Goal: Task Accomplishment & Management: Use online tool/utility

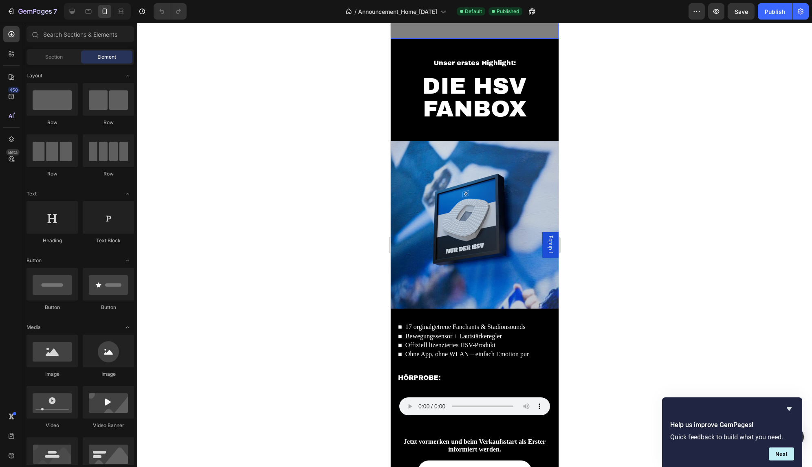
scroll to position [573, 0]
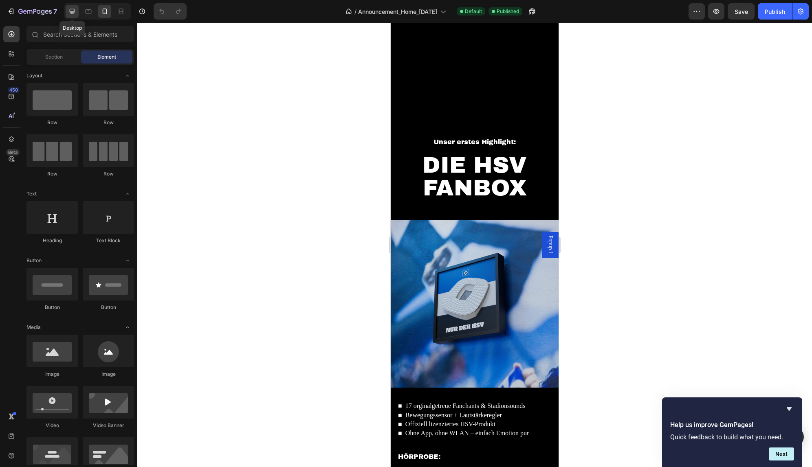
click at [72, 12] on icon at bounding box center [72, 11] width 5 height 5
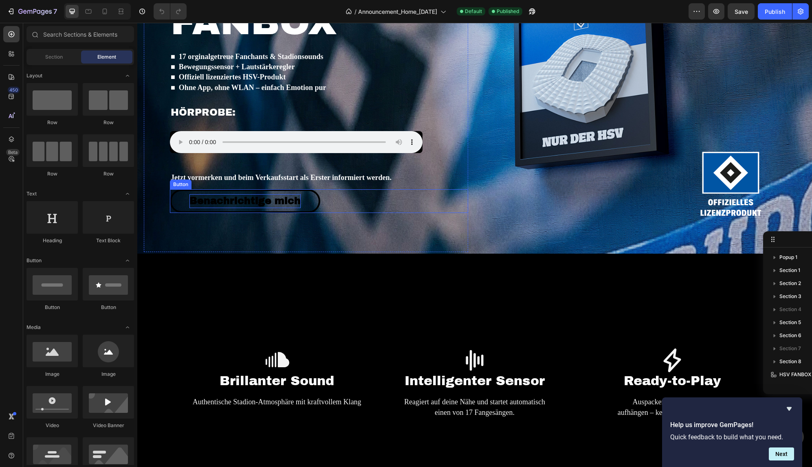
click at [270, 197] on p "Benachrichtige mich" at bounding box center [244, 201] width 111 height 14
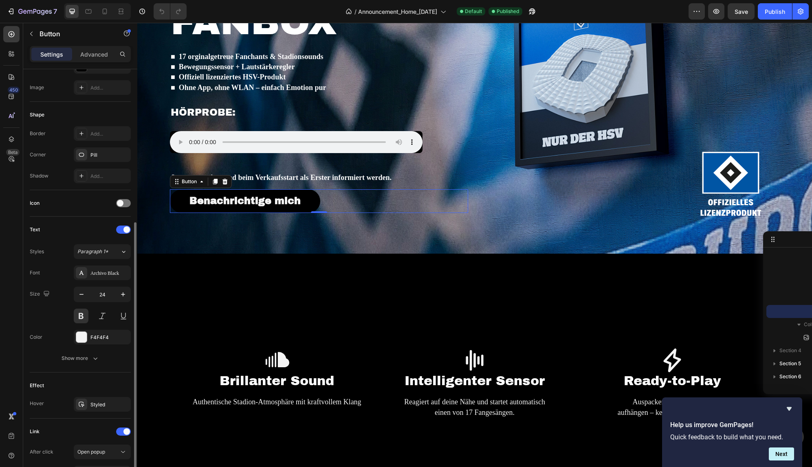
scroll to position [166, 0]
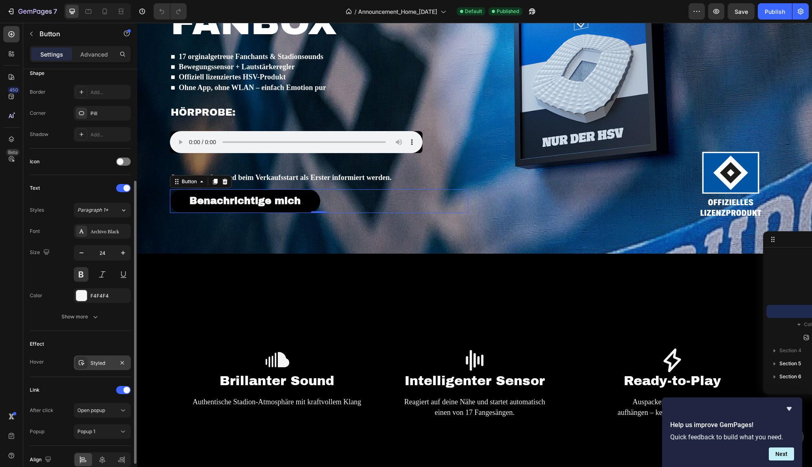
click at [94, 362] on div "Styled" at bounding box center [102, 363] width 24 height 7
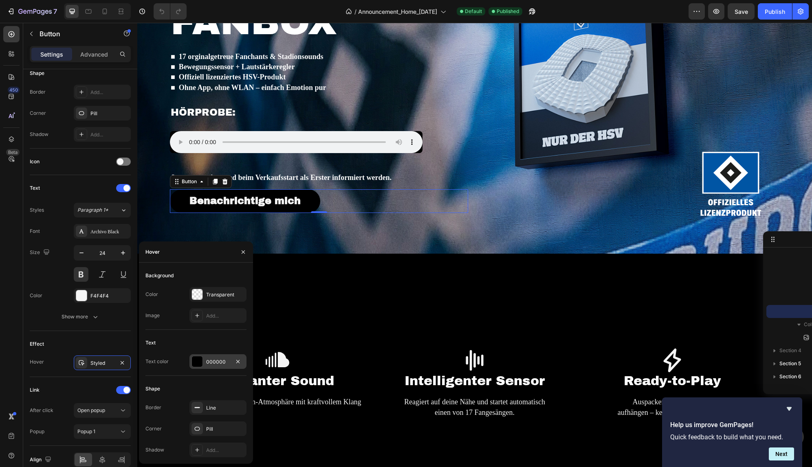
click at [196, 361] on div at bounding box center [197, 361] width 11 height 11
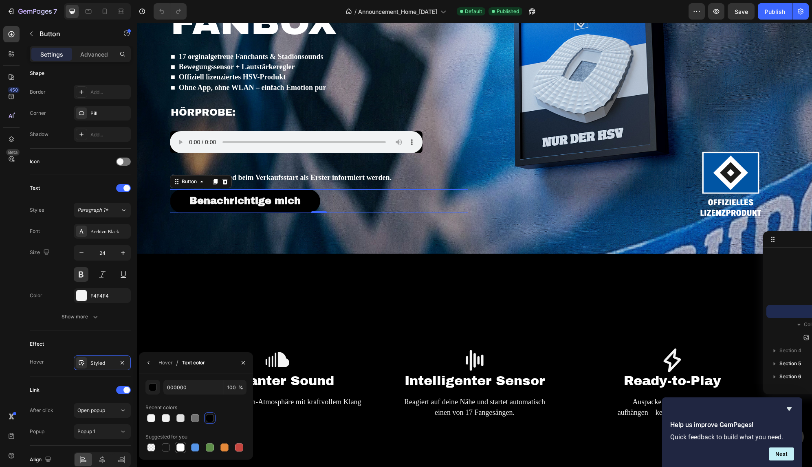
click at [180, 450] on div at bounding box center [180, 447] width 8 height 8
type input "FFFFFF"
click at [105, 342] on div "Effect" at bounding box center [80, 344] width 101 height 13
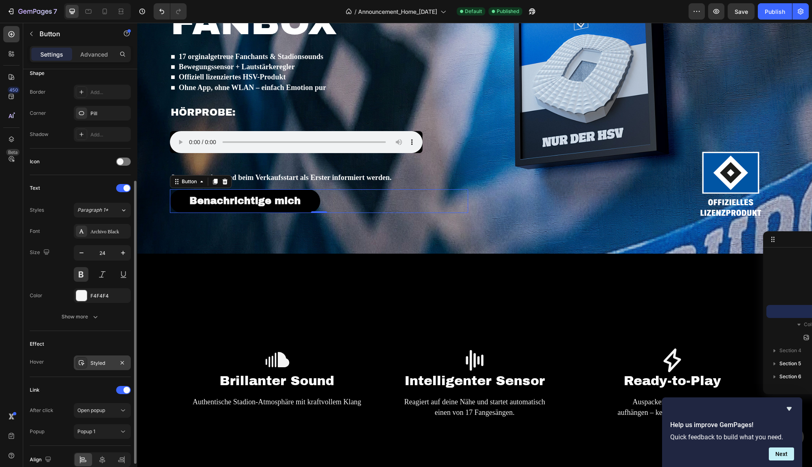
click at [104, 363] on div "Styled" at bounding box center [102, 363] width 24 height 7
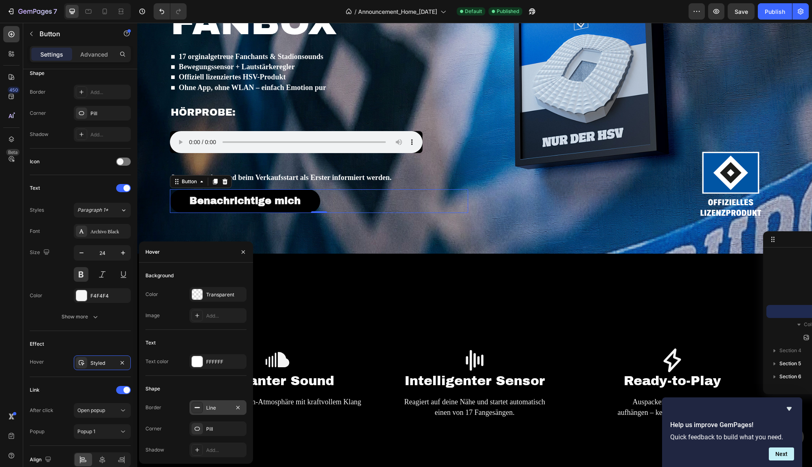
click at [211, 408] on div "Line" at bounding box center [218, 407] width 24 height 7
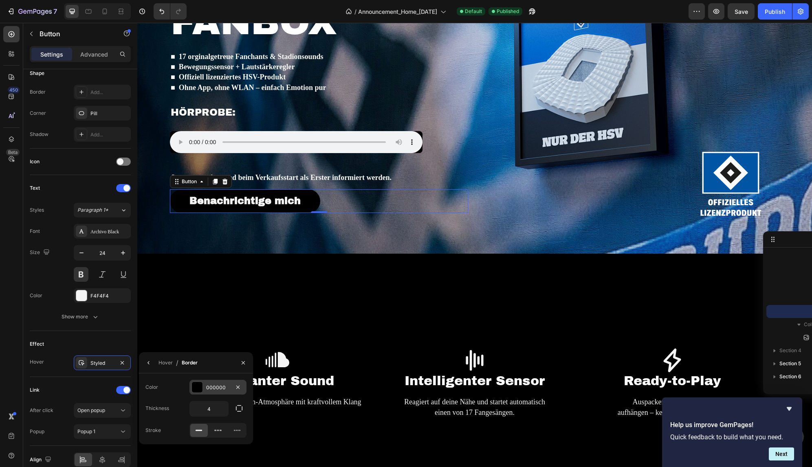
click at [212, 388] on div "000000" at bounding box center [218, 387] width 24 height 7
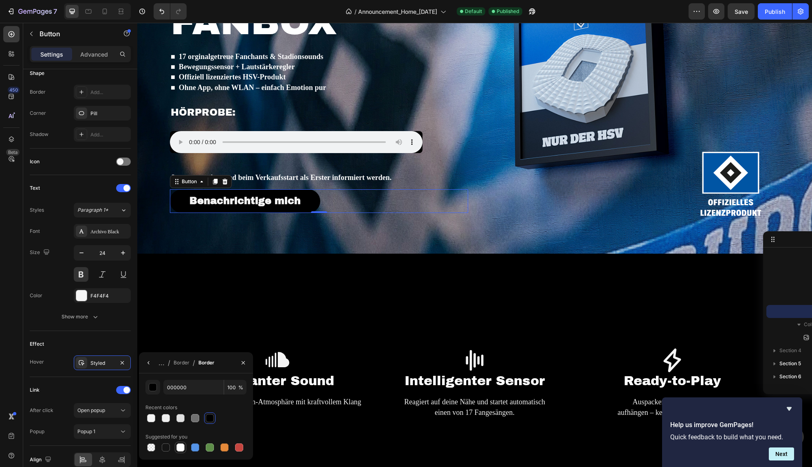
click at [180, 449] on div at bounding box center [180, 447] width 8 height 8
type input "FFFFFF"
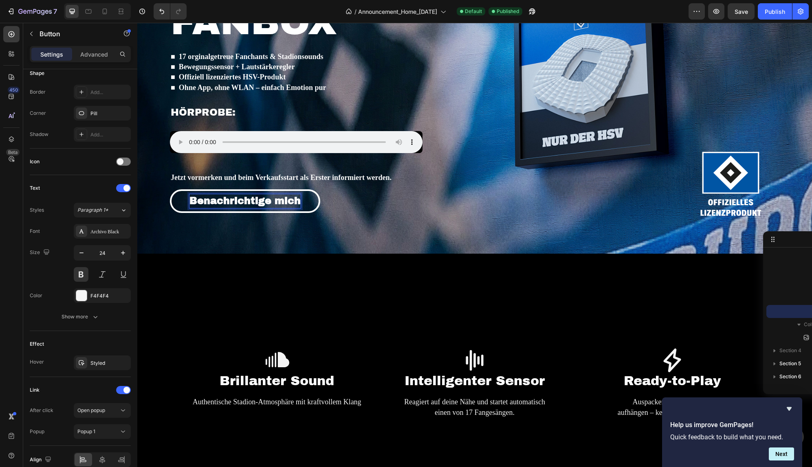
click at [230, 194] on p "Benachrichtige mich" at bounding box center [244, 201] width 111 height 14
click at [223, 194] on p "Benachrichtige mich" at bounding box center [244, 201] width 111 height 14
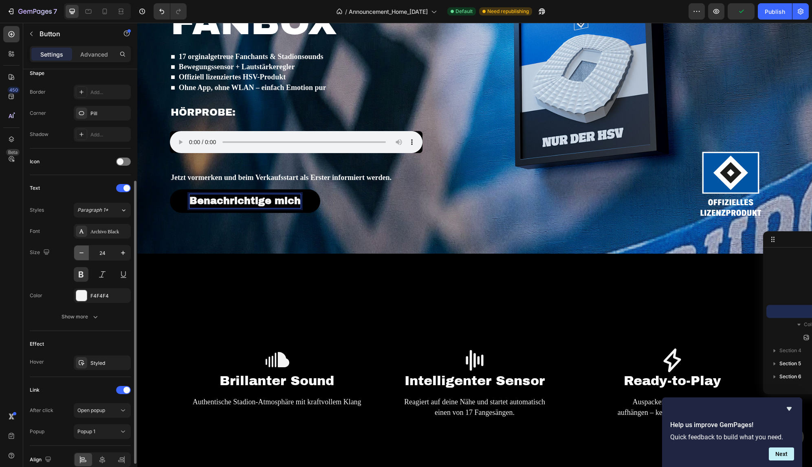
click at [82, 254] on icon "button" at bounding box center [81, 253] width 8 height 8
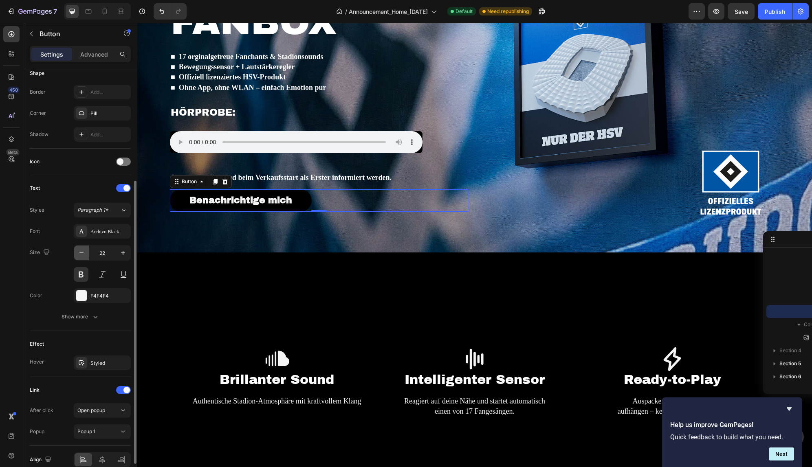
click at [82, 254] on icon "button" at bounding box center [81, 253] width 8 height 8
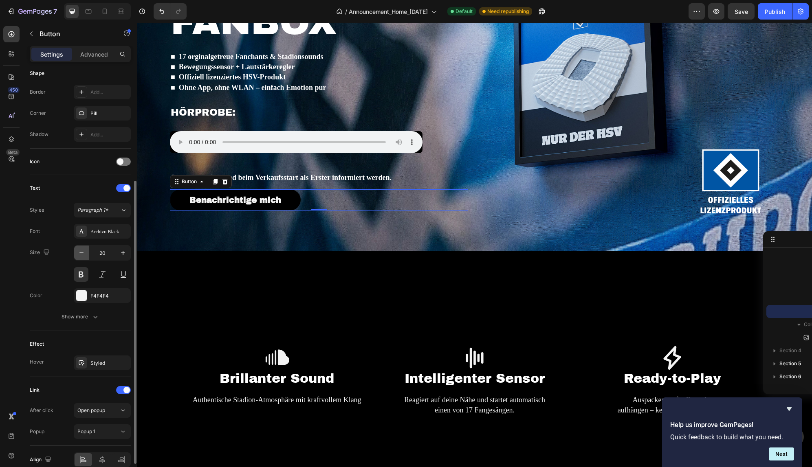
click at [82, 254] on icon "button" at bounding box center [81, 253] width 8 height 8
type input "18"
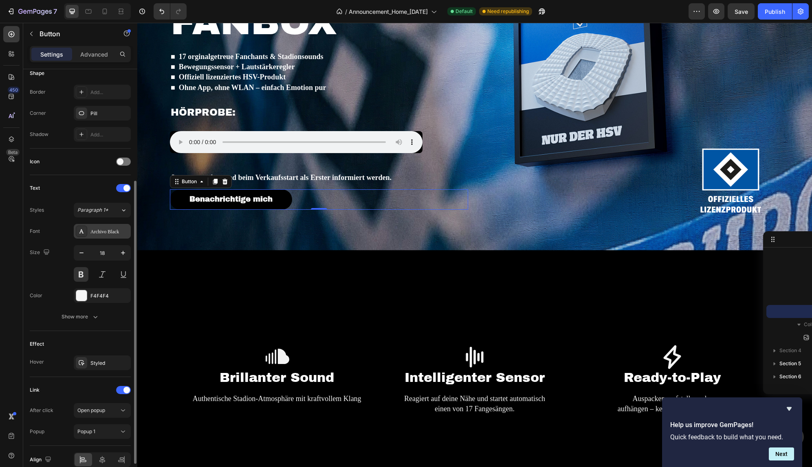
click at [110, 235] on div "Archivo Black" at bounding box center [109, 231] width 38 height 7
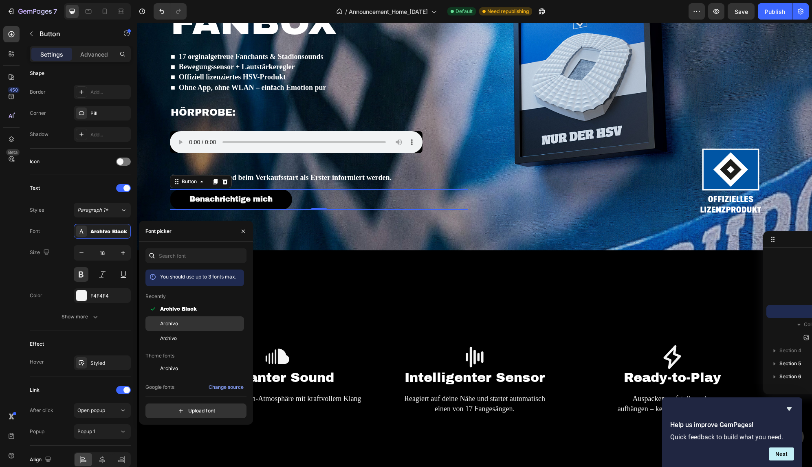
click at [174, 327] on span "Archivo" at bounding box center [169, 323] width 18 height 7
click at [179, 336] on div "Archivo" at bounding box center [201, 338] width 82 height 7
click at [176, 310] on span "Archivo Black" at bounding box center [178, 308] width 37 height 7
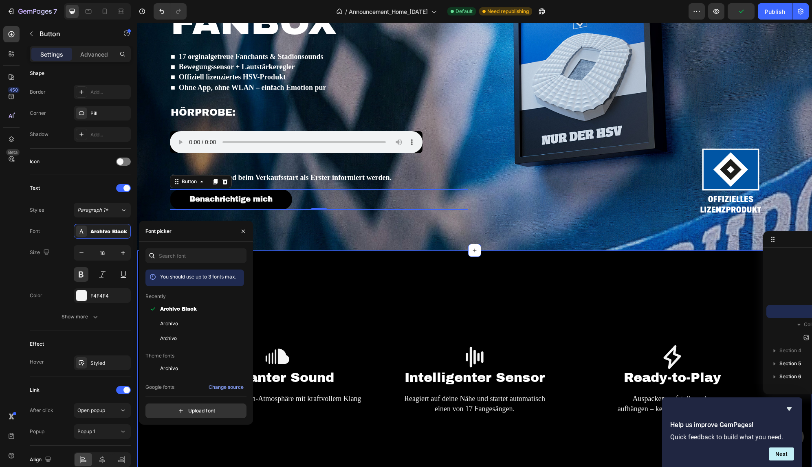
click at [287, 254] on div "Icon Brillanter Sound Heading Authentische Stadion-Atmosphäre mit kraftvollem K…" at bounding box center [474, 379] width 674 height 259
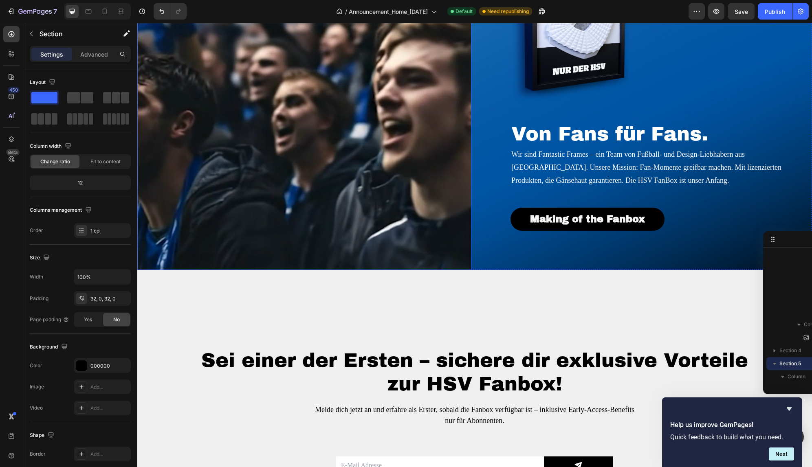
scroll to position [1155, 0]
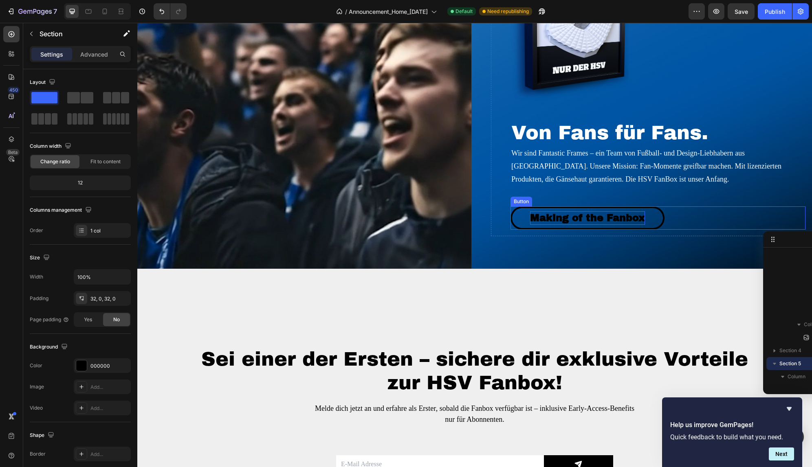
click at [566, 222] on p "Making of the Fanbox" at bounding box center [587, 218] width 115 height 14
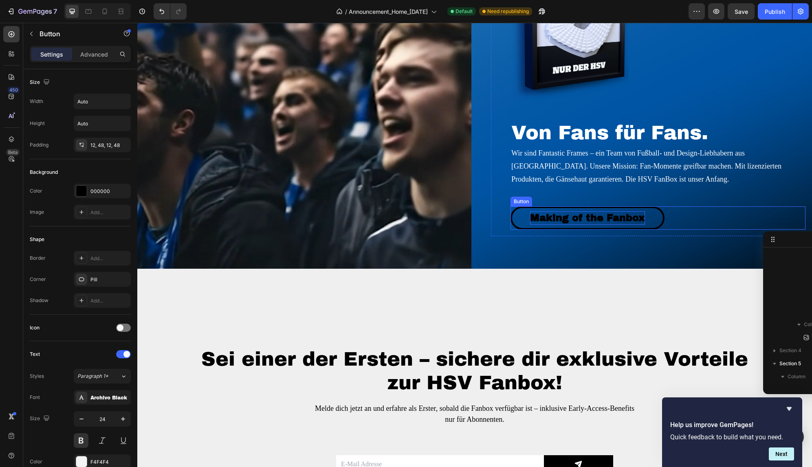
scroll to position [322, 0]
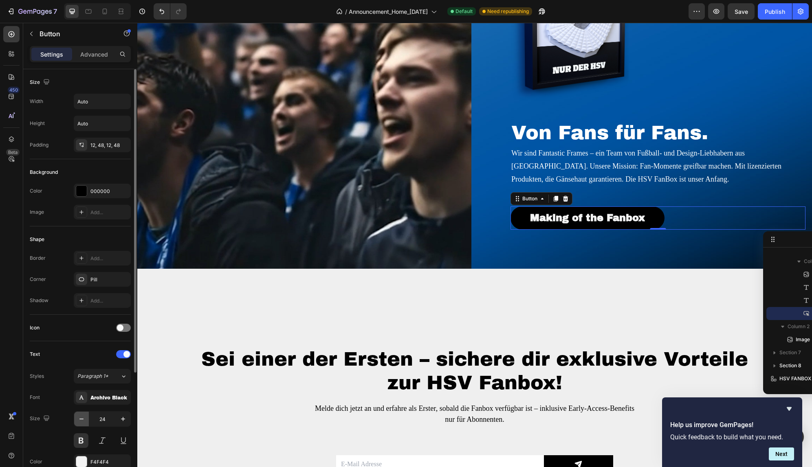
click at [84, 419] on icon "button" at bounding box center [81, 419] width 8 height 8
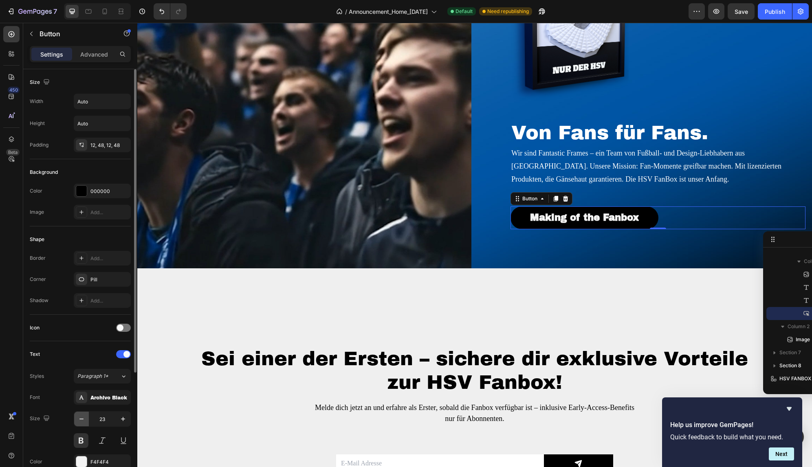
click at [84, 419] on icon "button" at bounding box center [81, 419] width 8 height 8
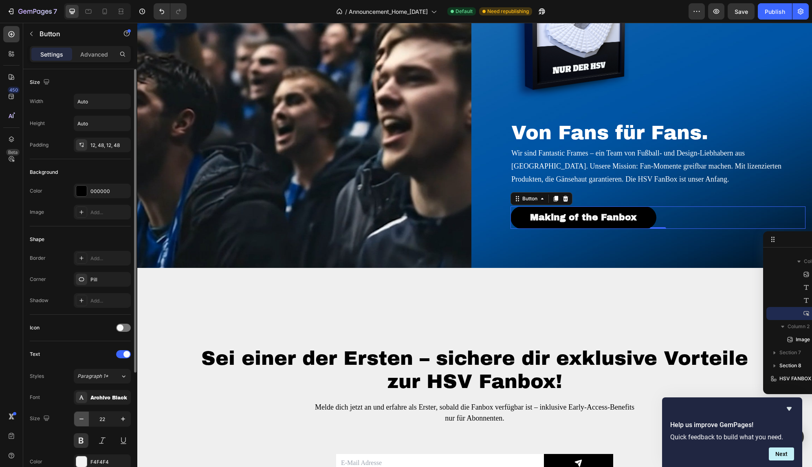
click at [84, 419] on icon "button" at bounding box center [81, 419] width 8 height 8
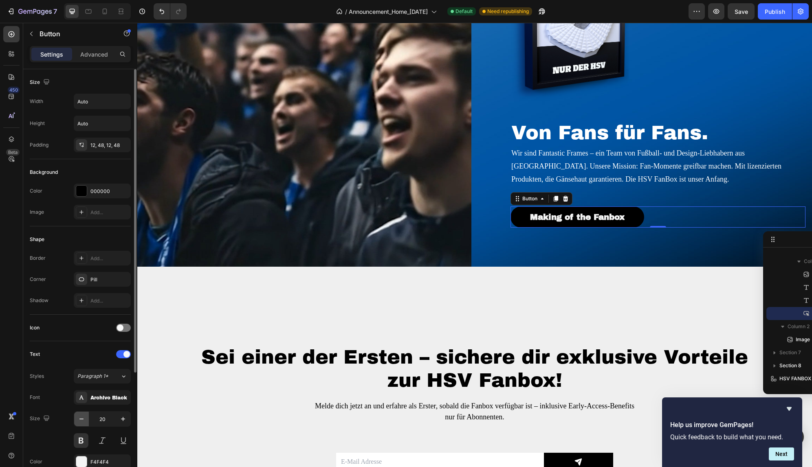
click at [84, 419] on icon "button" at bounding box center [81, 419] width 8 height 8
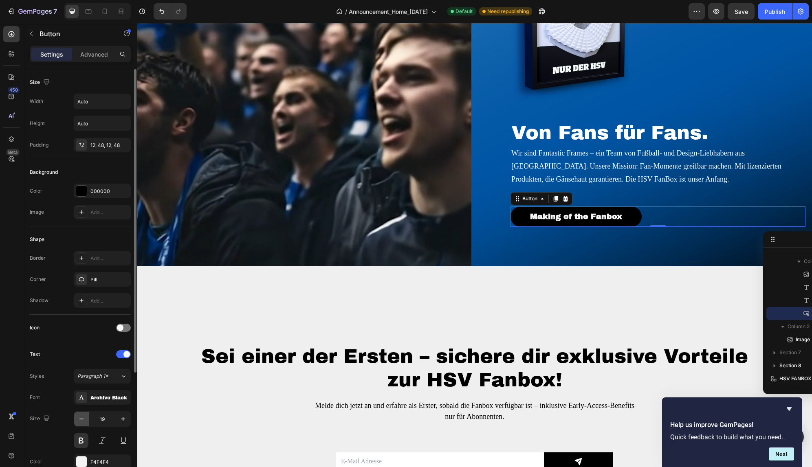
click at [84, 419] on icon "button" at bounding box center [81, 419] width 8 height 8
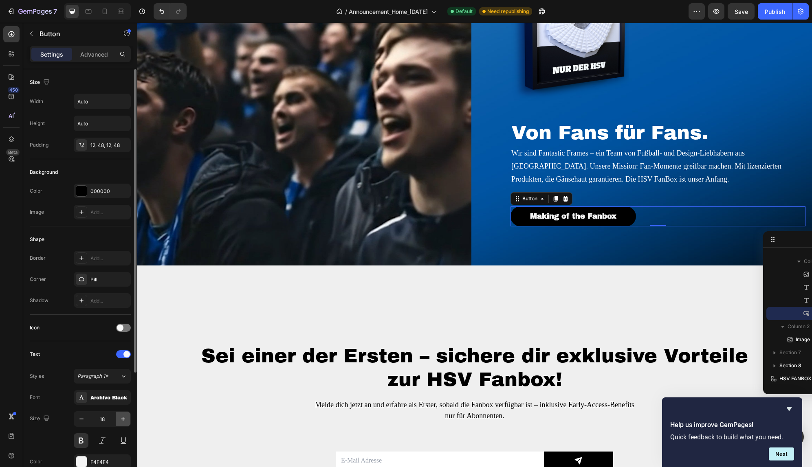
click at [123, 417] on icon "button" at bounding box center [123, 419] width 4 height 4
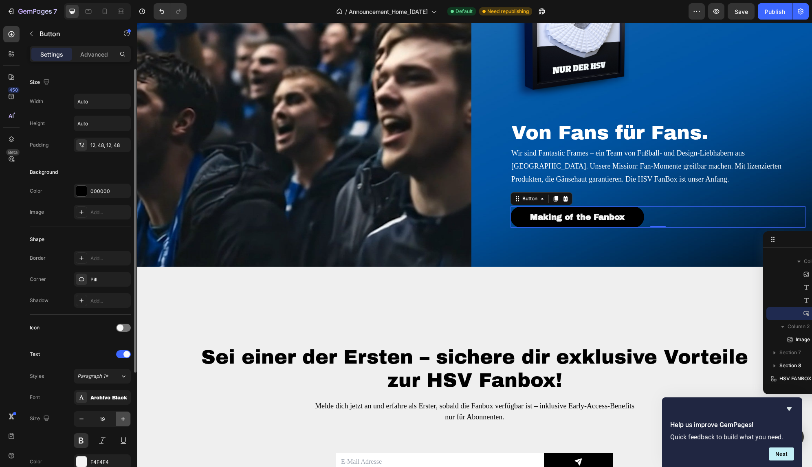
type input "20"
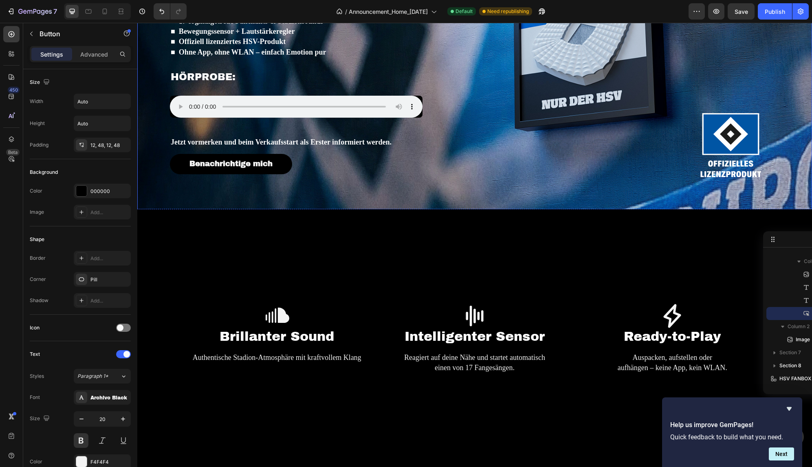
scroll to position [490, 0]
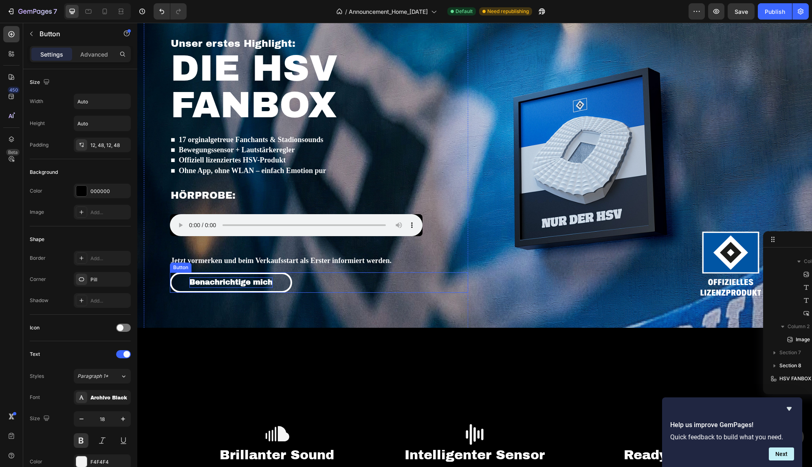
click at [248, 277] on p "Benachrichtige mich" at bounding box center [230, 282] width 83 height 10
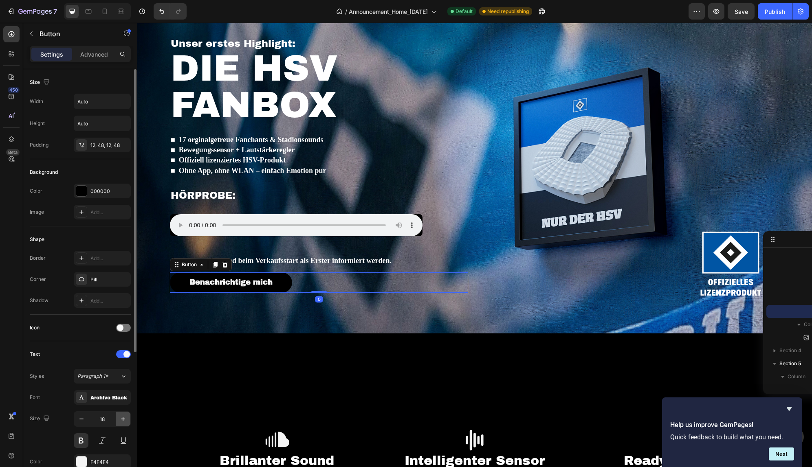
click at [119, 416] on icon "button" at bounding box center [123, 419] width 8 height 8
type input "20"
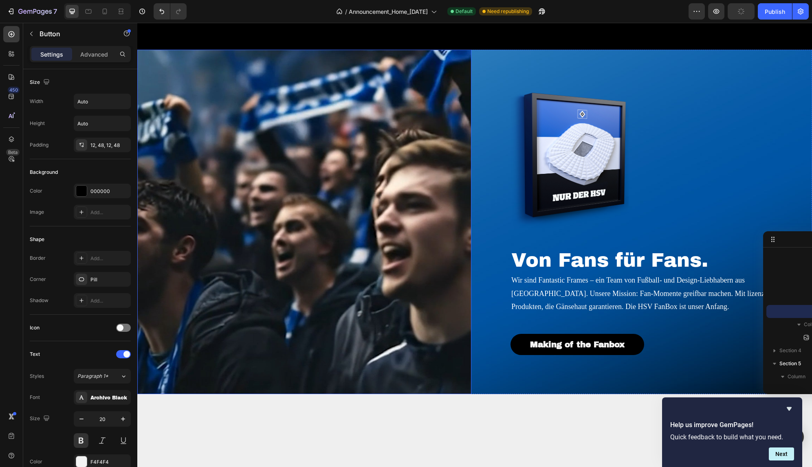
scroll to position [1030, 0]
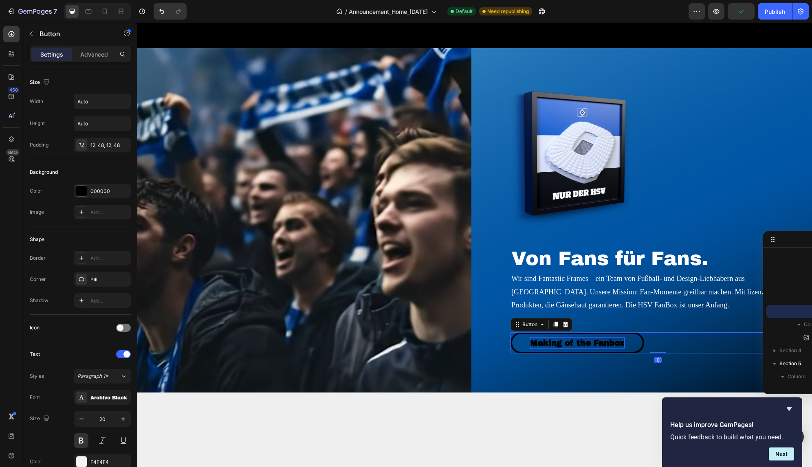
click at [565, 345] on p "Making of the Fanbox" at bounding box center [577, 342] width 94 height 11
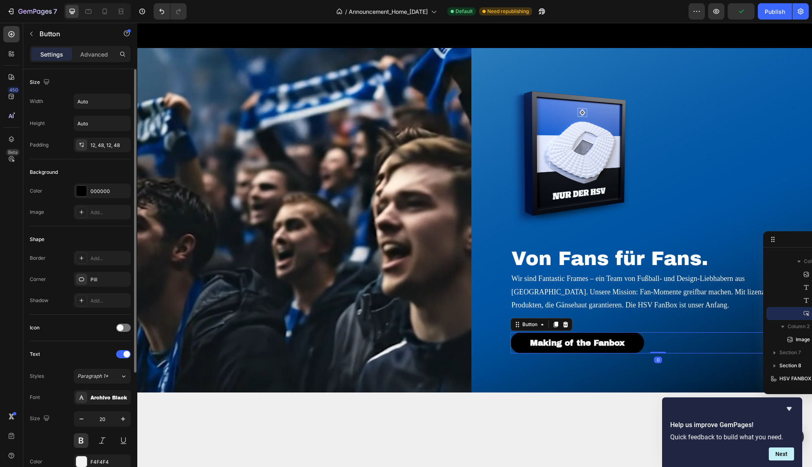
scroll to position [163, 0]
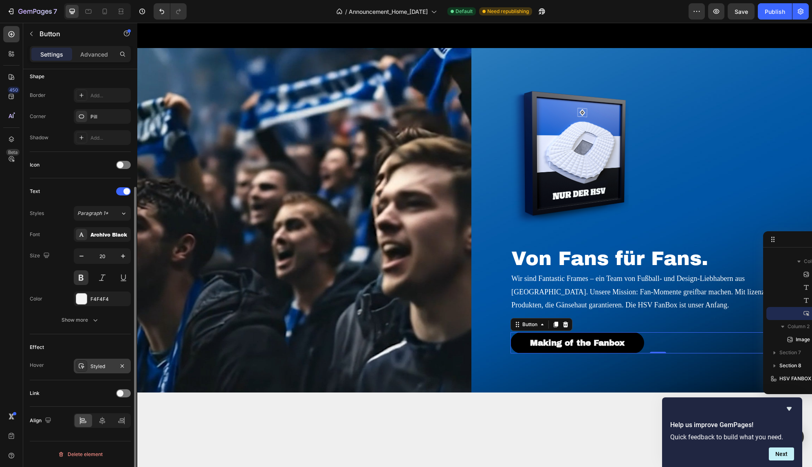
click at [101, 366] on div "Styled" at bounding box center [102, 366] width 24 height 7
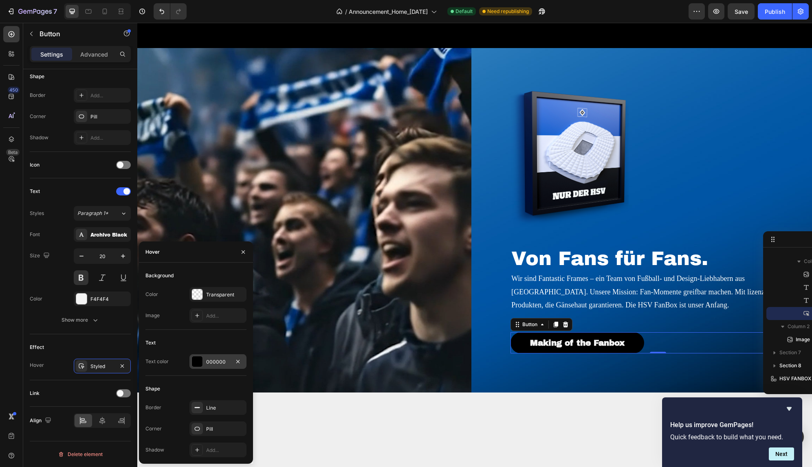
click at [197, 363] on div at bounding box center [197, 361] width 11 height 11
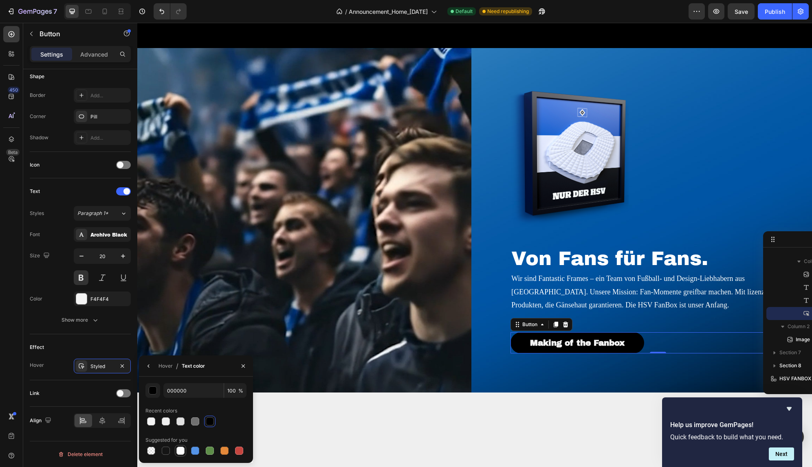
click at [181, 452] on div at bounding box center [180, 451] width 8 height 8
type input "FFFFFF"
click at [89, 346] on div "Effect" at bounding box center [80, 347] width 101 height 13
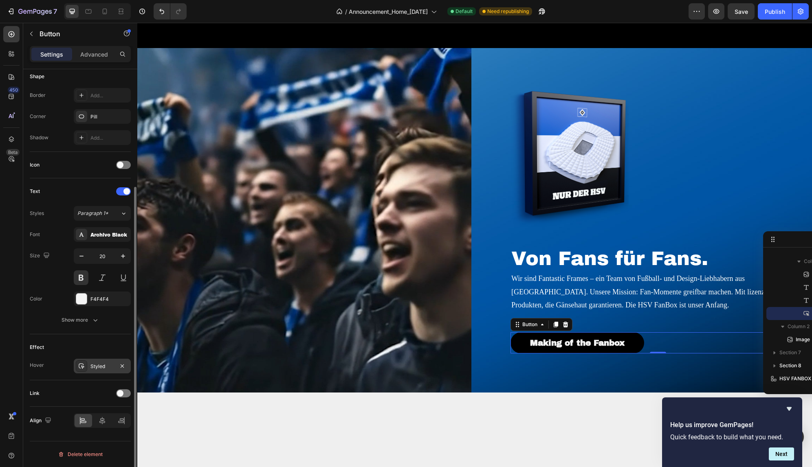
click at [93, 367] on div "Styled" at bounding box center [102, 366] width 24 height 7
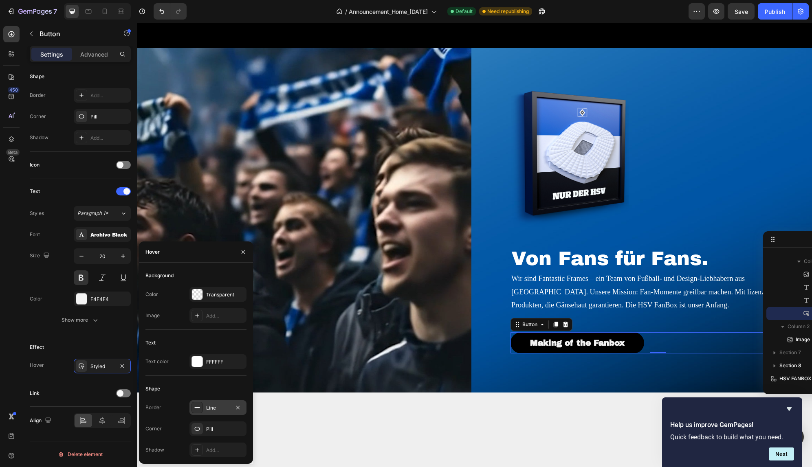
click at [204, 412] on div "Line" at bounding box center [217, 407] width 57 height 15
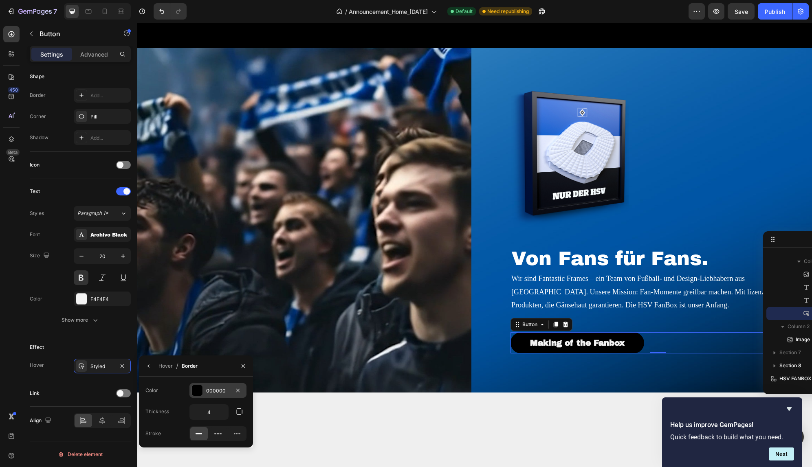
click at [203, 391] on div "000000" at bounding box center [217, 390] width 57 height 15
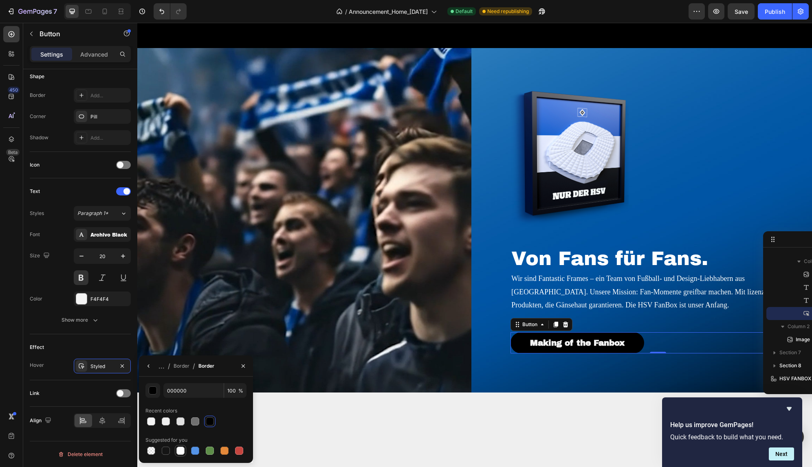
click at [181, 451] on div at bounding box center [180, 451] width 8 height 8
type input "FFFFFF"
click at [417, 328] on img at bounding box center [304, 220] width 334 height 344
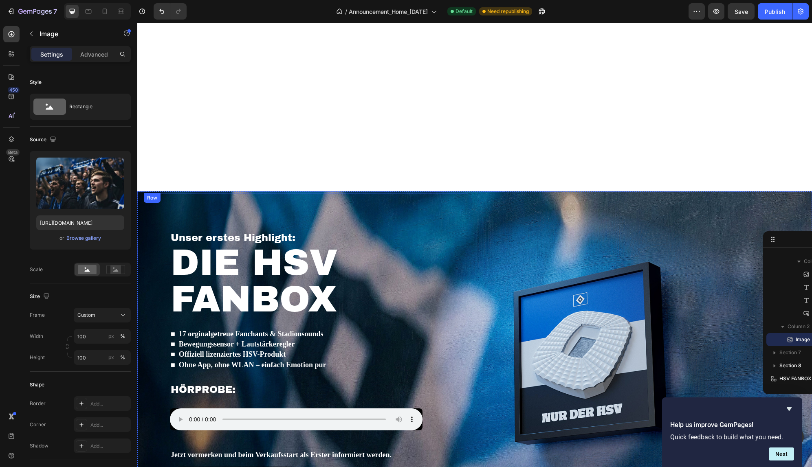
scroll to position [237, 0]
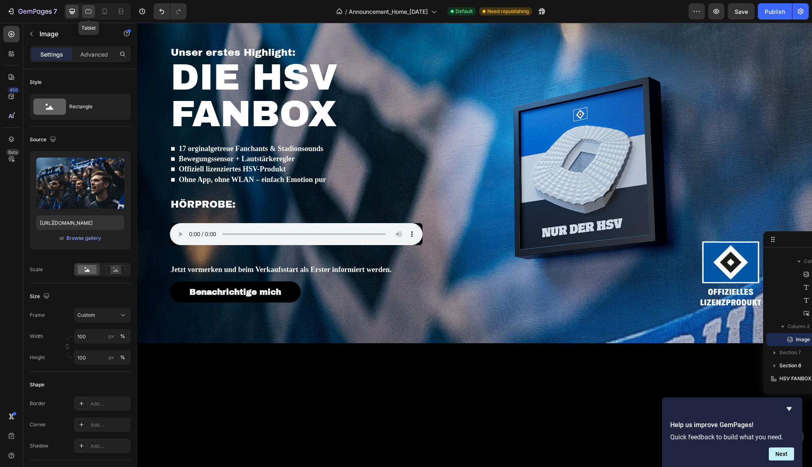
click at [90, 11] on icon at bounding box center [88, 11] width 8 height 8
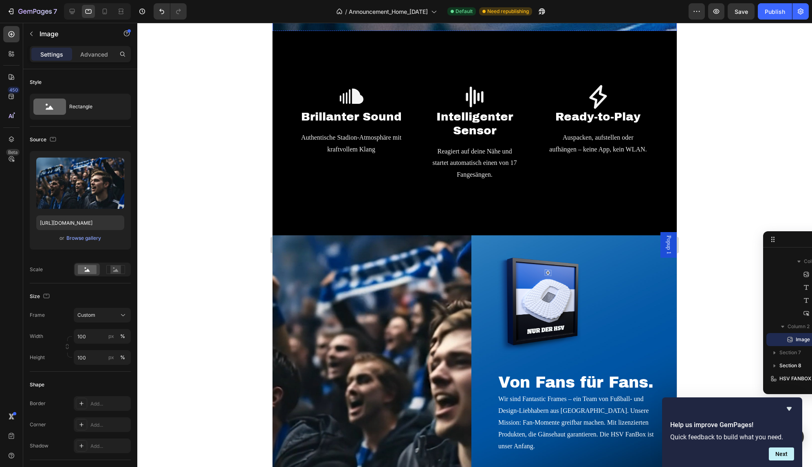
scroll to position [773, 0]
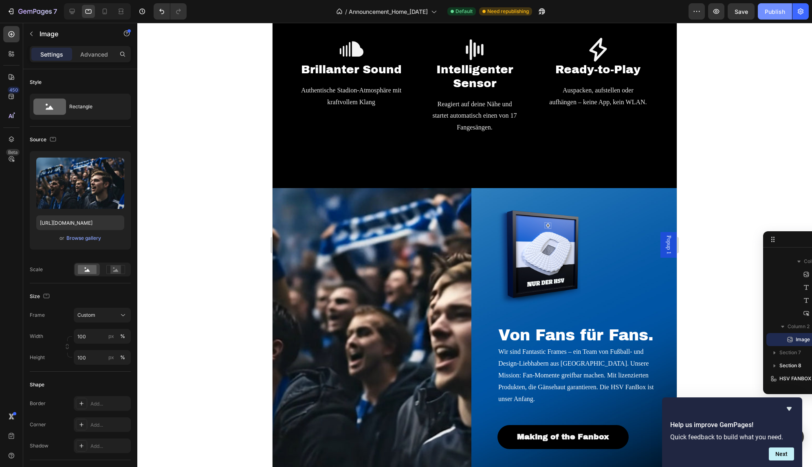
click at [768, 13] on div "Publish" at bounding box center [774, 11] width 20 height 9
click at [570, 366] on p "Wir sind Fantastic Frames – ein Team von Fußball- und Design-Liebhabern aus [GE…" at bounding box center [580, 375] width 164 height 59
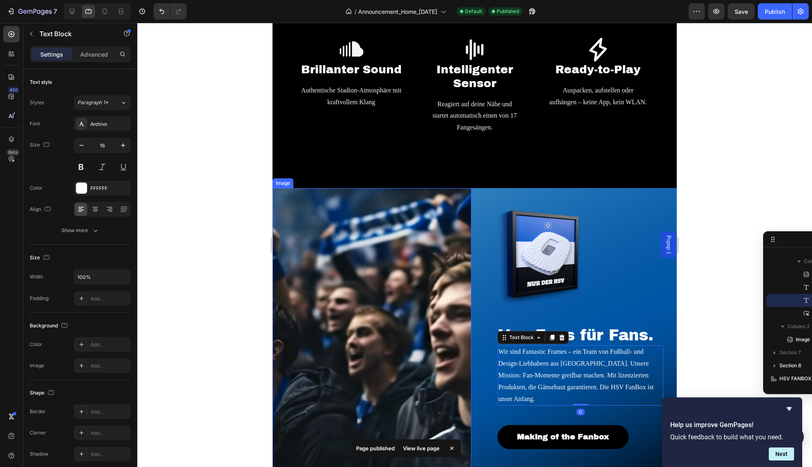
scroll to position [524, 0]
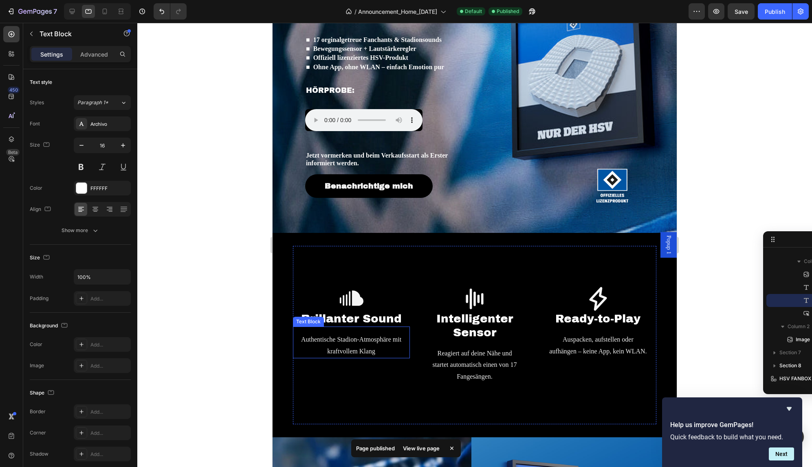
click at [356, 353] on p "Authentische Stadion-Atmosphäre mit kraftvollem Klang" at bounding box center [351, 346] width 115 height 24
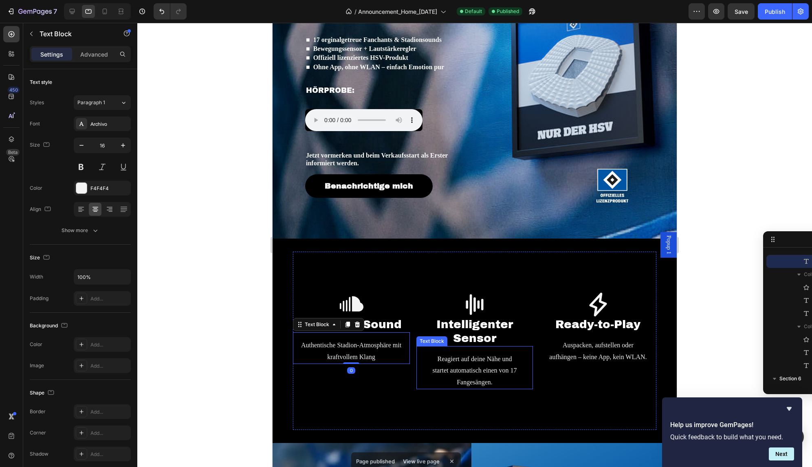
click at [473, 372] on p "Reagiert auf deine Nähe und startet automatisch einen von 17 Fangesängen." at bounding box center [474, 370] width 92 height 35
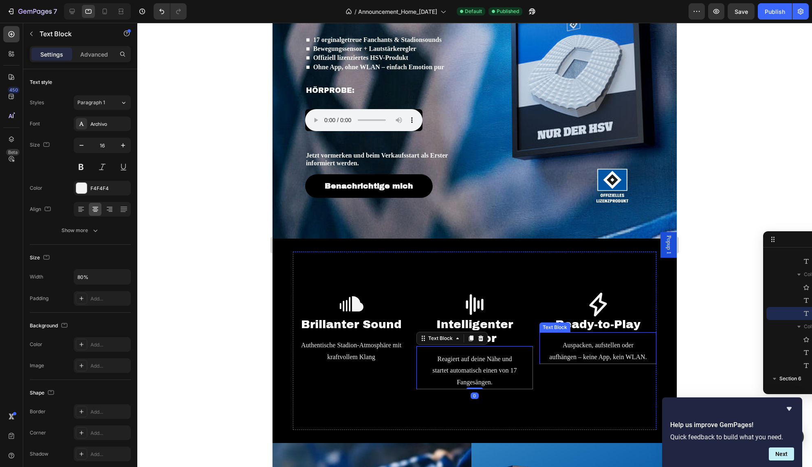
click at [606, 346] on p "Auspacken, aufstellen oder aufhängen – keine App, kein WLAN." at bounding box center [597, 352] width 115 height 24
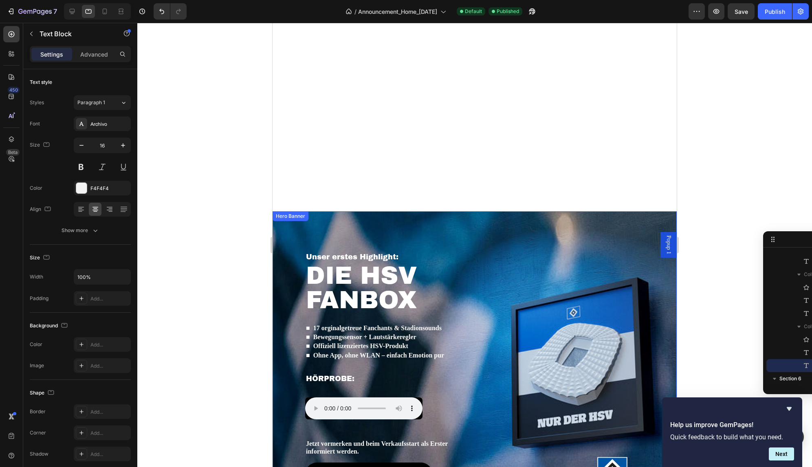
scroll to position [233, 0]
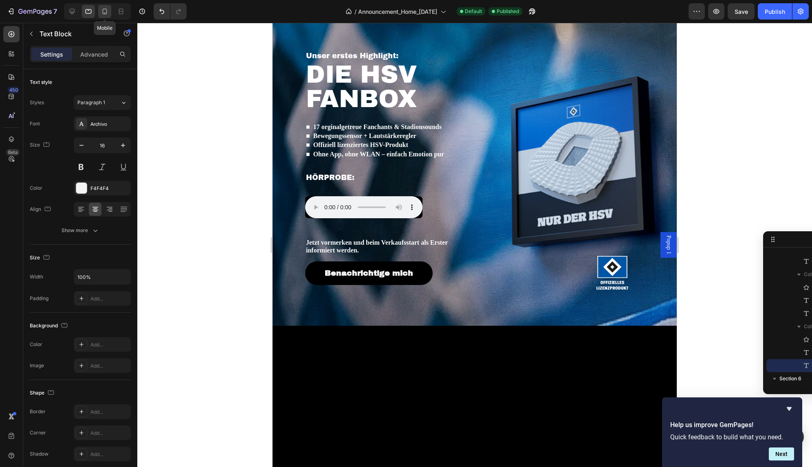
click at [107, 10] on icon at bounding box center [105, 11] width 8 height 8
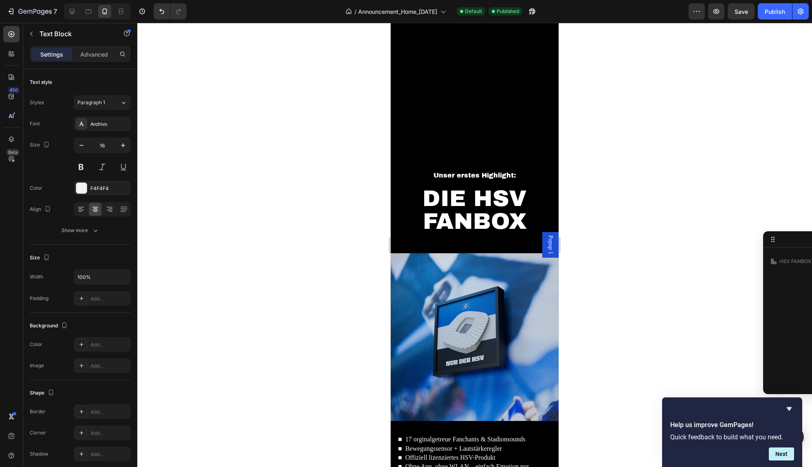
scroll to position [910, 0]
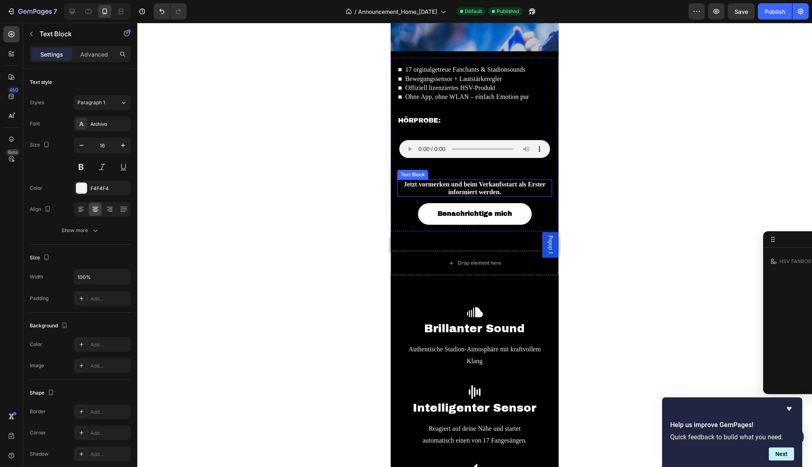
click at [498, 185] on p "Jetzt vormerken und beim Verkaufsstart als Erster informiert werden." at bounding box center [474, 187] width 153 height 15
click at [340, 173] on div at bounding box center [474, 245] width 674 height 444
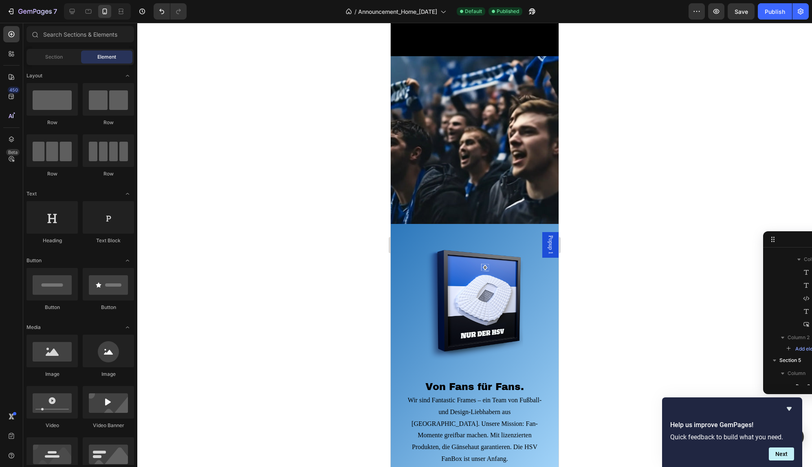
scroll to position [1616, 0]
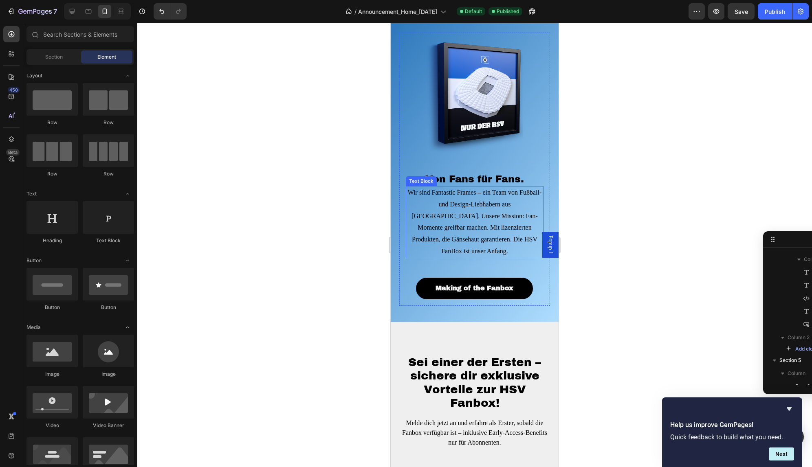
click at [472, 212] on p "Wir sind Fantastic Frames – ein Team von Fußball- und Design-Liebhabern aus [GE…" at bounding box center [474, 222] width 136 height 70
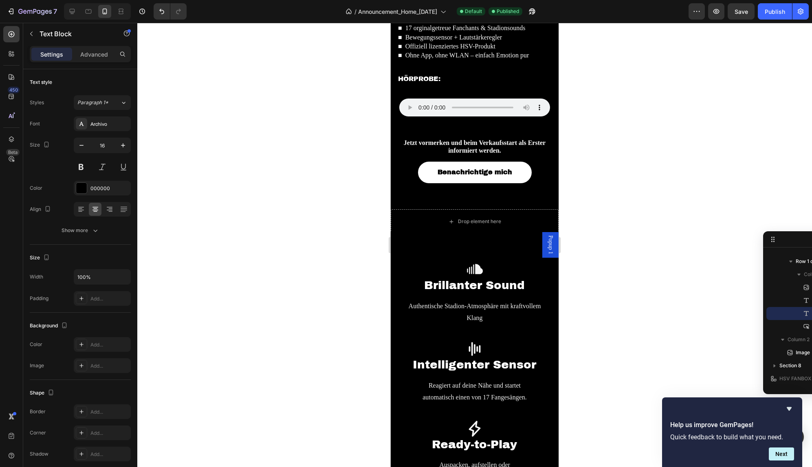
scroll to position [785, 0]
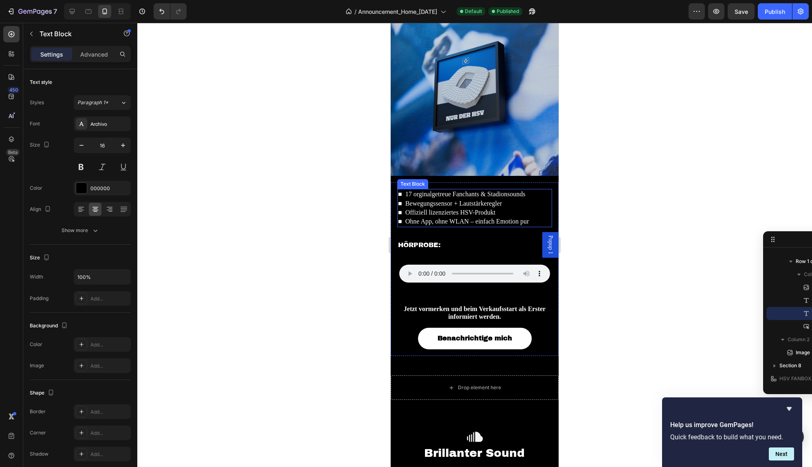
click at [447, 213] on p "■ Offiziell lizenziertes HSV-Produkt" at bounding box center [474, 212] width 153 height 9
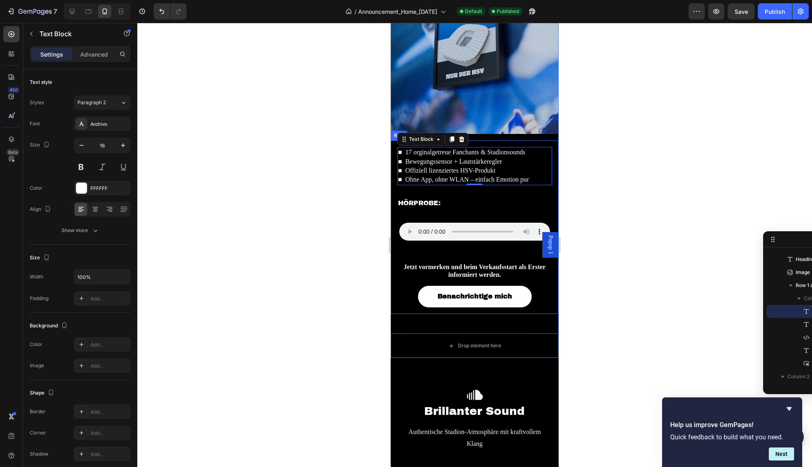
scroll to position [993, 0]
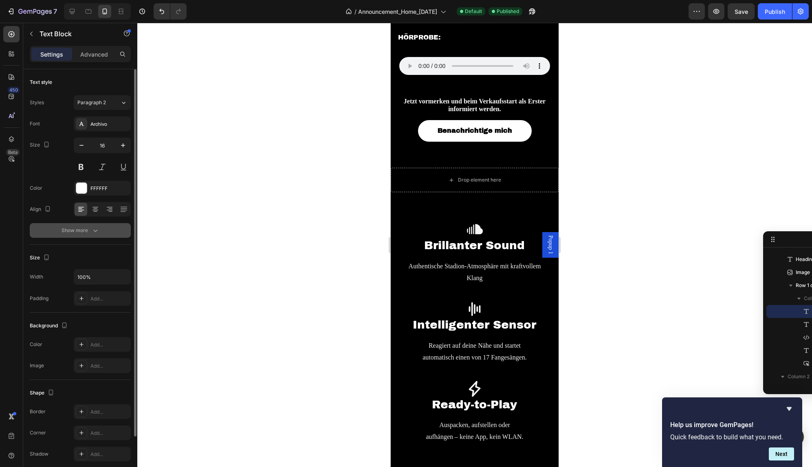
click at [84, 232] on div "Show more" at bounding box center [80, 230] width 38 height 8
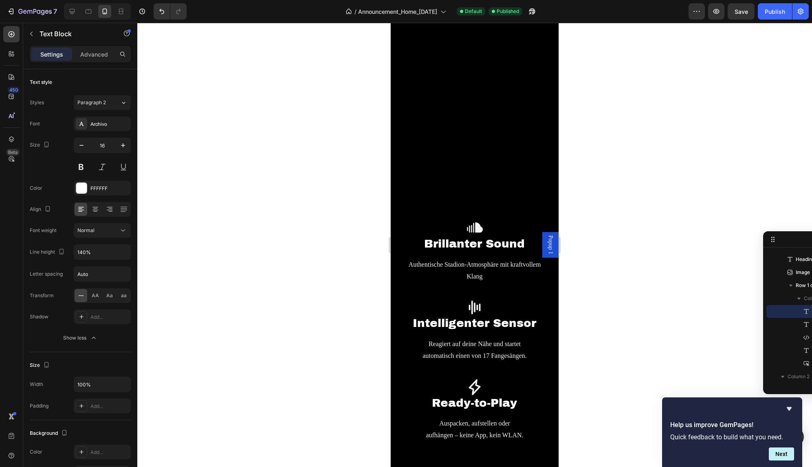
scroll to position [1242, 0]
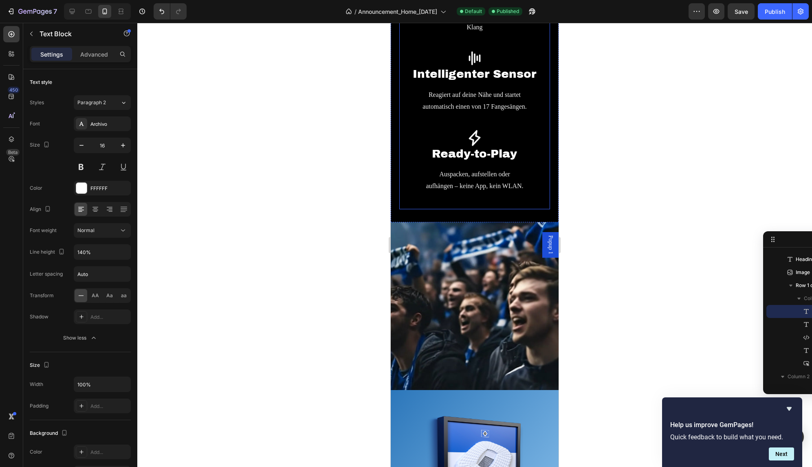
click at [475, 184] on p "Auspacken, aufstellen oder aufhängen – keine App, kein WLAN." at bounding box center [474, 181] width 149 height 24
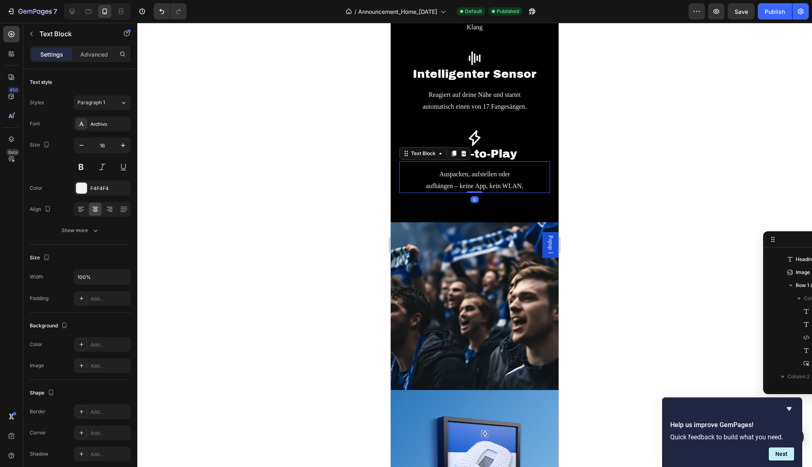
scroll to position [386, 0]
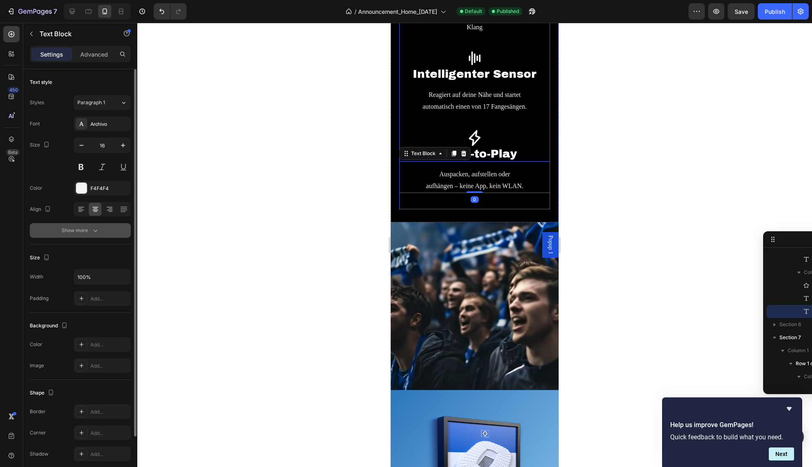
click at [89, 233] on div "Show more" at bounding box center [80, 230] width 38 height 8
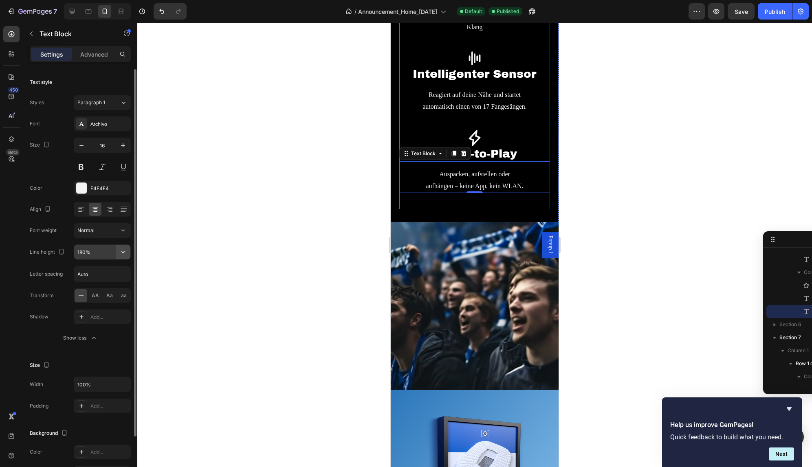
click at [124, 254] on icon "button" at bounding box center [123, 252] width 8 height 8
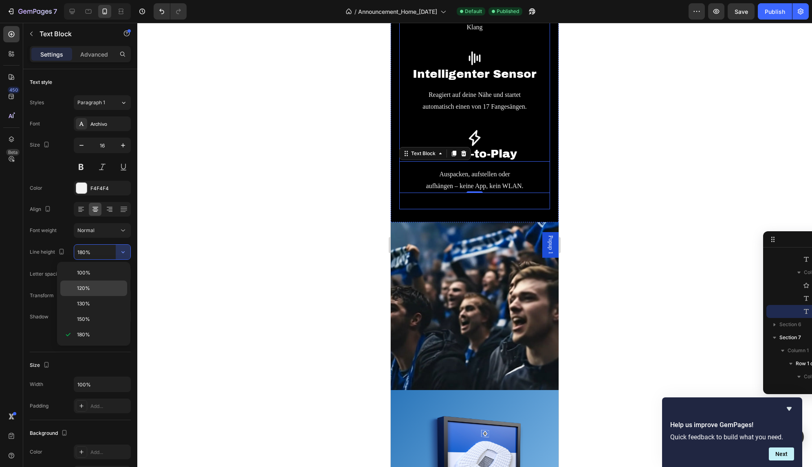
click at [102, 292] on div "120%" at bounding box center [93, 288] width 67 height 15
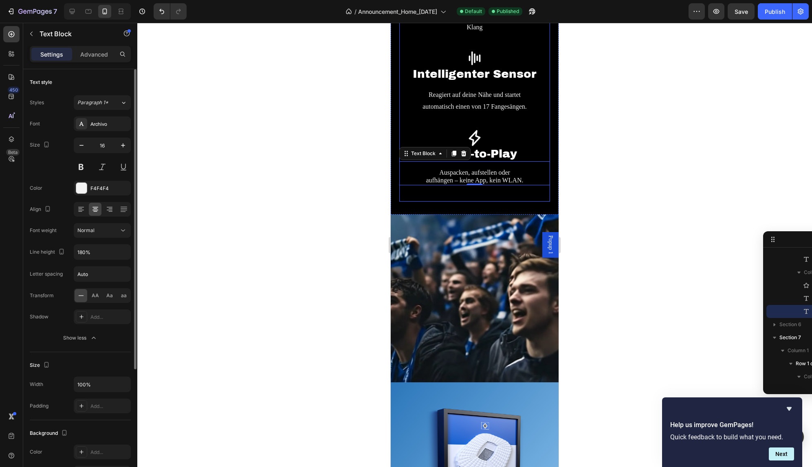
type input "120%"
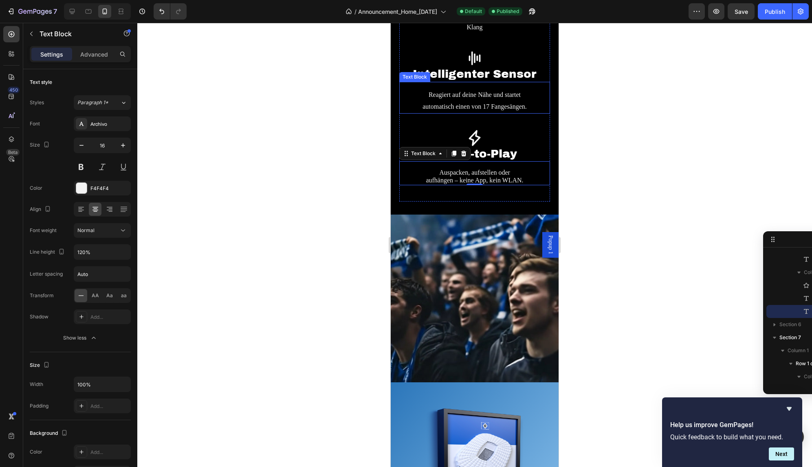
click at [478, 102] on p "Reagiert auf deine Nähe und startet automatisch einen von 17 Fangesängen." at bounding box center [474, 101] width 119 height 24
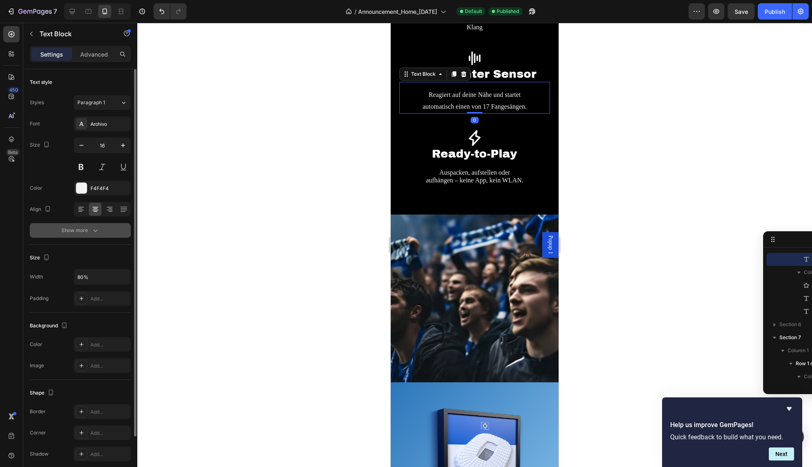
click at [94, 230] on icon "button" at bounding box center [95, 230] width 8 height 8
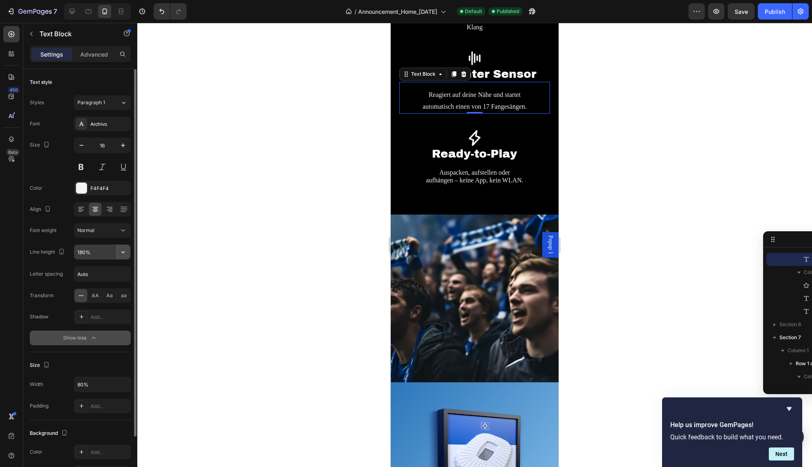
click at [121, 253] on icon "button" at bounding box center [123, 252] width 8 height 8
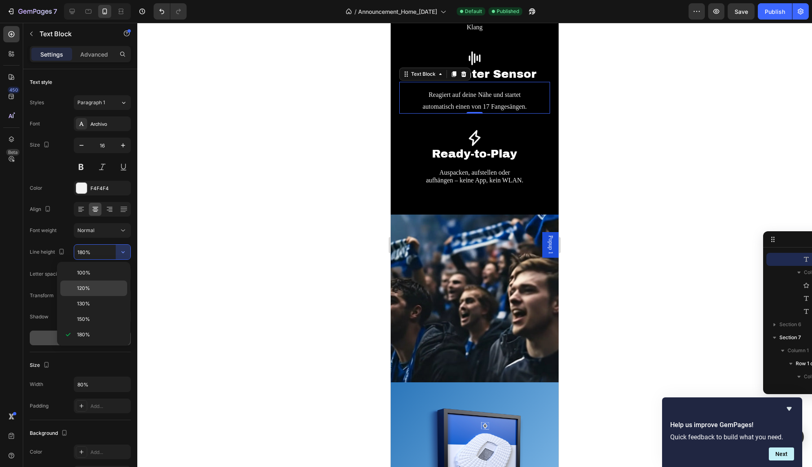
click at [99, 287] on p "120%" at bounding box center [100, 288] width 46 height 7
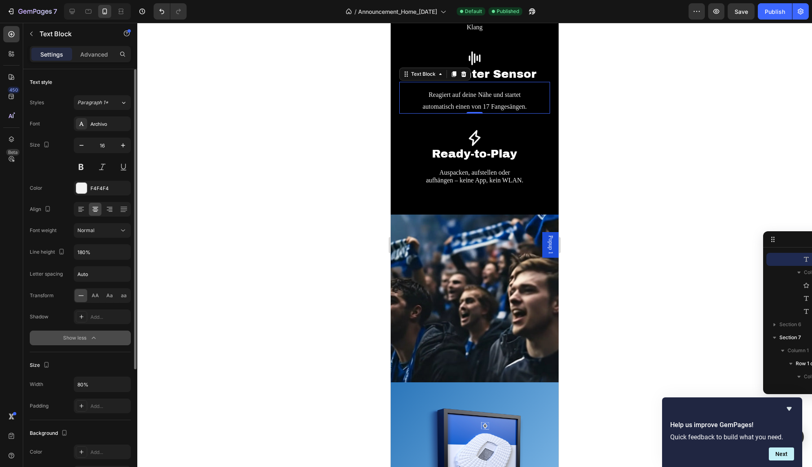
type input "120%"
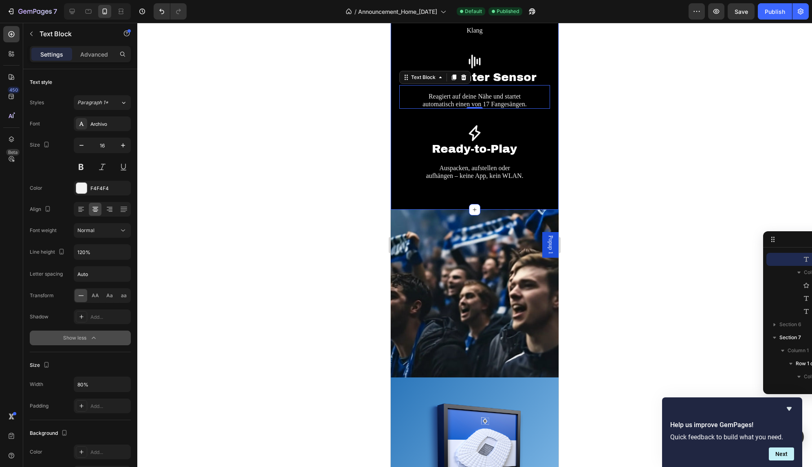
scroll to position [1076, 0]
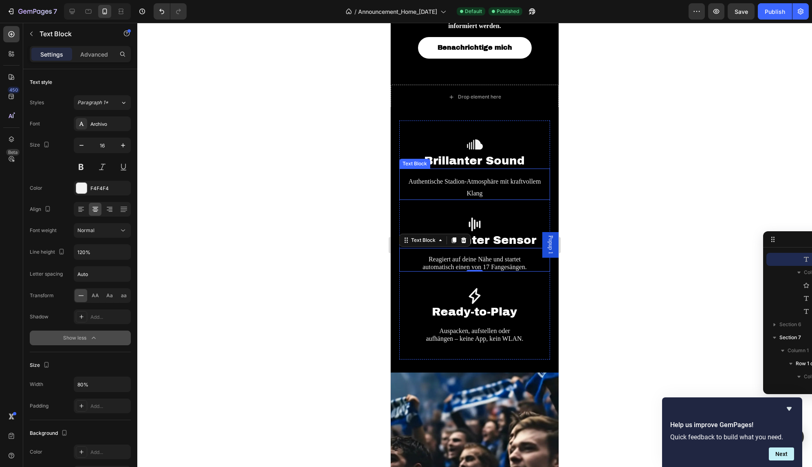
click at [482, 184] on p "Authentische Stadion-Atmosphäre mit kraftvollem Klang" at bounding box center [474, 188] width 149 height 24
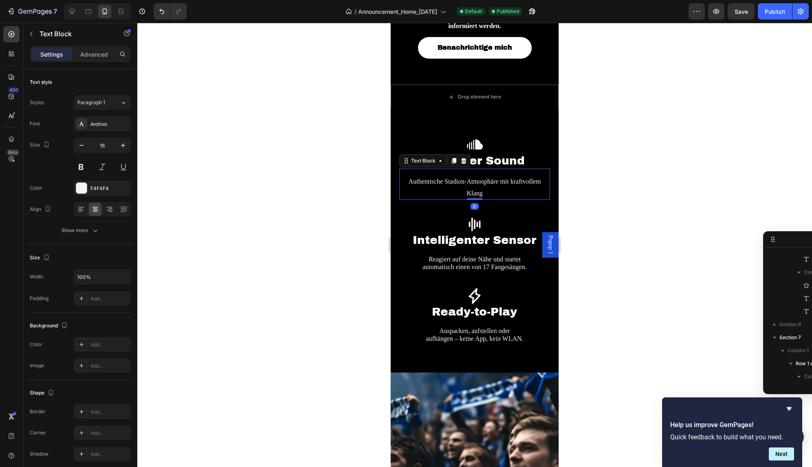
scroll to position [281, 0]
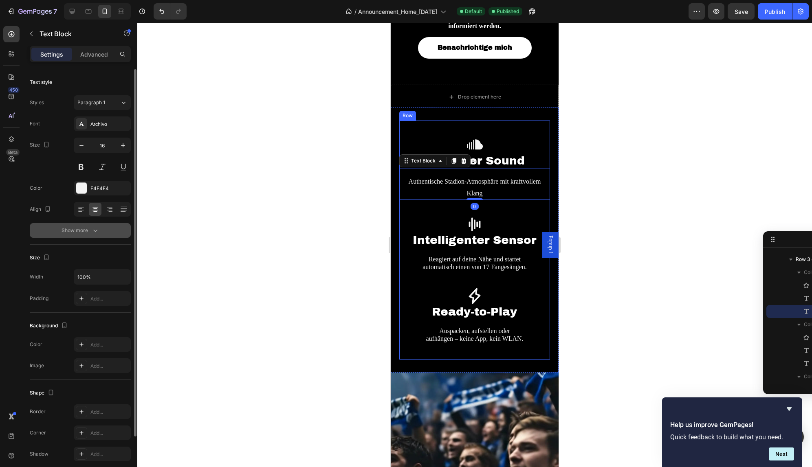
click at [99, 228] on button "Show more" at bounding box center [80, 230] width 101 height 15
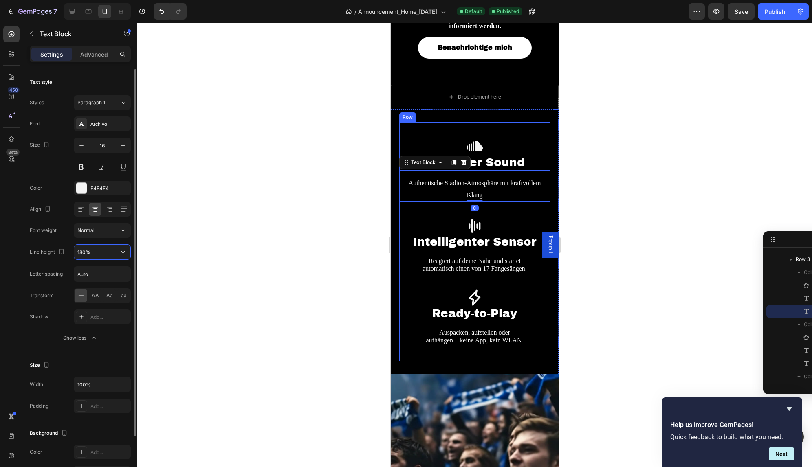
click at [110, 249] on input "180%" at bounding box center [102, 252] width 56 height 15
click at [120, 252] on icon "button" at bounding box center [123, 252] width 8 height 8
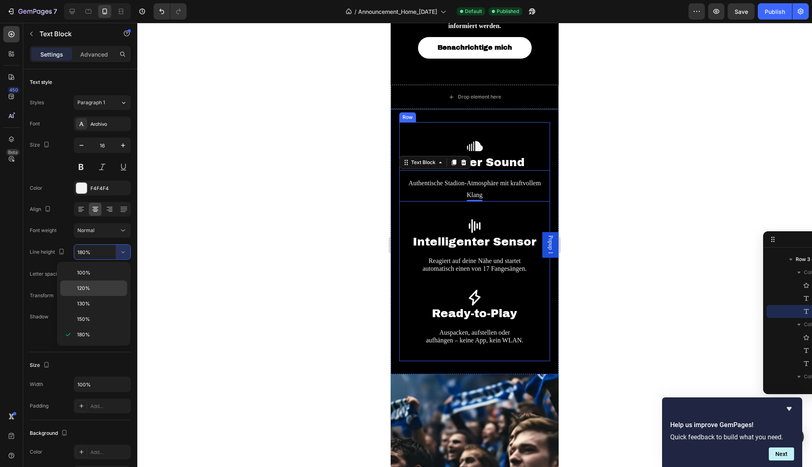
click at [98, 286] on p "120%" at bounding box center [100, 288] width 46 height 7
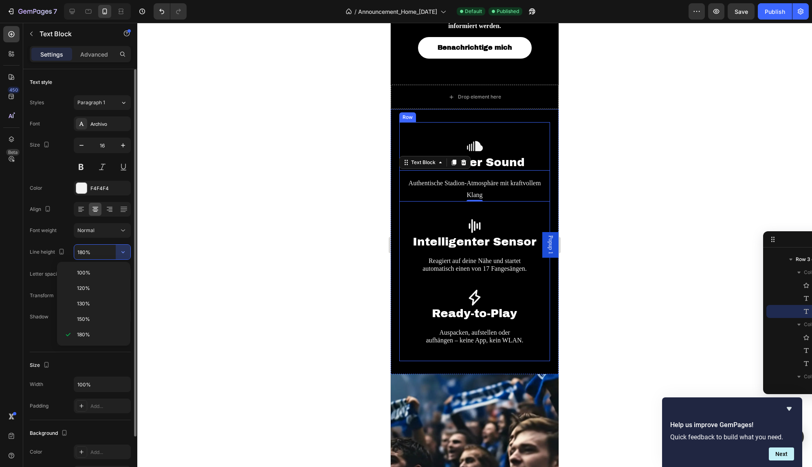
type input "120%"
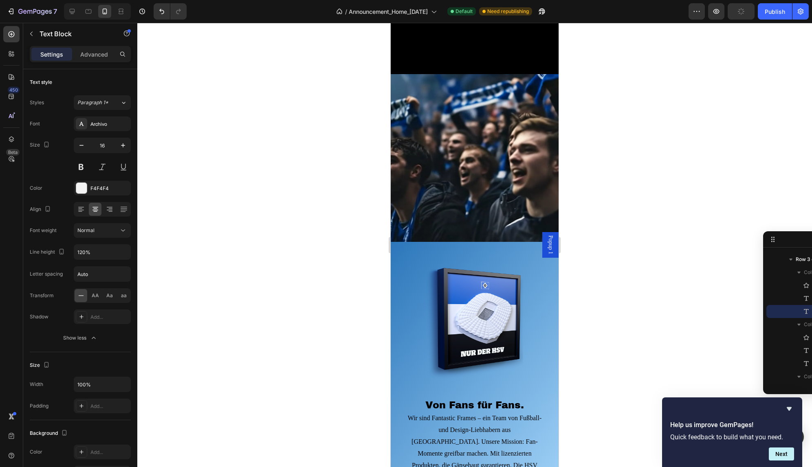
scroll to position [1574, 0]
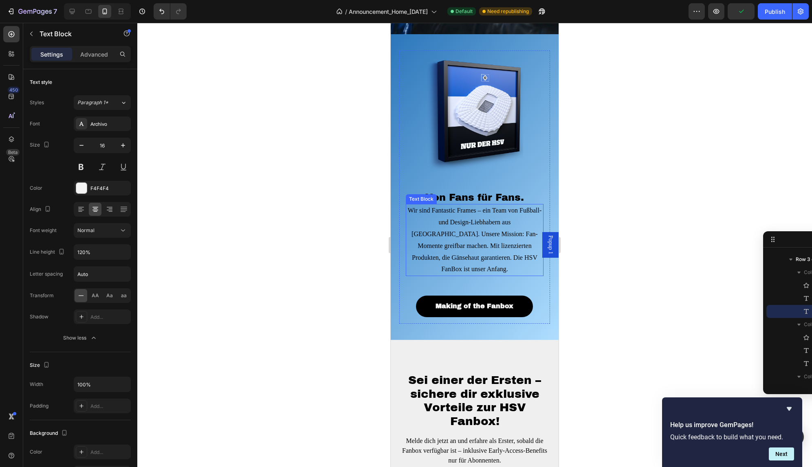
click at [493, 227] on p "Wir sind Fantastic Frames – ein Team von Fußball- und Design-Liebhabern aus [GE…" at bounding box center [474, 240] width 136 height 70
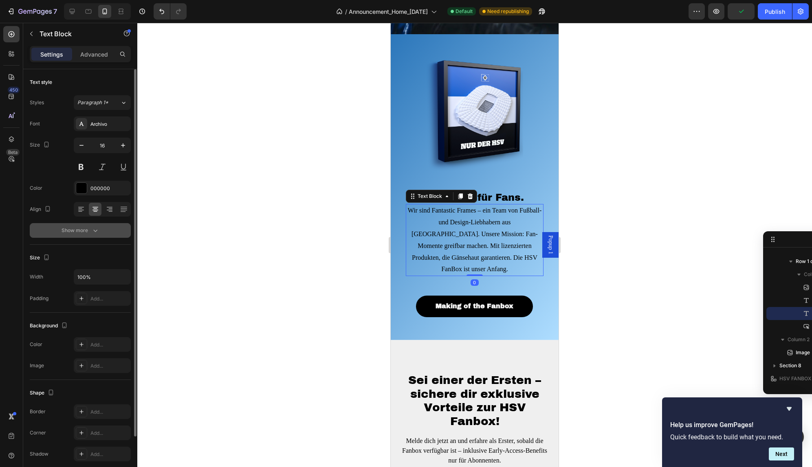
click at [100, 229] on button "Show more" at bounding box center [80, 230] width 101 height 15
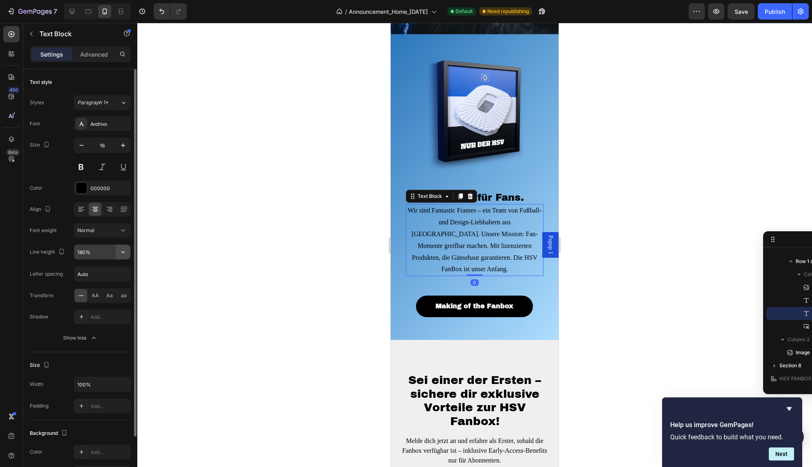
click at [124, 254] on icon "button" at bounding box center [123, 252] width 8 height 8
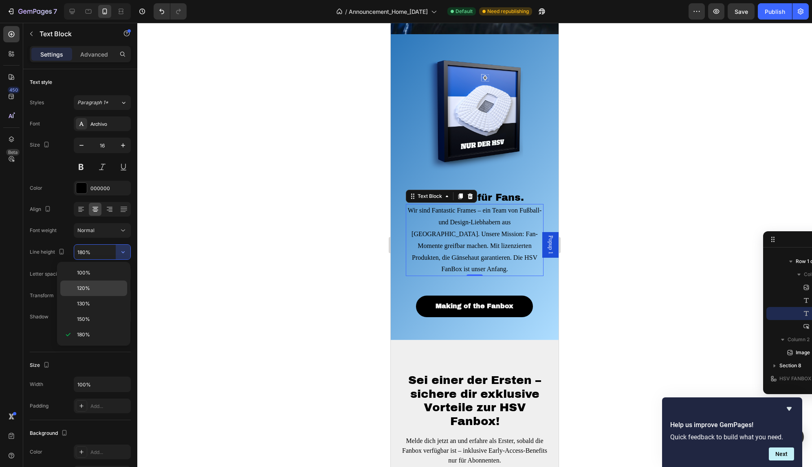
click at [100, 285] on p "120%" at bounding box center [100, 288] width 46 height 7
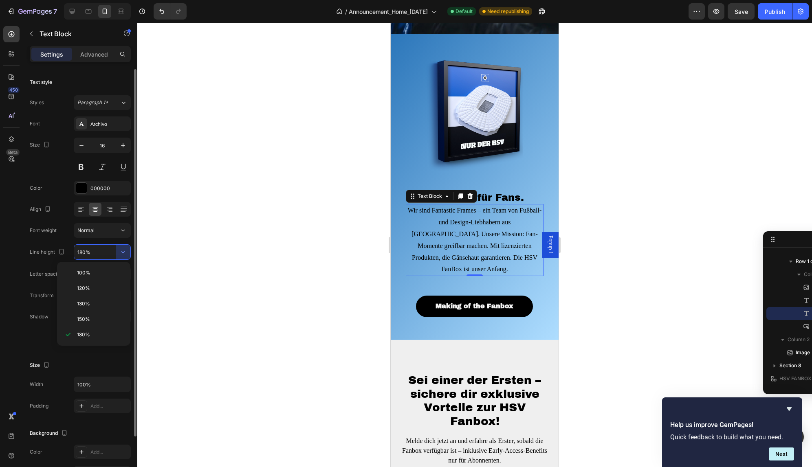
type input "120%"
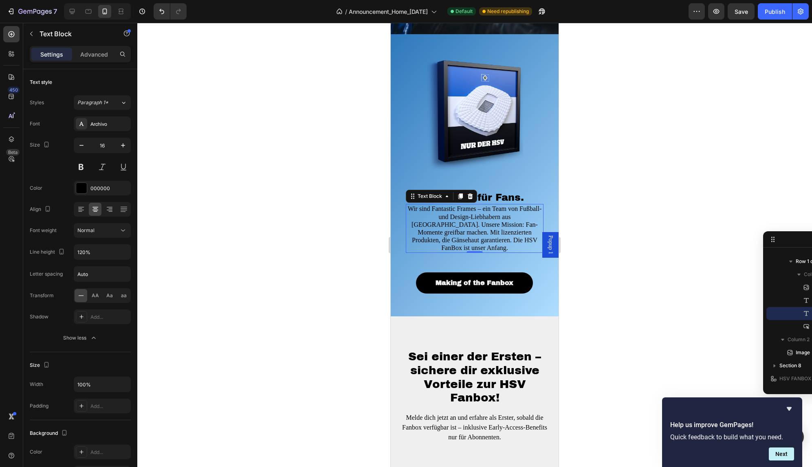
click at [329, 261] on div at bounding box center [474, 245] width 674 height 444
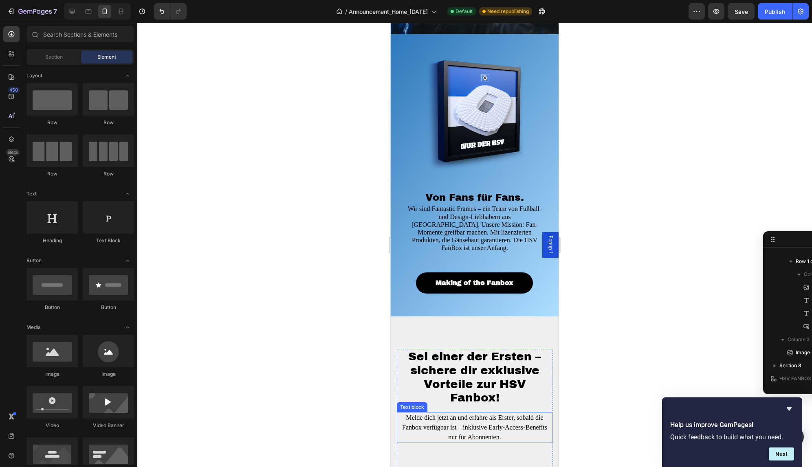
click at [476, 426] on p "Melde dich jetzt an und erfahre als Erster, sobald die Fanbox verfügbar ist – i…" at bounding box center [474, 427] width 154 height 29
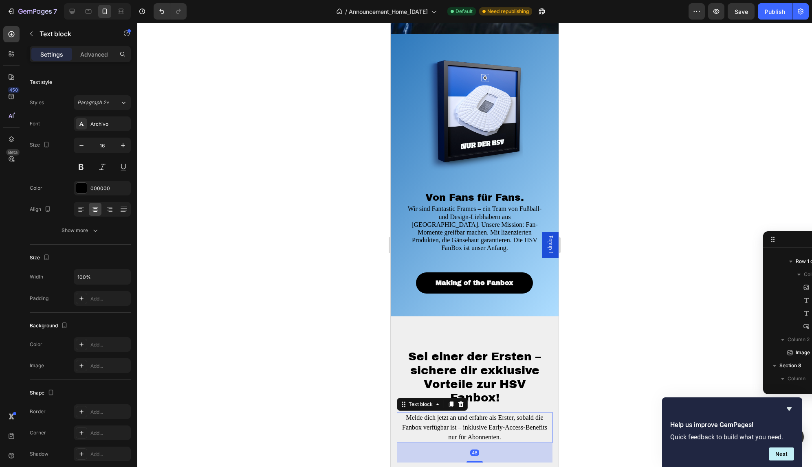
scroll to position [579, 0]
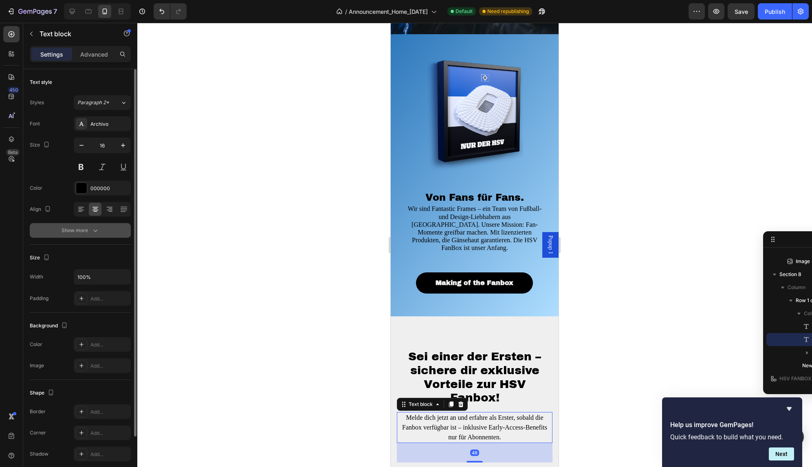
click at [96, 234] on icon "button" at bounding box center [95, 230] width 8 height 8
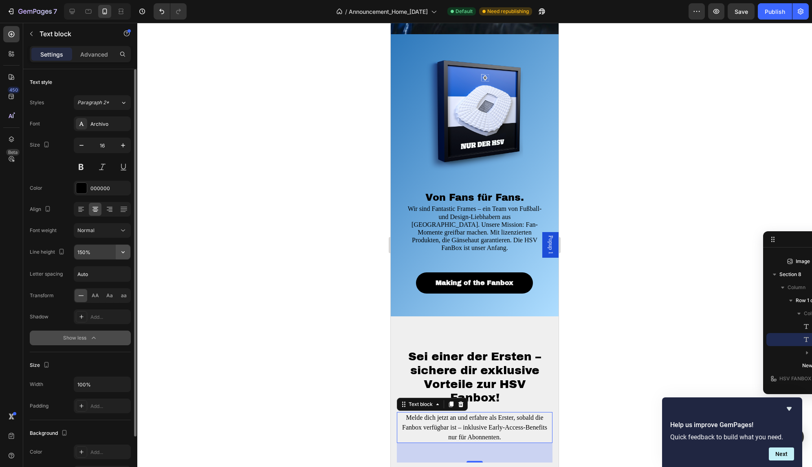
click at [125, 250] on icon "button" at bounding box center [123, 252] width 8 height 8
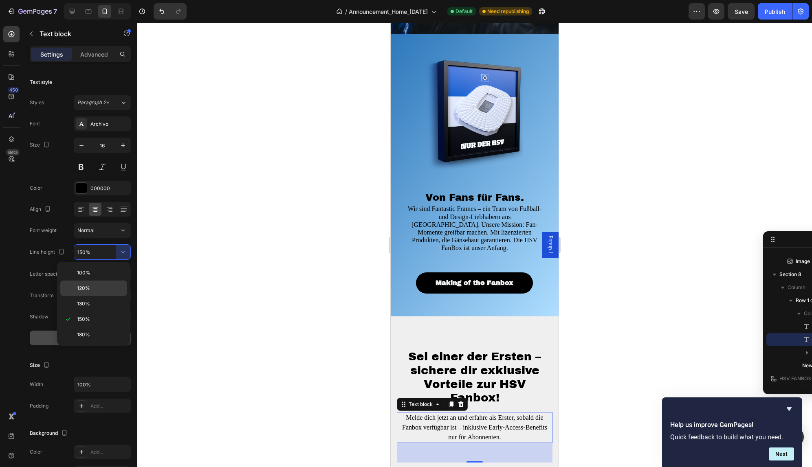
click at [107, 294] on div "120%" at bounding box center [93, 288] width 67 height 15
type input "120%"
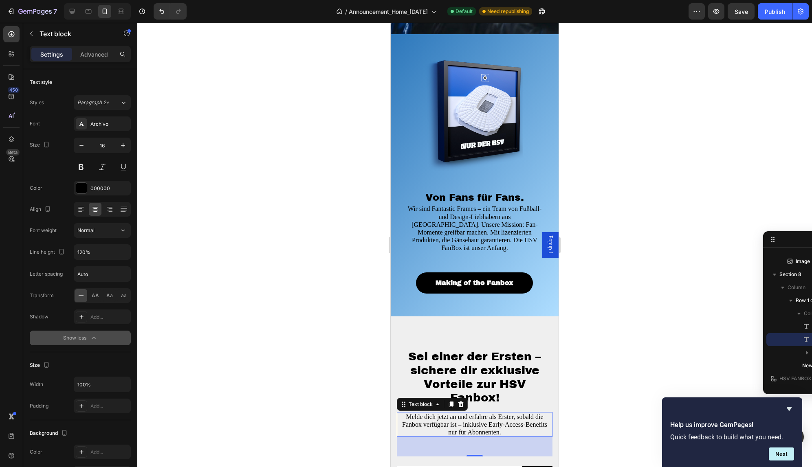
click at [350, 342] on div at bounding box center [474, 245] width 674 height 444
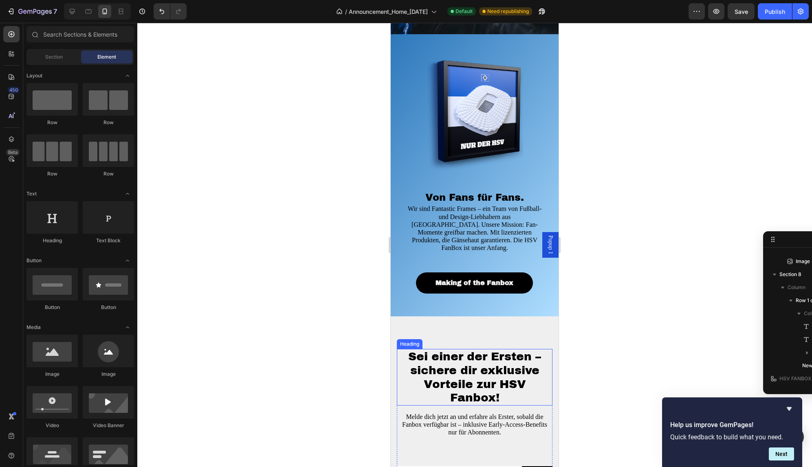
click at [494, 381] on span "Sei einer der Ersten – sichere dir exklusive Vorteile zur HSV Fanbox!" at bounding box center [474, 377] width 133 height 54
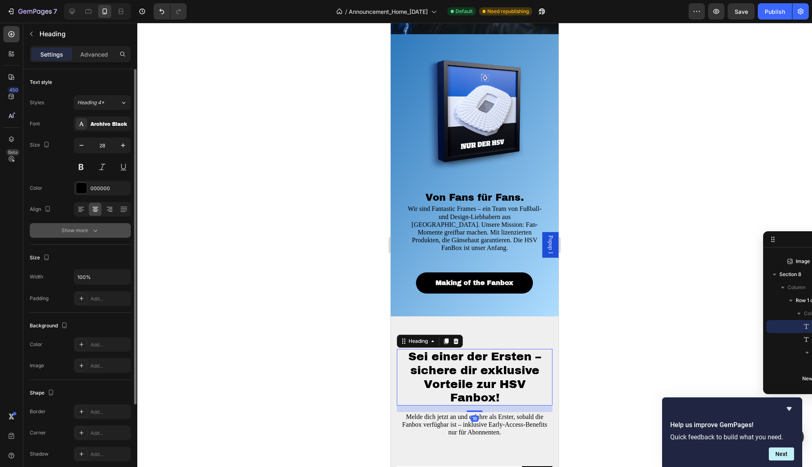
click at [85, 232] on div "Show more" at bounding box center [80, 230] width 38 height 8
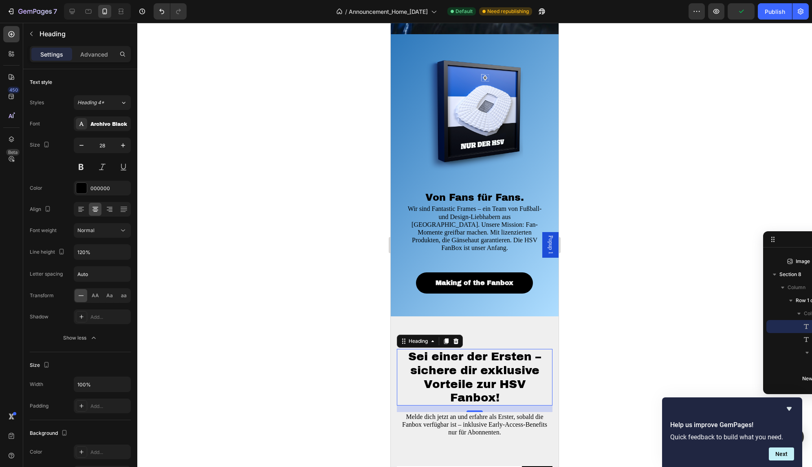
click at [259, 267] on div at bounding box center [474, 245] width 674 height 444
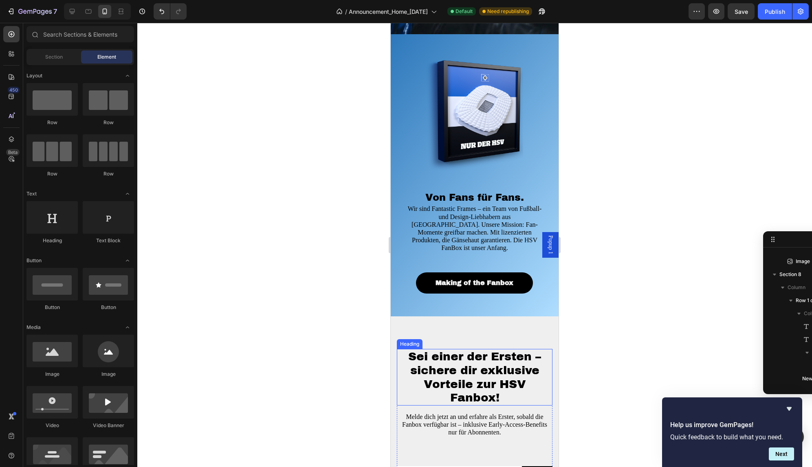
click at [498, 363] on span "Sei einer der Ersten – sichere dir exklusive Vorteile zur HSV Fanbox!" at bounding box center [474, 377] width 133 height 54
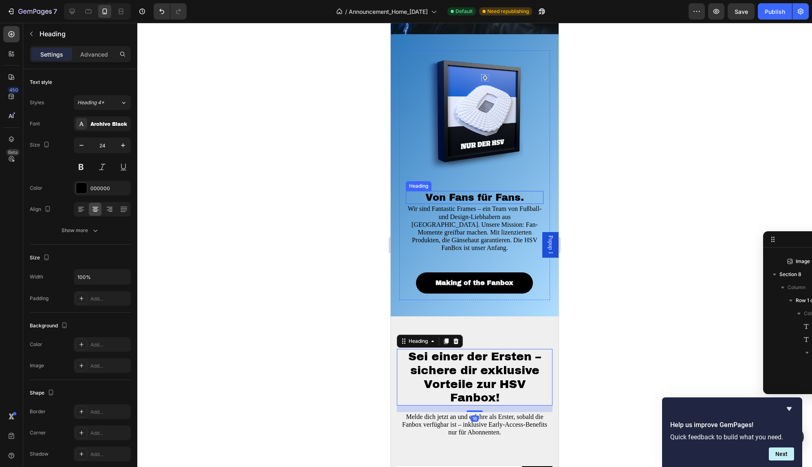
click at [473, 199] on span "Von Fans für Fans." at bounding box center [474, 197] width 99 height 11
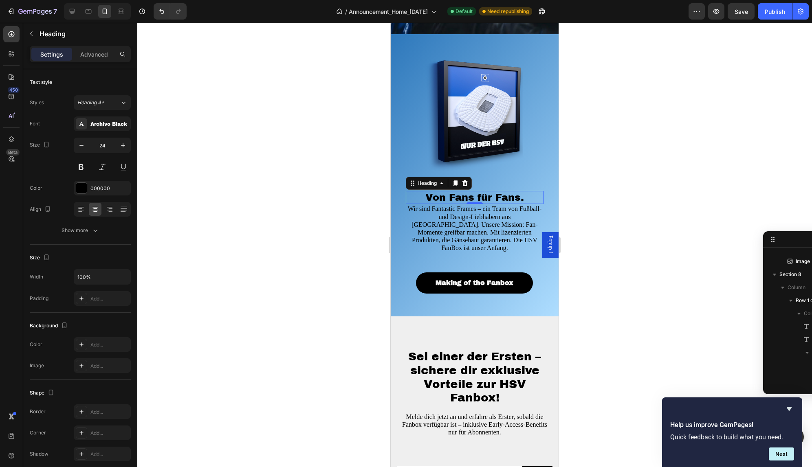
scroll to position [477, 0]
click at [481, 355] on span "Sei einer der Ersten – sichere dir exklusive Vorteile zur HSV Fanbox!" at bounding box center [474, 377] width 133 height 54
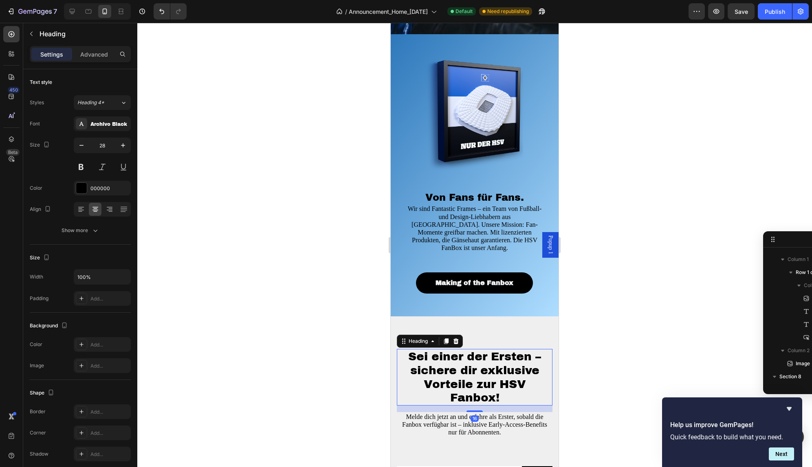
scroll to position [594, 0]
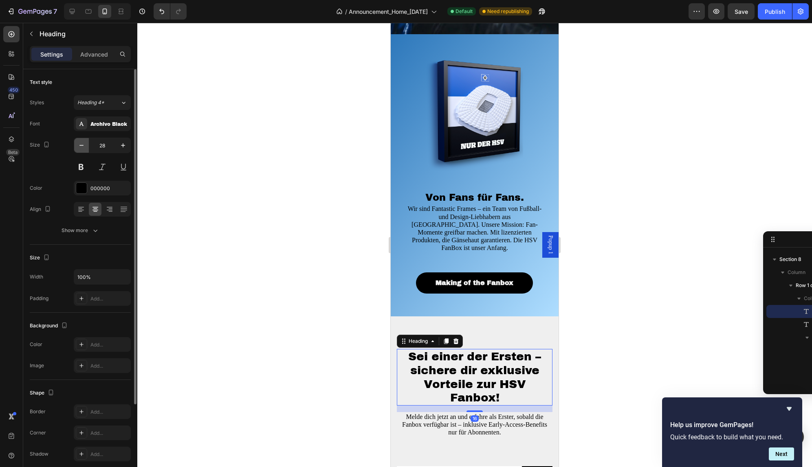
click at [85, 145] on icon "button" at bounding box center [81, 145] width 8 height 8
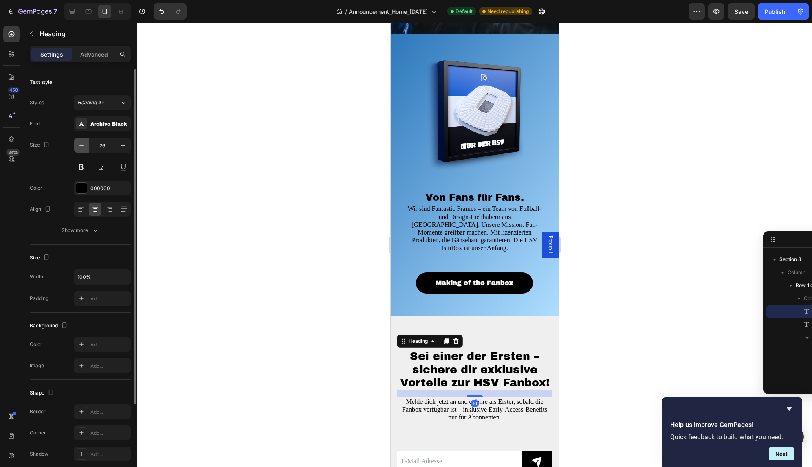
click at [85, 145] on icon "button" at bounding box center [81, 145] width 8 height 8
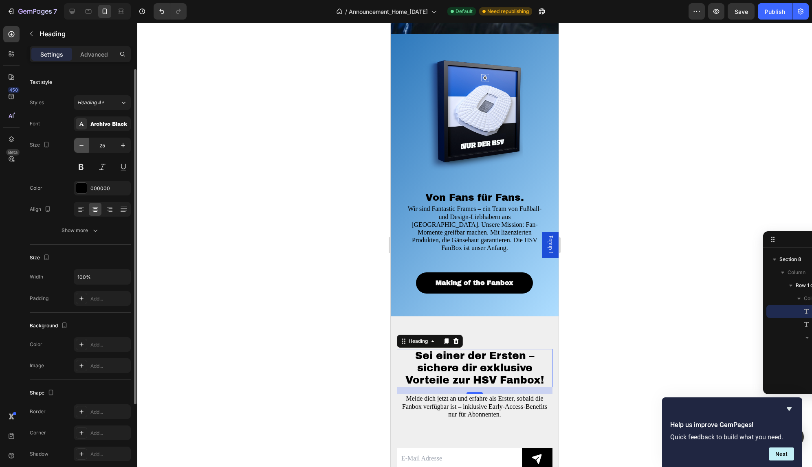
click at [85, 145] on icon "button" at bounding box center [81, 145] width 8 height 8
type input "24"
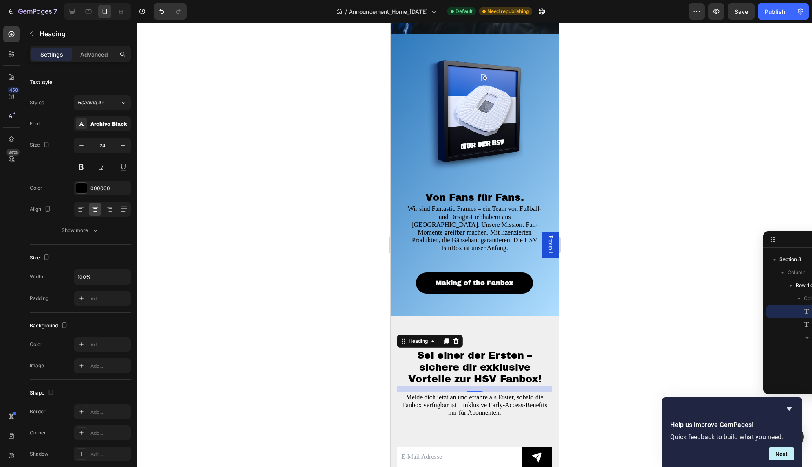
click at [218, 235] on div at bounding box center [474, 245] width 674 height 444
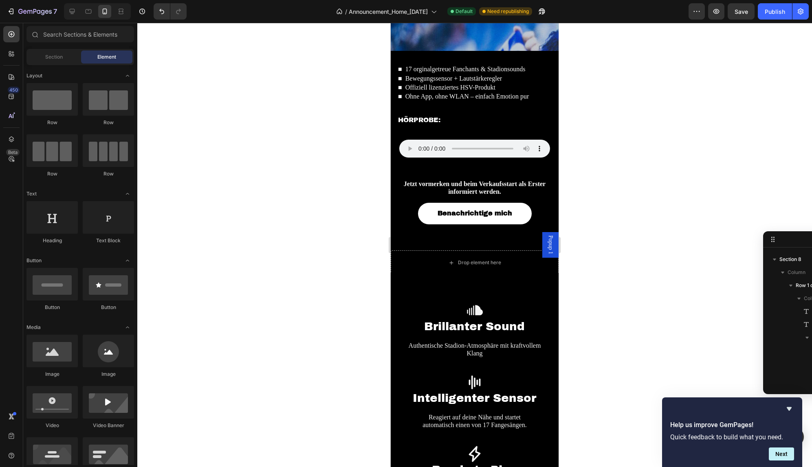
scroll to position [910, 0]
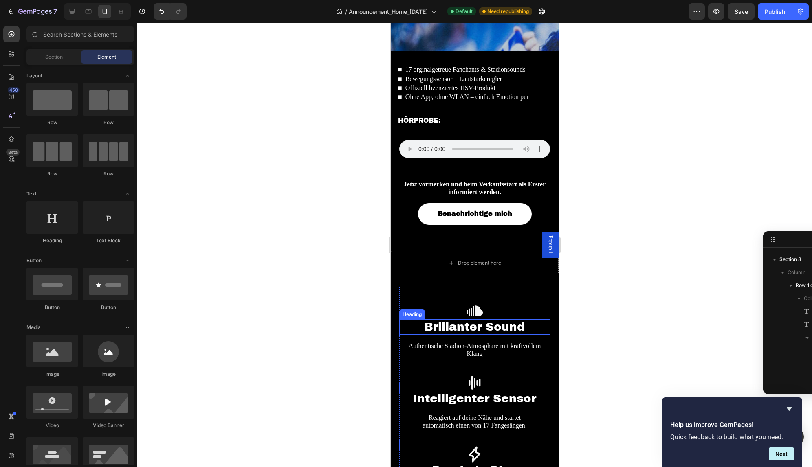
click at [452, 328] on h2 "Brillanter Sound" at bounding box center [474, 326] width 151 height 15
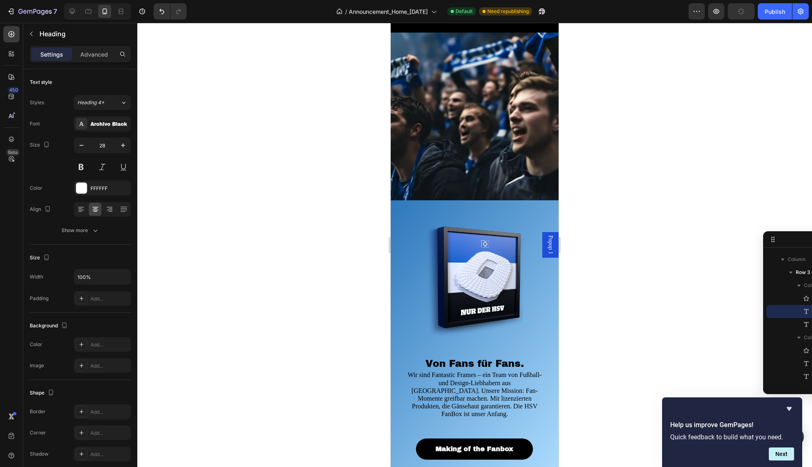
scroll to position [1450, 0]
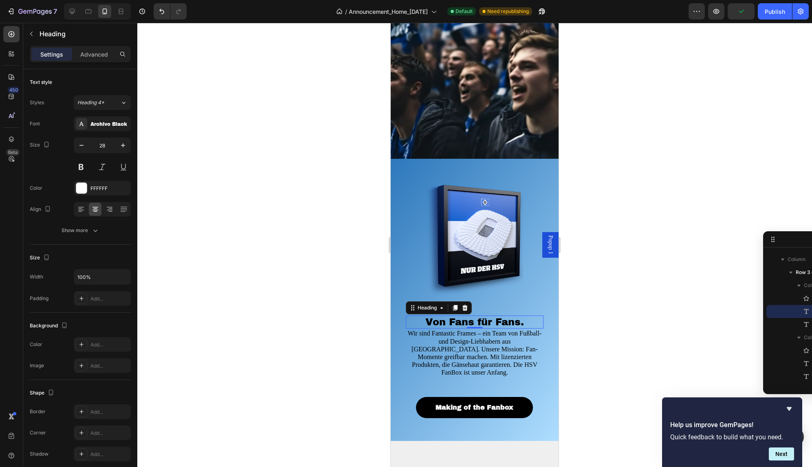
click at [470, 325] on span "Von Fans für Fans." at bounding box center [474, 322] width 99 height 11
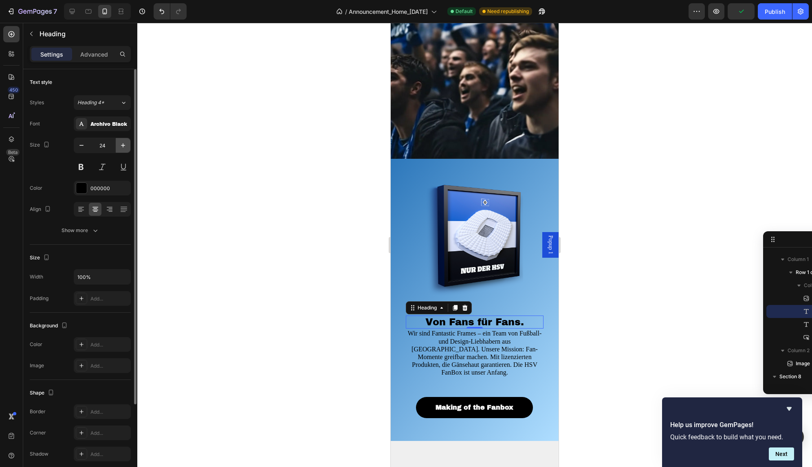
click at [125, 145] on icon "button" at bounding box center [123, 145] width 8 height 8
click at [121, 146] on icon "button" at bounding box center [123, 145] width 8 height 8
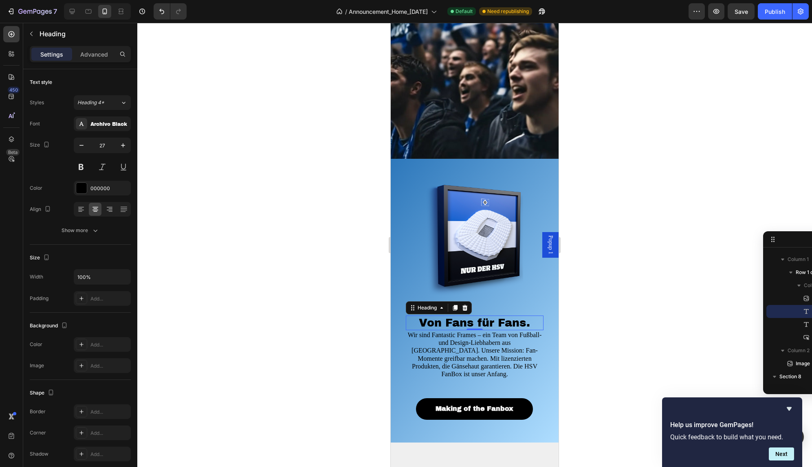
type input "28"
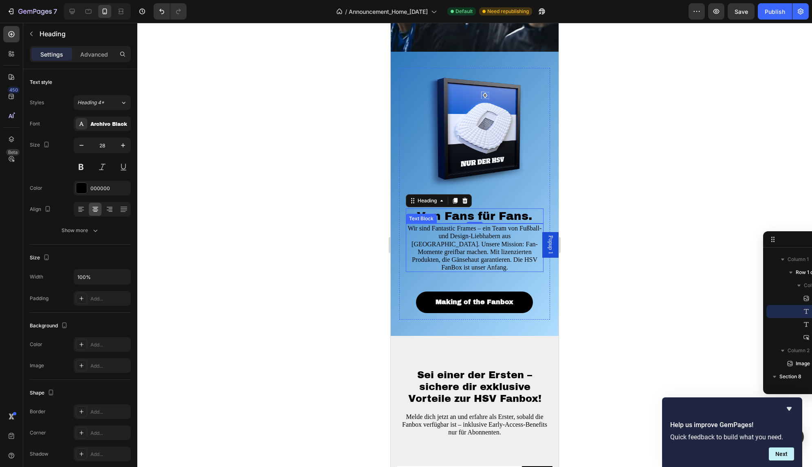
scroll to position [1616, 0]
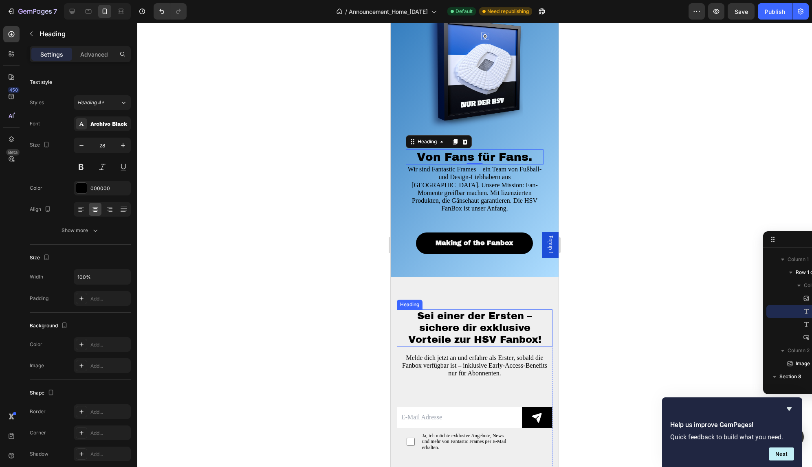
click at [469, 320] on span "Sei einer der Ersten – sichere dir exklusive Vorteile zur HSV Fanbox!" at bounding box center [474, 328] width 133 height 34
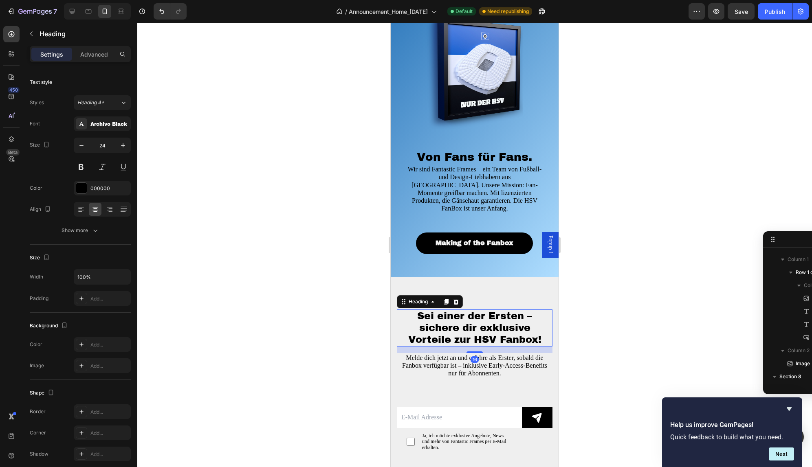
scroll to position [594, 0]
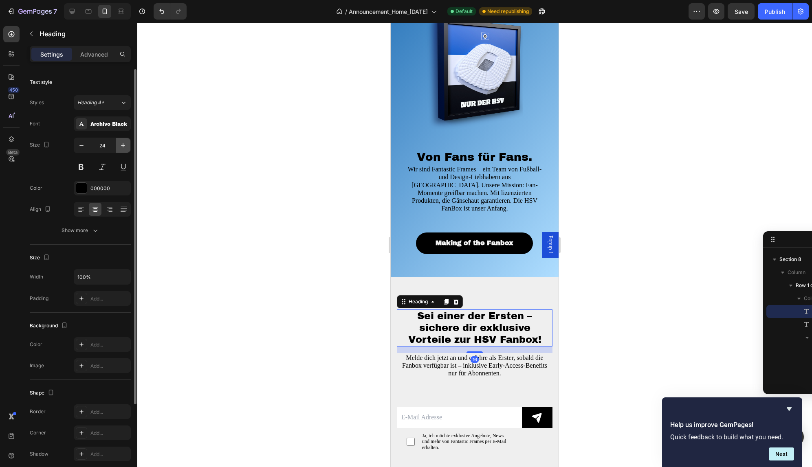
click at [125, 143] on icon "button" at bounding box center [123, 145] width 8 height 8
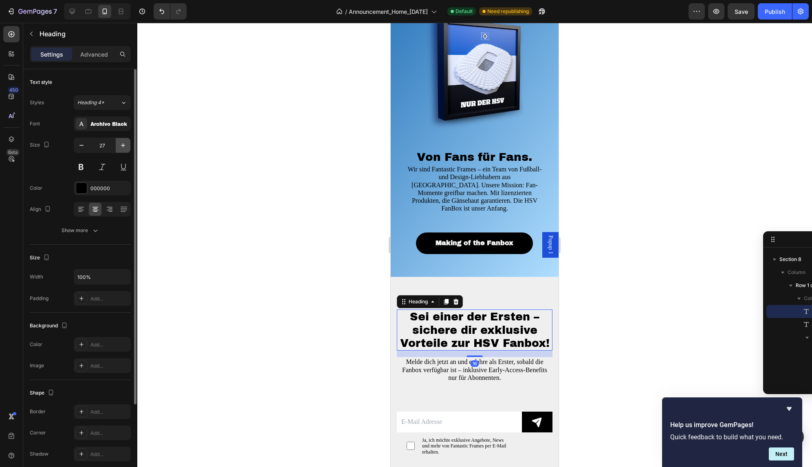
click at [125, 143] on icon "button" at bounding box center [123, 145] width 8 height 8
type input "28"
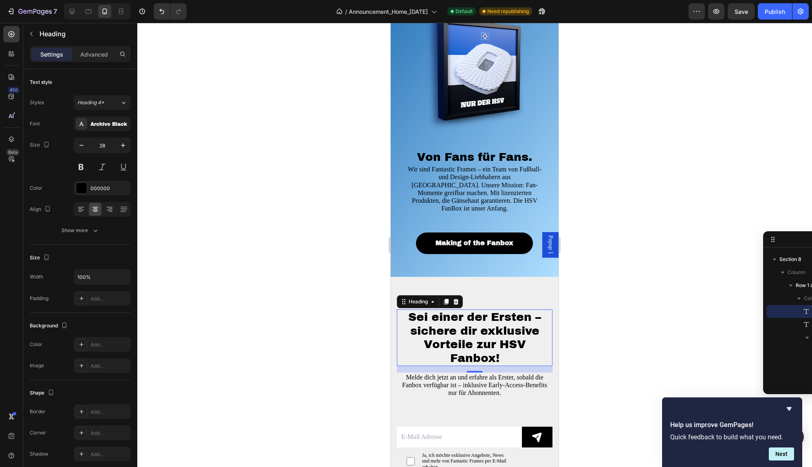
click at [276, 202] on div at bounding box center [474, 245] width 674 height 444
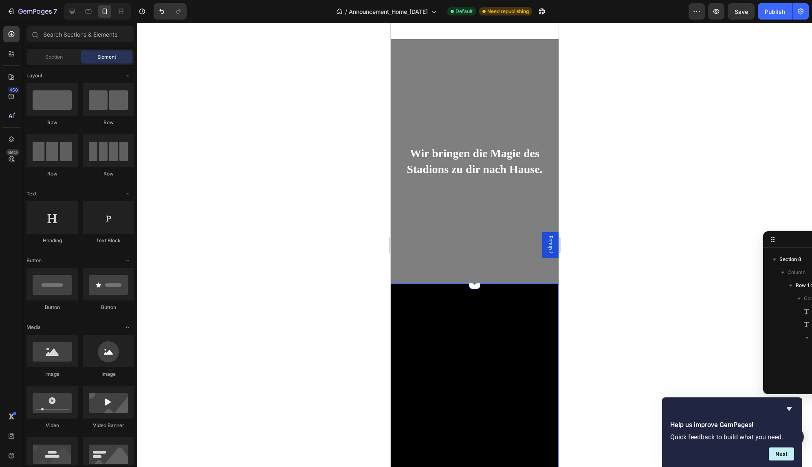
scroll to position [204, 0]
click at [450, 155] on p "Wir bringen die Magie des Stadions zu dir nach Hause." at bounding box center [474, 162] width 153 height 32
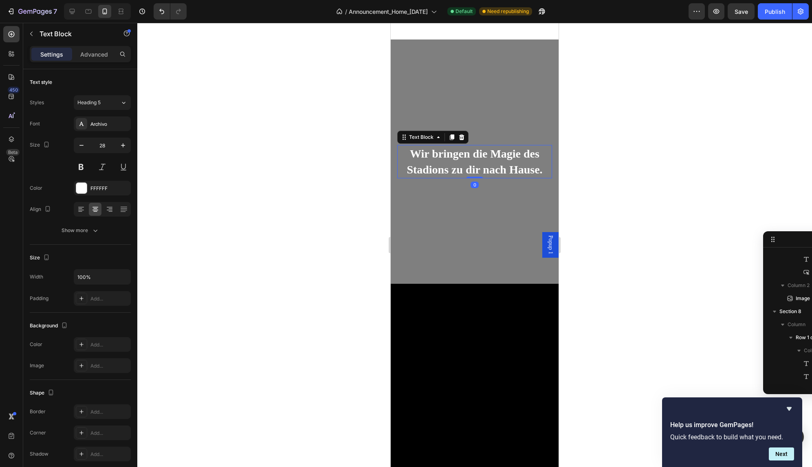
scroll to position [24, 0]
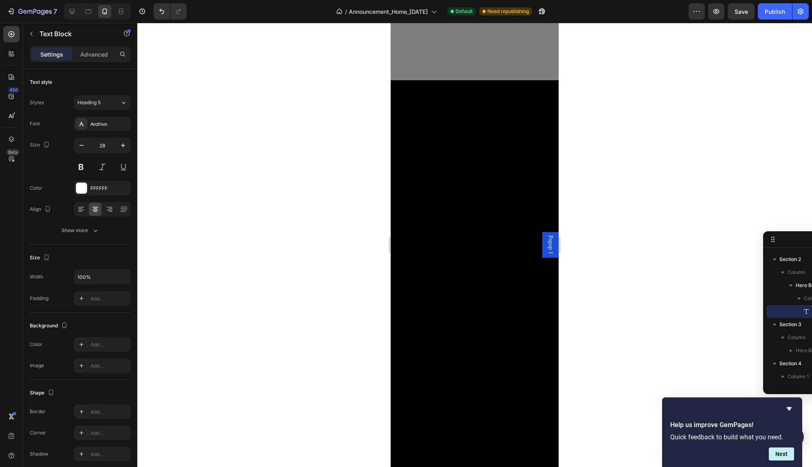
click at [291, 126] on div at bounding box center [474, 245] width 674 height 444
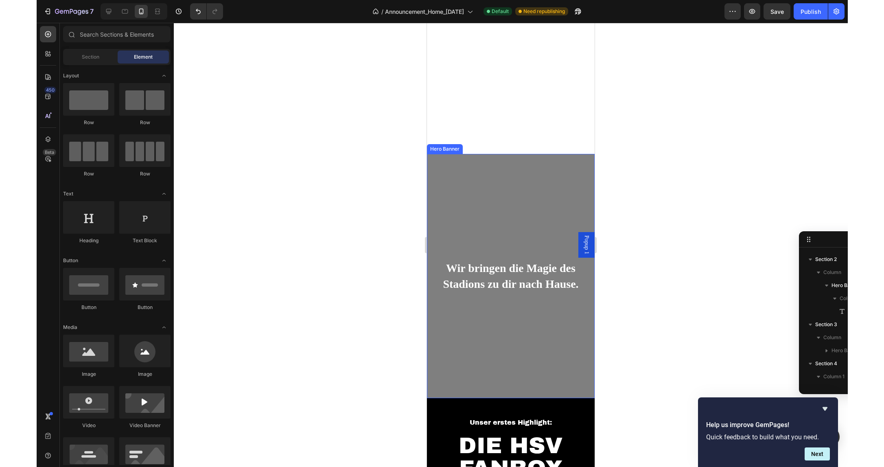
scroll to position [33, 0]
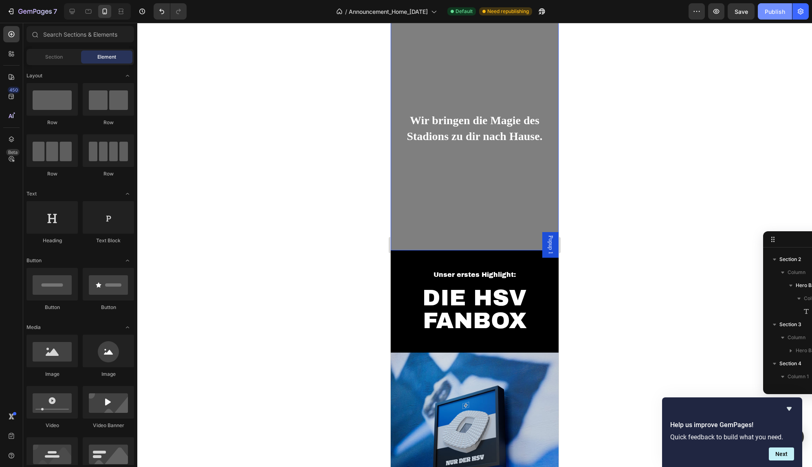
click at [769, 17] on button "Publish" at bounding box center [774, 11] width 34 height 16
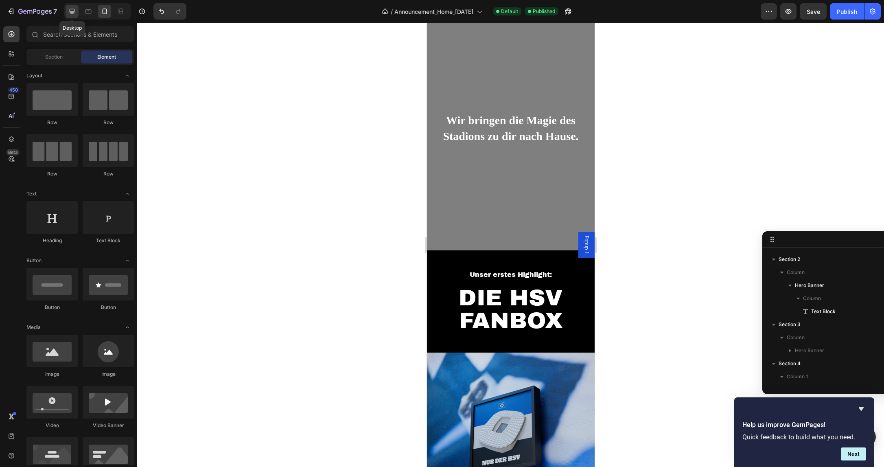
click at [72, 8] on icon at bounding box center [72, 11] width 8 height 8
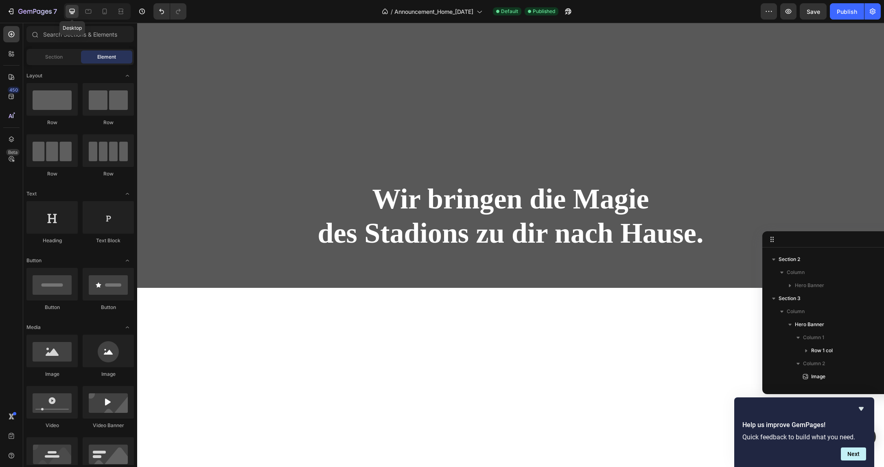
scroll to position [519, 0]
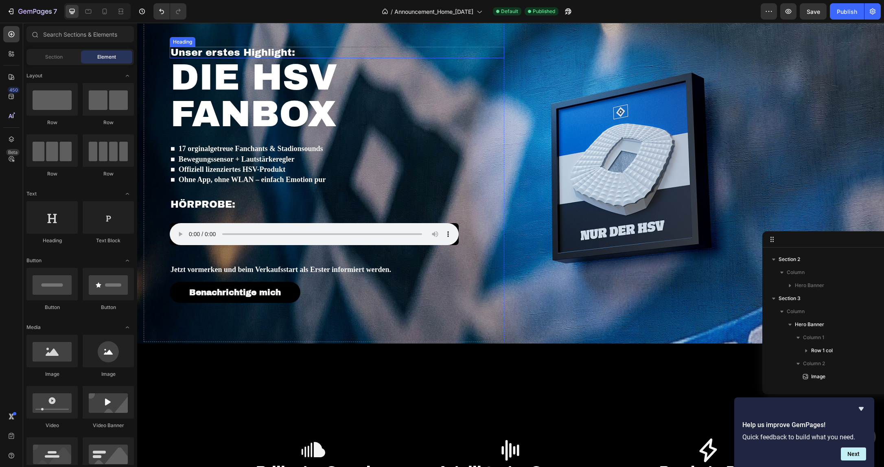
click at [280, 55] on span "Unser erstes Highlight:" at bounding box center [233, 52] width 125 height 11
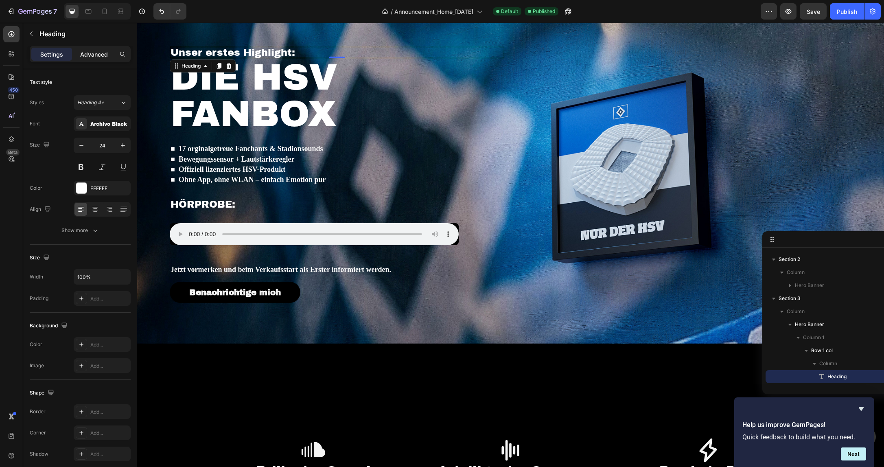
click at [103, 55] on p "Advanced" at bounding box center [94, 54] width 28 height 9
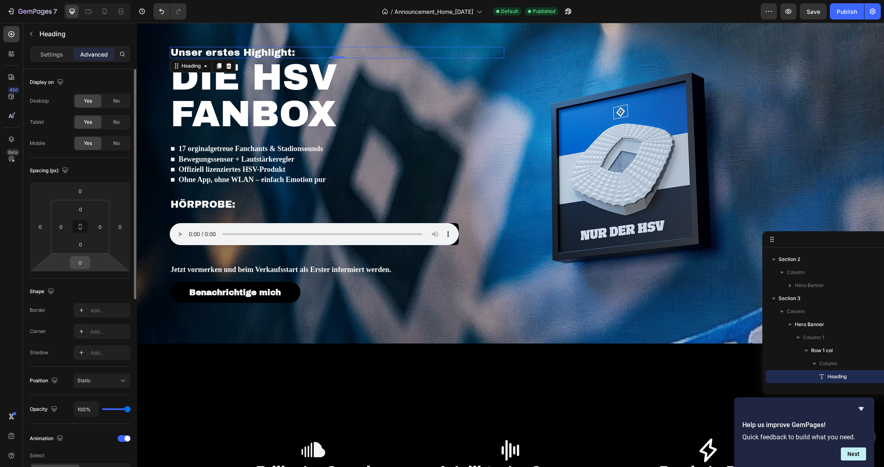
click at [83, 260] on input "0" at bounding box center [80, 263] width 16 height 12
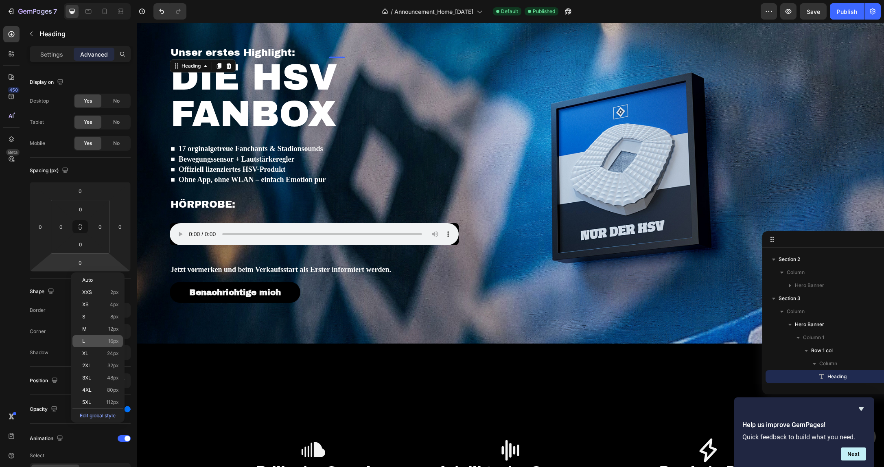
click at [113, 343] on span "16px" at bounding box center [113, 341] width 11 height 6
type input "16"
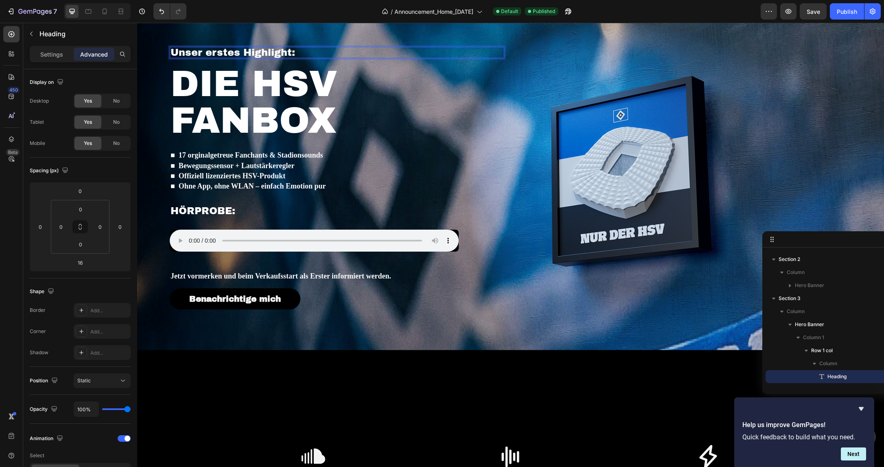
click at [302, 51] on h2 "Unser erstes Highlight:" at bounding box center [337, 52] width 335 height 11
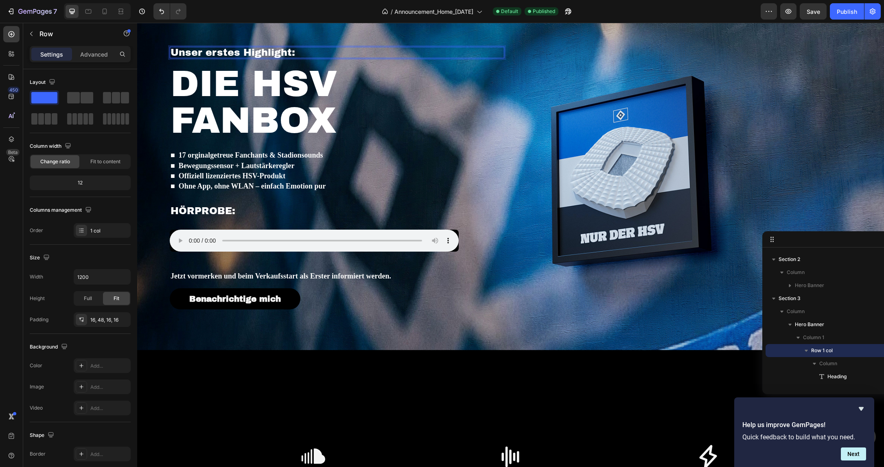
click at [380, 60] on div "Unser erstes Highlight: Heading 16 DIE HSV FANBOX Heading ■ 17 orginalgetreue F…" at bounding box center [337, 178] width 335 height 262
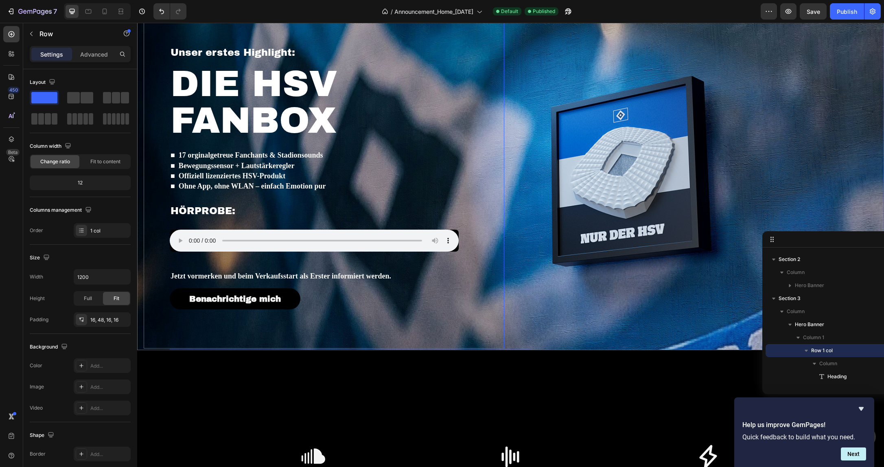
click at [553, 136] on div "Image" at bounding box center [698, 178] width 361 height 340
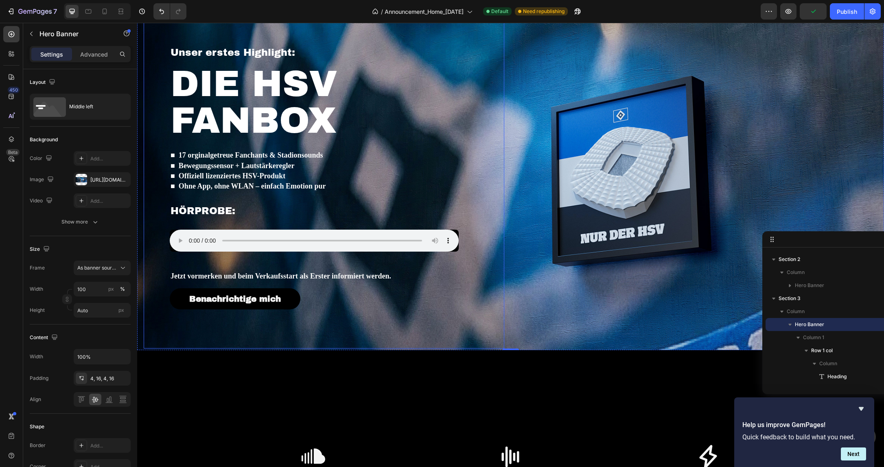
click at [169, 61] on div "⁠⁠⁠⁠⁠⁠⁠ Unser erstes Highlight: Heading DIE HSV FANBOX Heading ■ 17 orginalgetr…" at bounding box center [343, 177] width 361 height 275
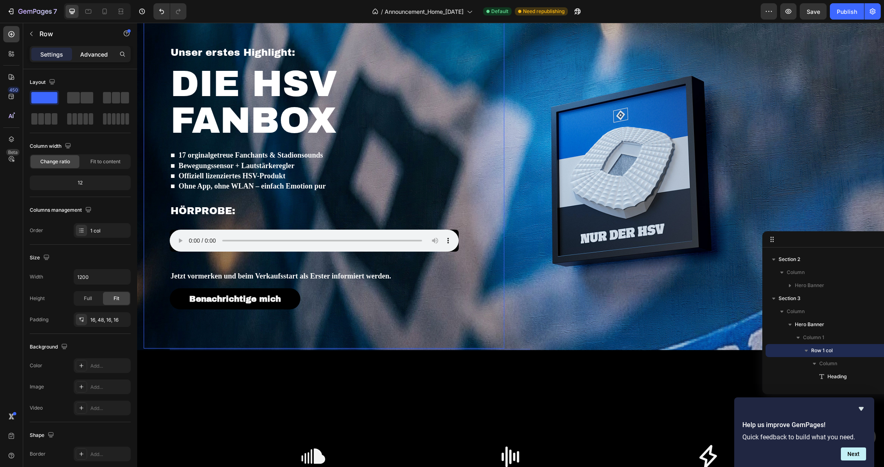
click at [93, 55] on p "Advanced" at bounding box center [94, 54] width 28 height 9
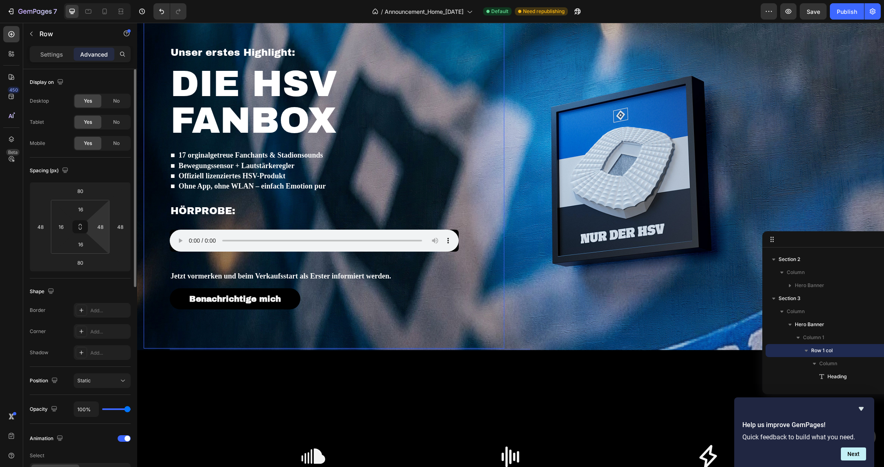
scroll to position [208, 0]
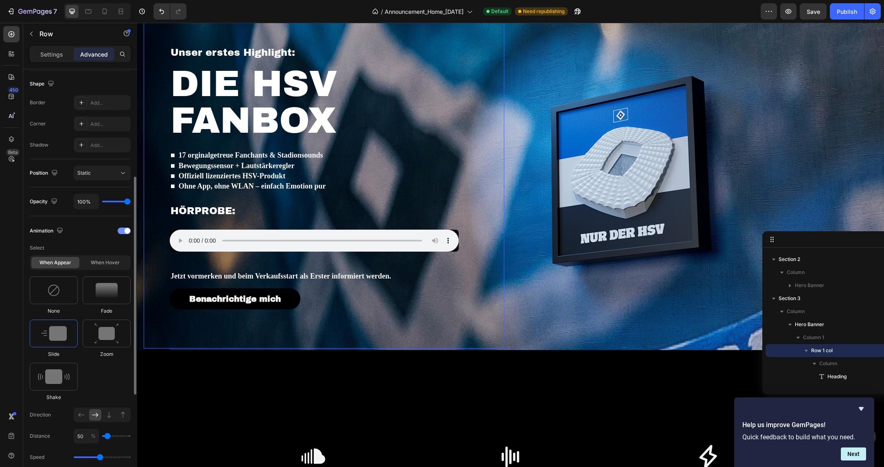
click at [123, 230] on div at bounding box center [124, 231] width 13 height 7
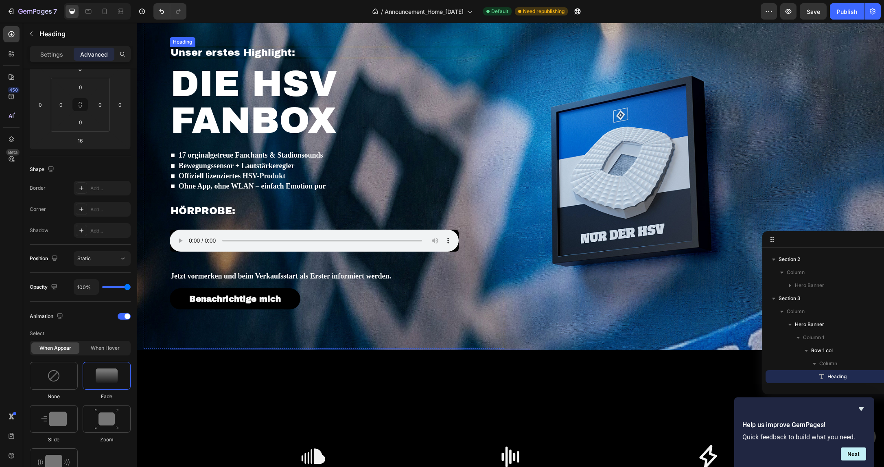
click at [226, 56] on span "Unser erstes Highlight:" at bounding box center [233, 52] width 125 height 11
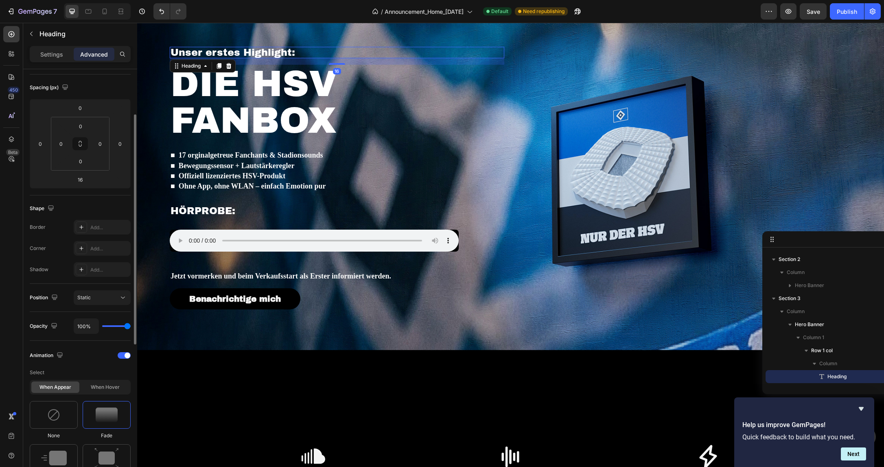
scroll to position [125, 0]
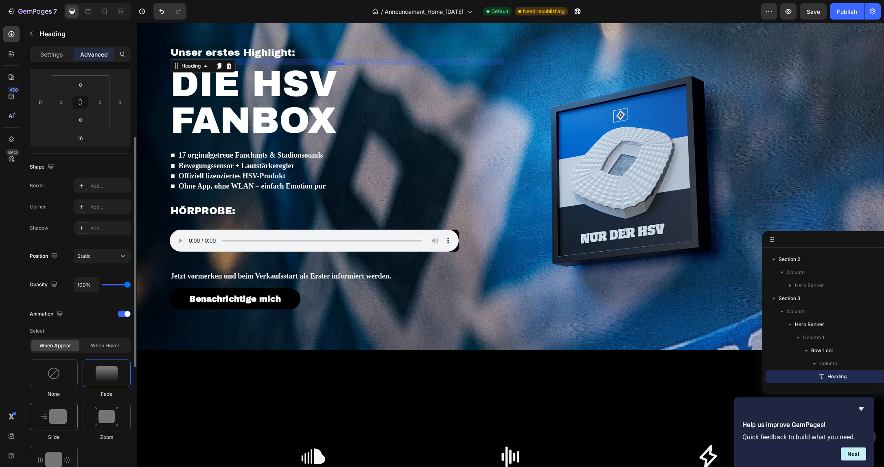
click at [61, 419] on img at bounding box center [54, 416] width 26 height 15
click at [228, 126] on span "DIE HSV FANBOX" at bounding box center [254, 102] width 167 height 77
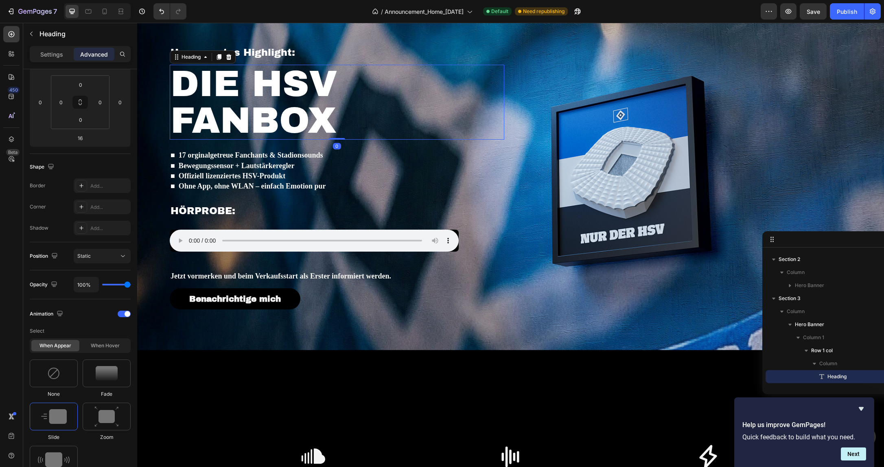
scroll to position [102, 0]
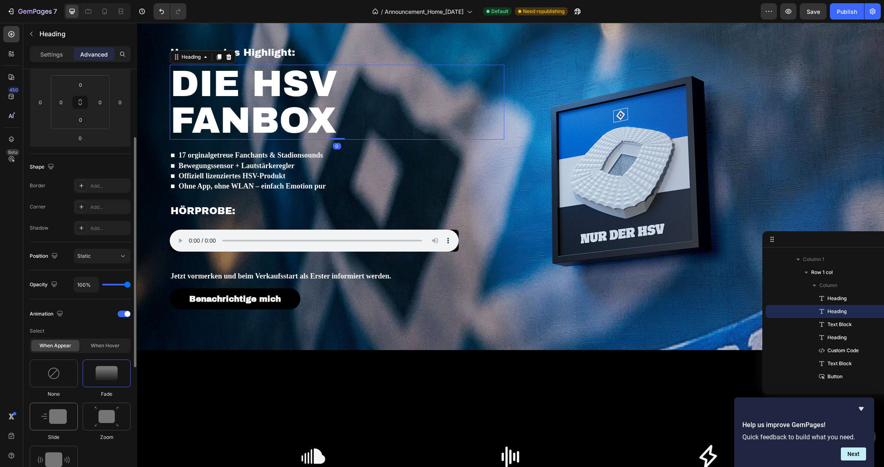
click at [68, 413] on div at bounding box center [54, 417] width 48 height 28
click at [254, 171] on p "■ Bewegungssensor + Lautstärkeregler" at bounding box center [337, 166] width 333 height 10
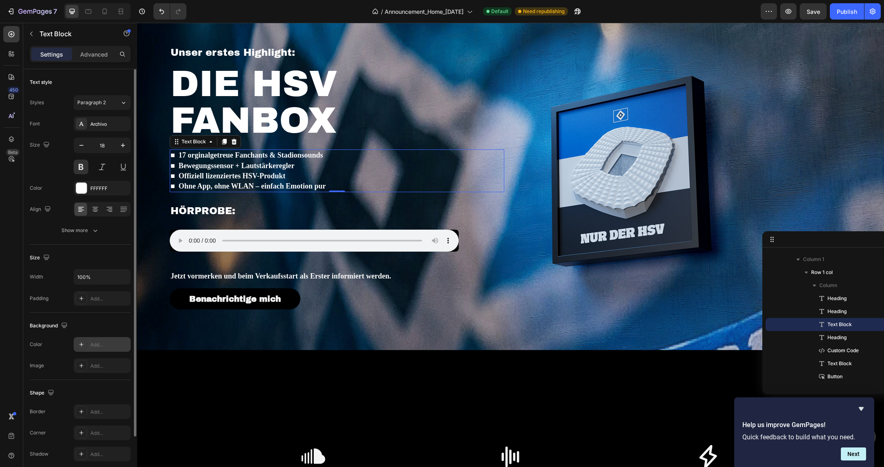
scroll to position [61, 0]
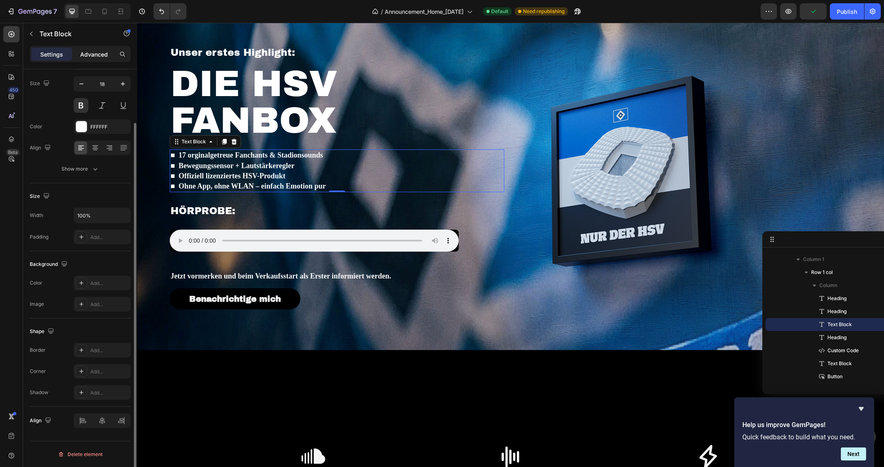
click at [102, 50] on p "Advanced" at bounding box center [94, 54] width 28 height 9
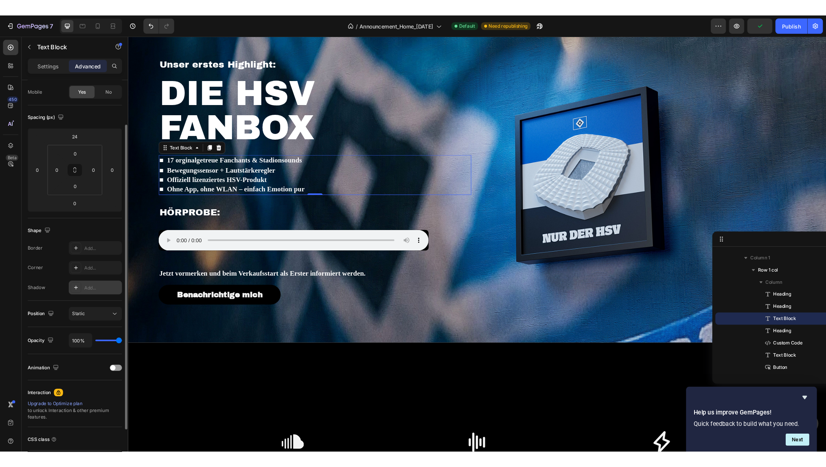
scroll to position [103, 0]
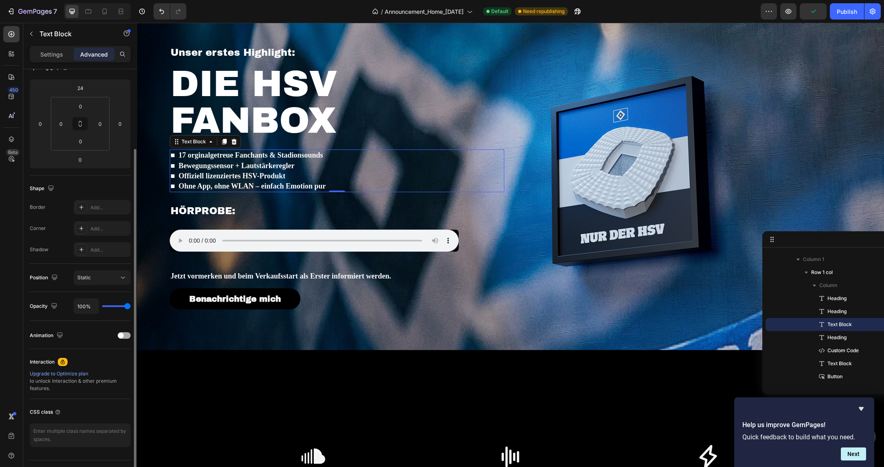
click at [123, 335] on span at bounding box center [121, 336] width 6 height 6
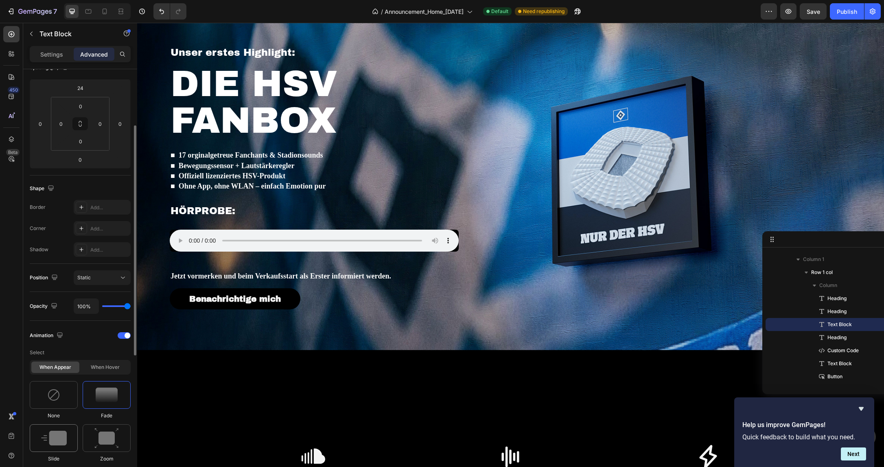
click at [63, 432] on img at bounding box center [54, 438] width 26 height 15
click at [821, 12] on div "Publish" at bounding box center [847, 11] width 20 height 9
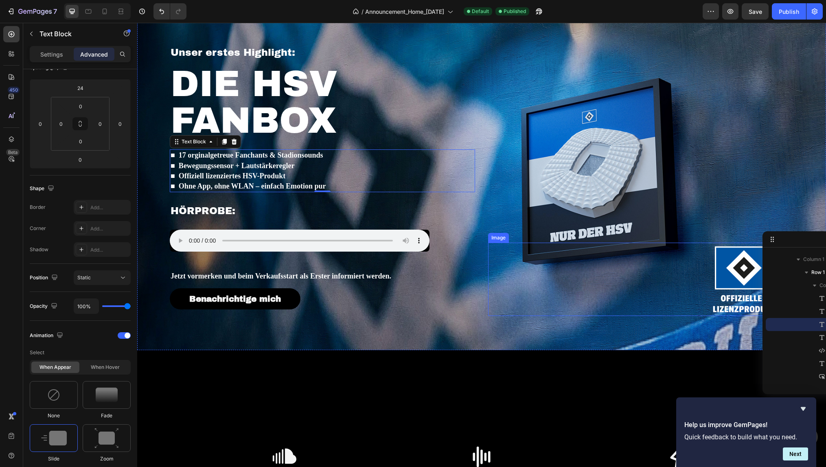
click at [723, 258] on img at bounding box center [744, 279] width 73 height 73
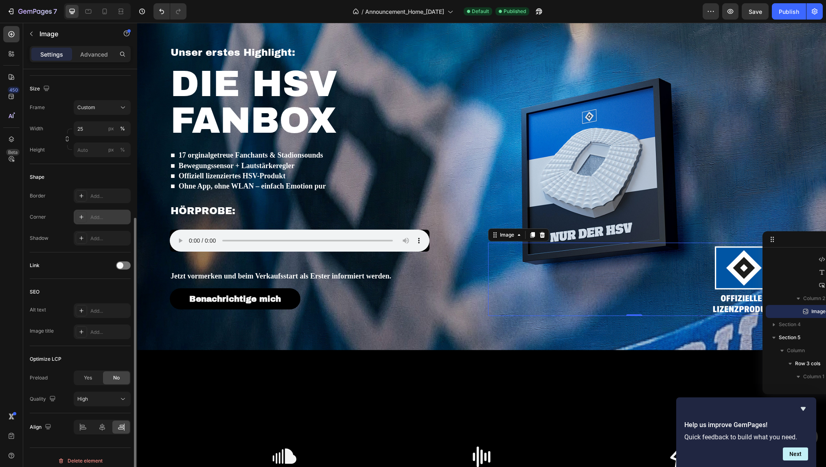
scroll to position [214, 0]
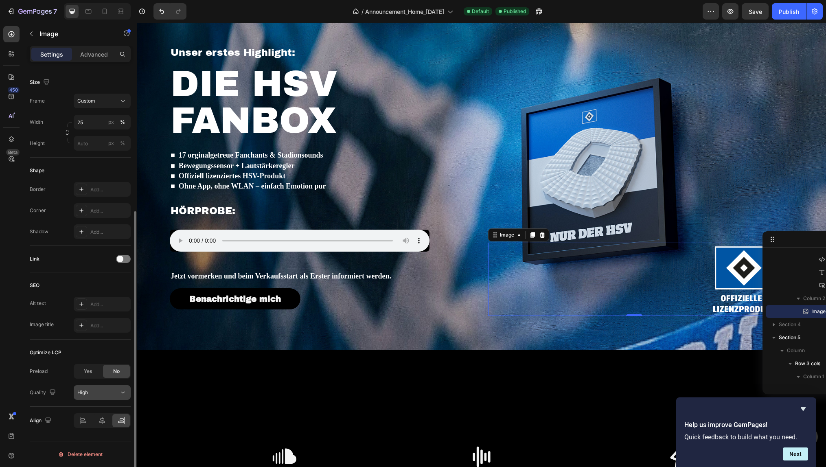
click at [97, 390] on div "High" at bounding box center [98, 392] width 42 height 7
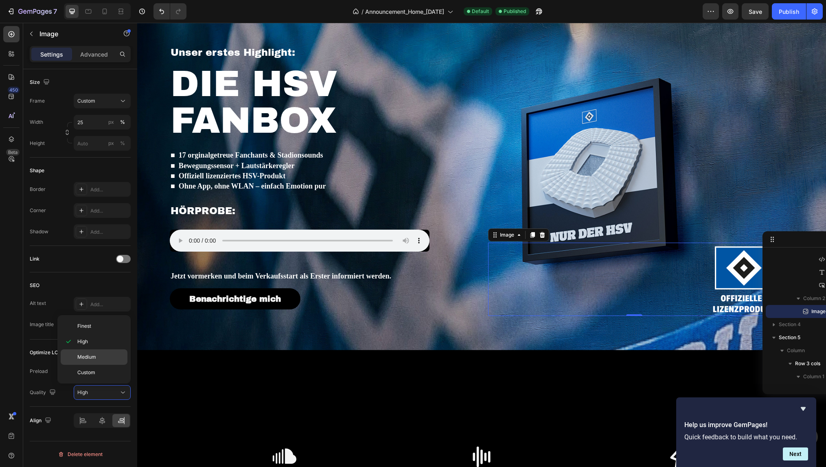
click at [91, 356] on span "Medium" at bounding box center [86, 356] width 19 height 7
click at [97, 54] on p "Advanced" at bounding box center [94, 54] width 28 height 9
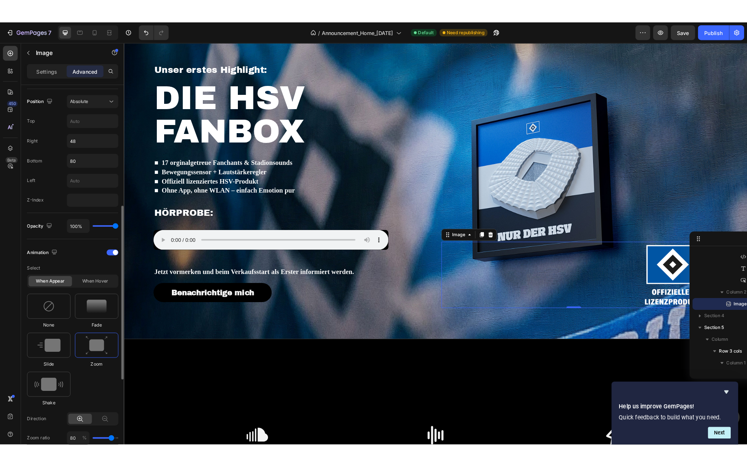
scroll to position [127, 0]
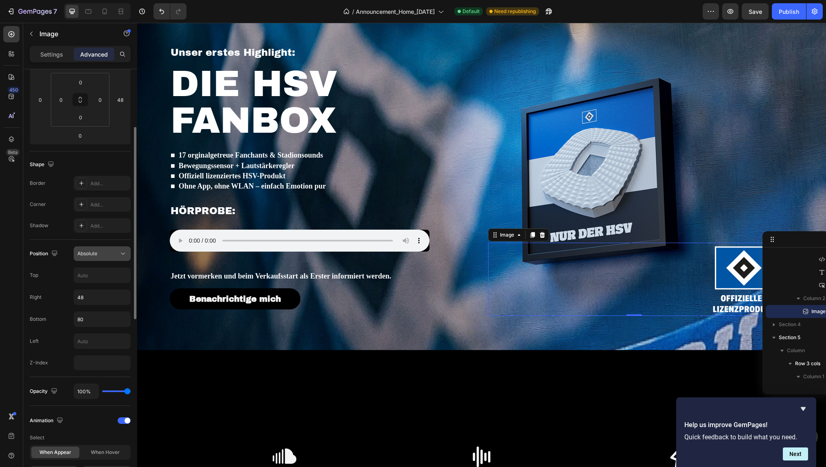
click at [112, 257] on div "Absolute" at bounding box center [102, 254] width 50 height 8
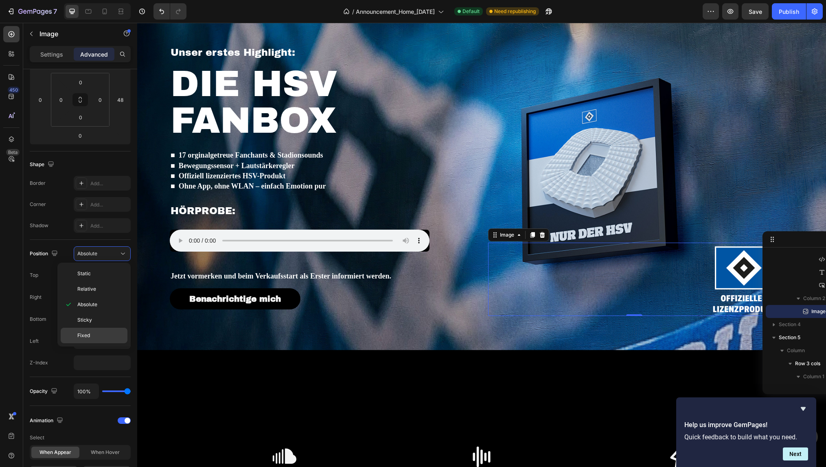
click at [99, 331] on div "Fixed" at bounding box center [94, 335] width 67 height 15
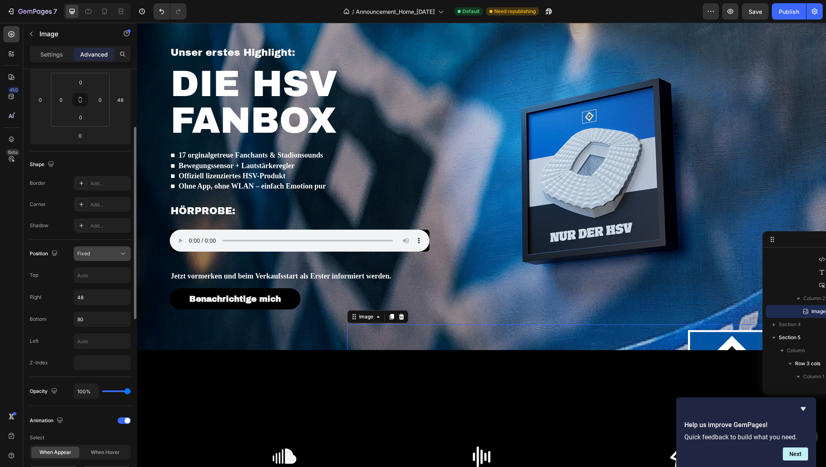
click at [95, 256] on div "Fixed" at bounding box center [98, 253] width 42 height 7
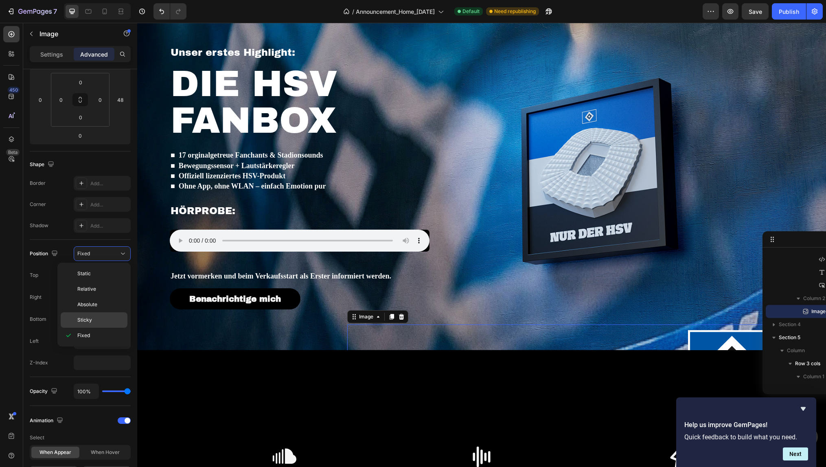
click at [100, 313] on div "Sticky" at bounding box center [94, 319] width 67 height 15
type input "0"
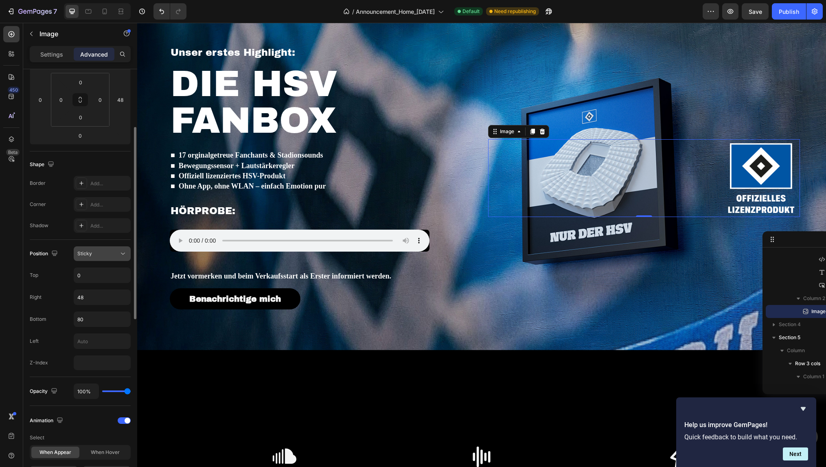
click at [103, 255] on div "Sticky" at bounding box center [98, 253] width 42 height 7
click at [96, 301] on span "Absolute" at bounding box center [87, 304] width 20 height 7
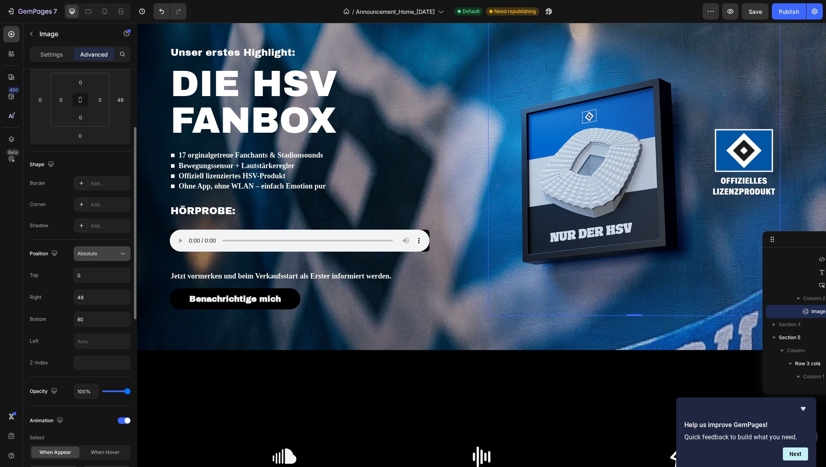
click at [96, 252] on span "Absolute" at bounding box center [87, 253] width 20 height 6
click at [94, 290] on span "Relative" at bounding box center [86, 288] width 19 height 7
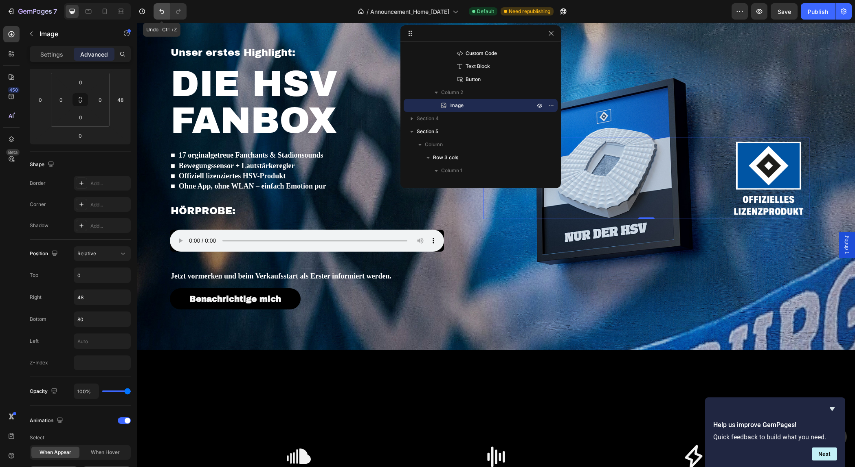
click at [167, 13] on button "Undo/Redo" at bounding box center [162, 11] width 16 height 16
click at [163, 13] on icon "Undo/Redo" at bounding box center [162, 11] width 8 height 8
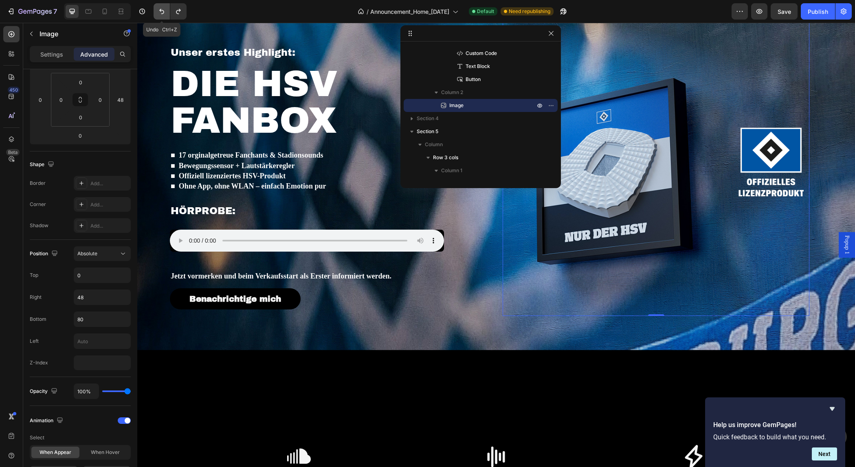
click at [163, 13] on icon "Undo/Redo" at bounding box center [162, 11] width 8 height 8
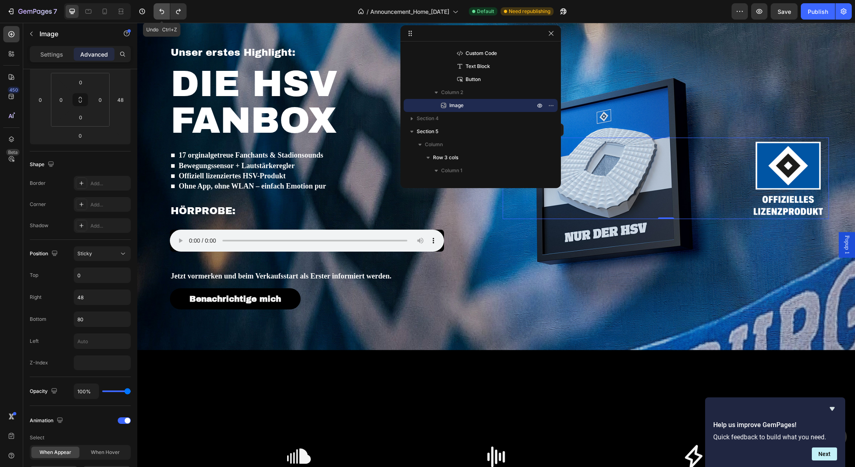
click at [163, 13] on icon "Undo/Redo" at bounding box center [162, 11] width 8 height 8
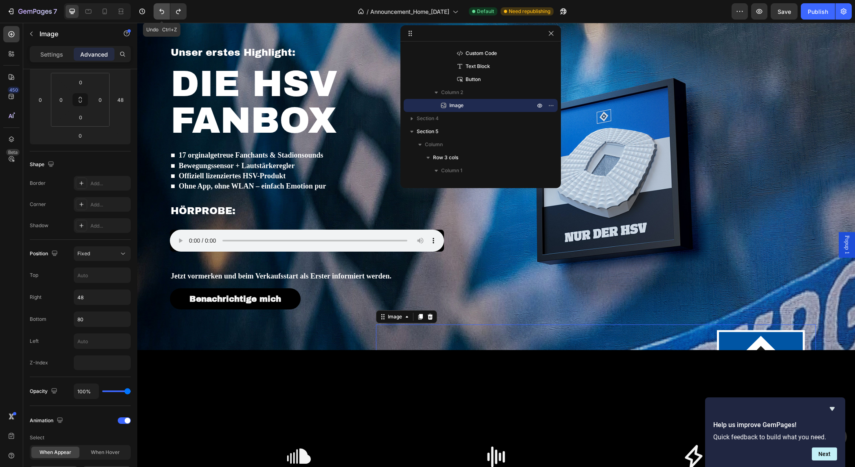
click at [163, 13] on icon "Undo/Redo" at bounding box center [162, 11] width 8 height 8
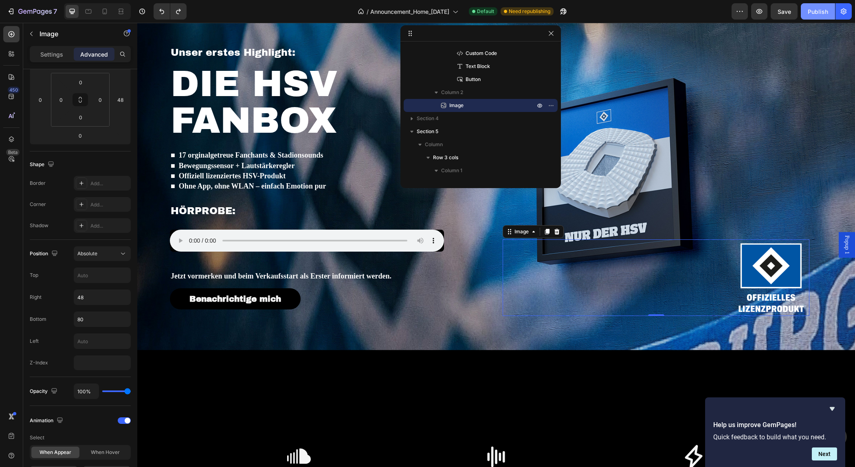
click at [814, 8] on div "Publish" at bounding box center [817, 11] width 20 height 9
click at [57, 57] on p "Settings" at bounding box center [51, 54] width 23 height 9
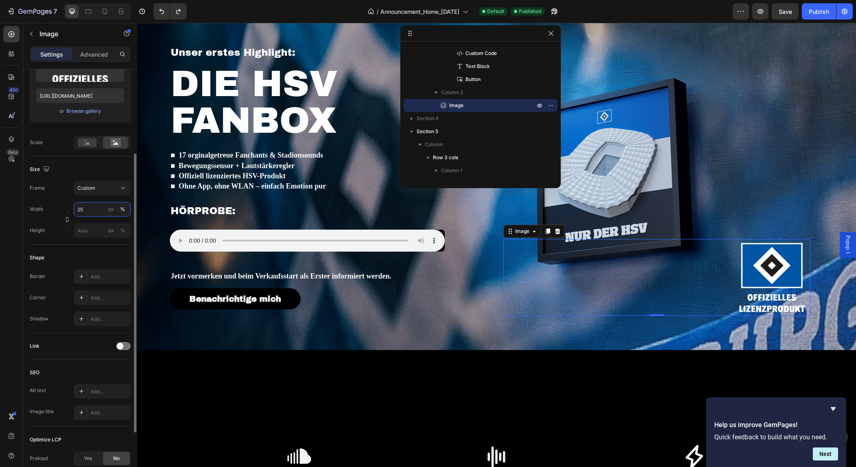
click at [88, 210] on input "25" at bounding box center [102, 209] width 57 height 15
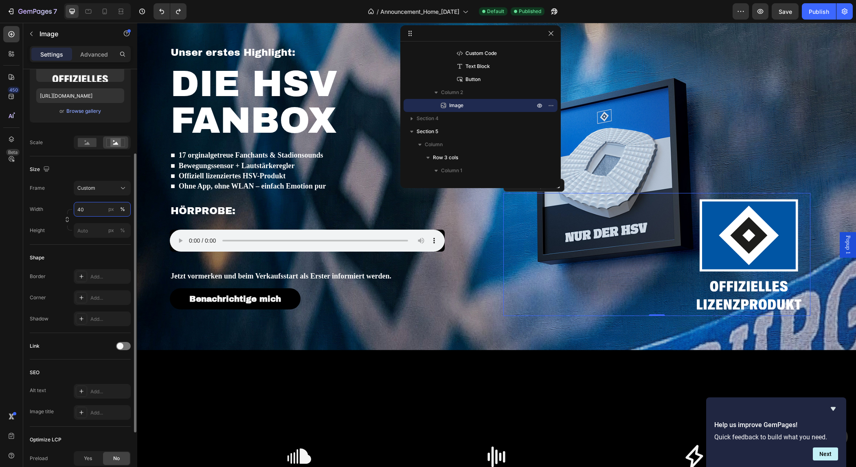
drag, startPoint x: 94, startPoint y: 210, endPoint x: 34, endPoint y: 202, distance: 61.3
click at [74, 202] on input "40" at bounding box center [102, 209] width 57 height 15
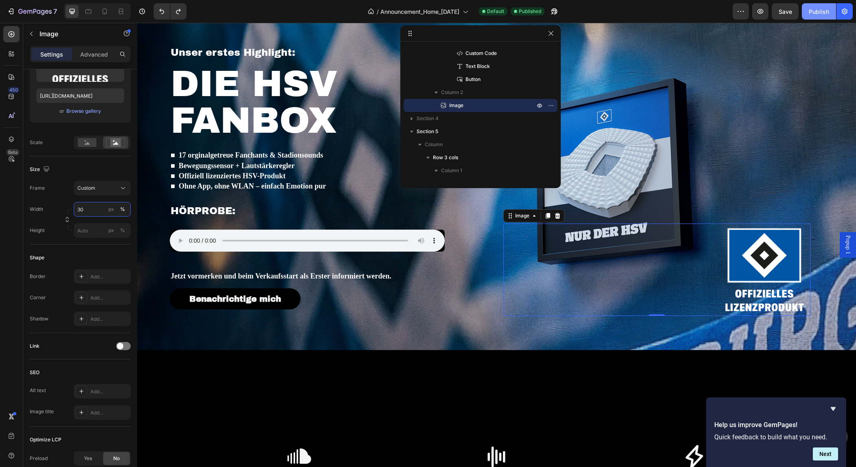
type input "30"
click at [821, 8] on div "Publish" at bounding box center [819, 11] width 20 height 9
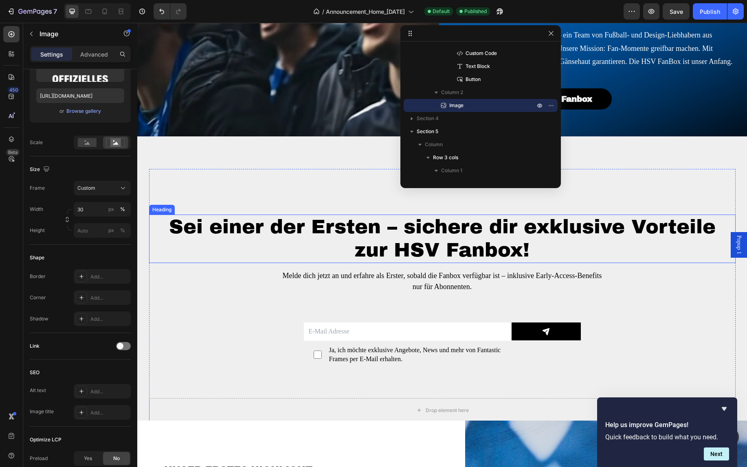
scroll to position [1516, 0]
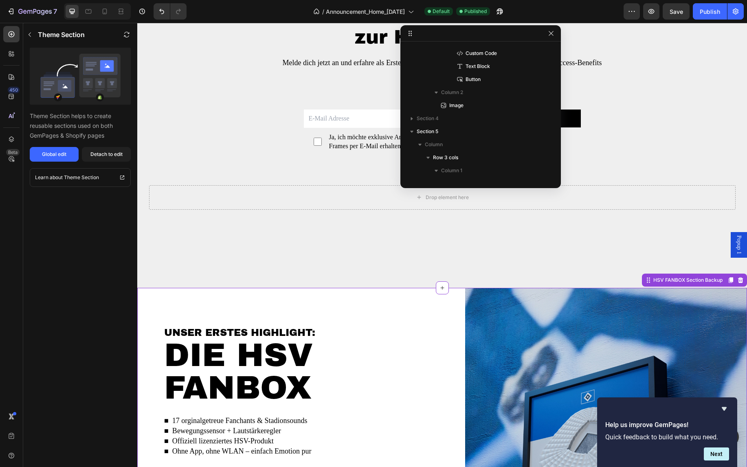
click at [346, 306] on div "Unser erstes Highlight: Heading DIE HSV FANBOX Heading ■ 17 orginalgetreue Fanc…" at bounding box center [288, 461] width 302 height 346
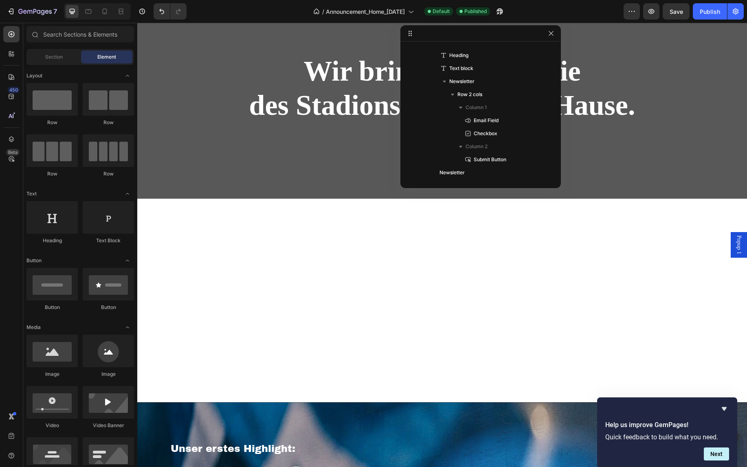
scroll to position [42, 0]
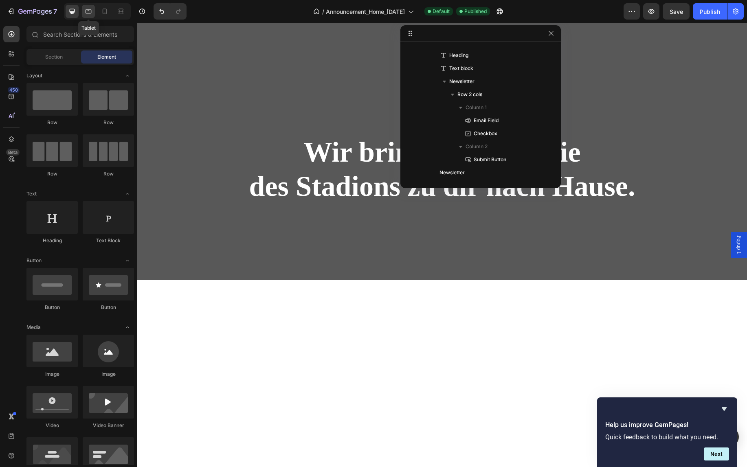
click at [88, 9] on icon at bounding box center [89, 11] width 6 height 4
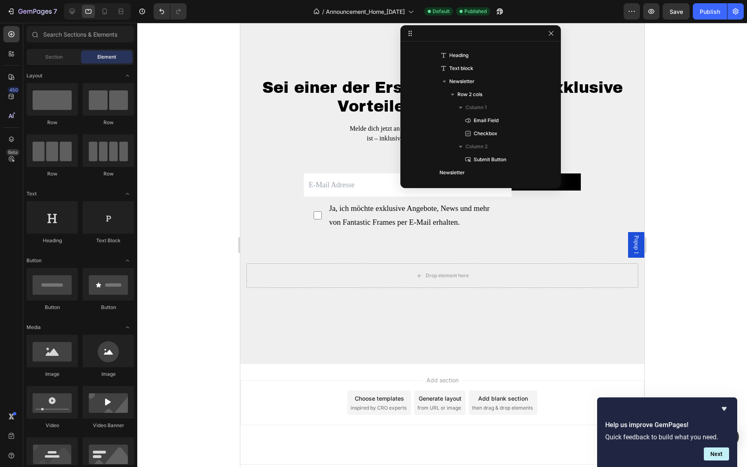
scroll to position [1497, 0]
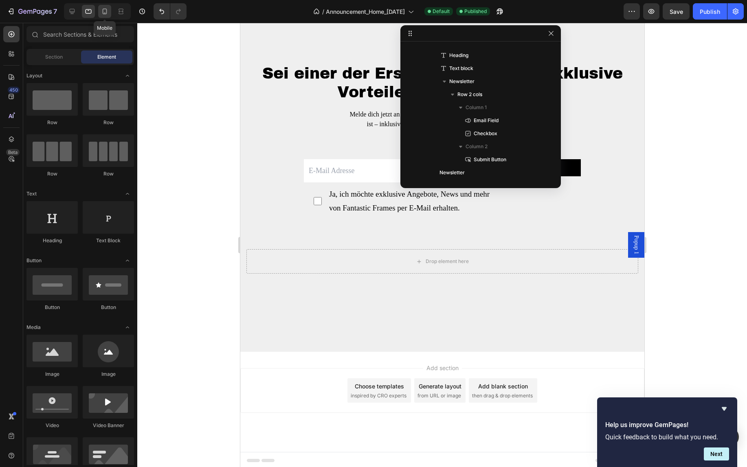
click at [103, 18] on div at bounding box center [104, 11] width 13 height 13
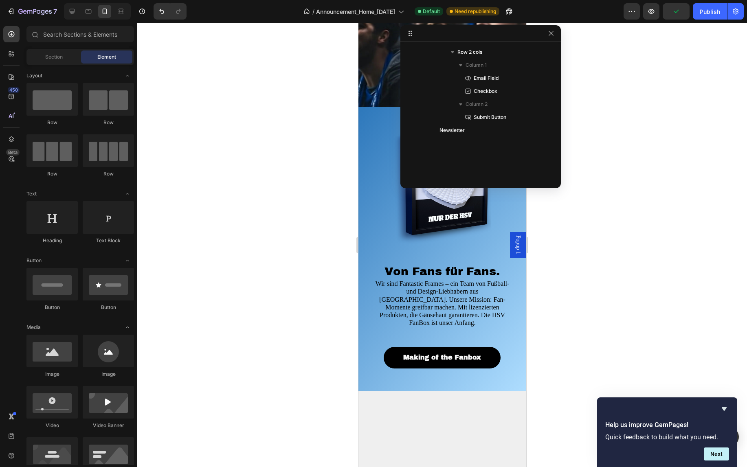
scroll to position [1527, 0]
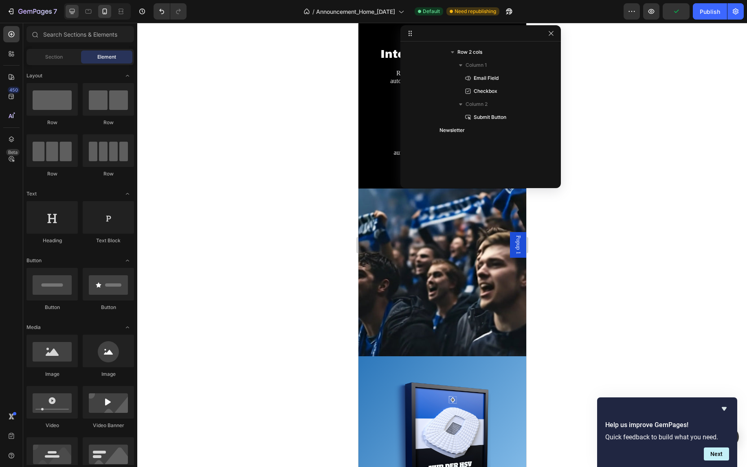
click at [67, 13] on div at bounding box center [72, 11] width 13 height 13
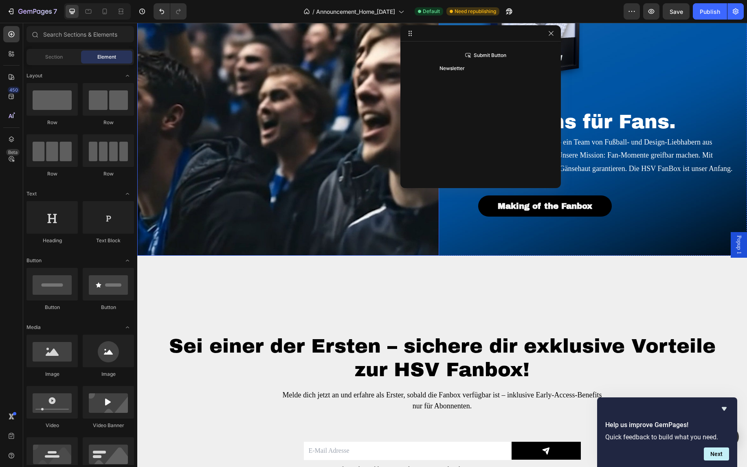
scroll to position [1181, 0]
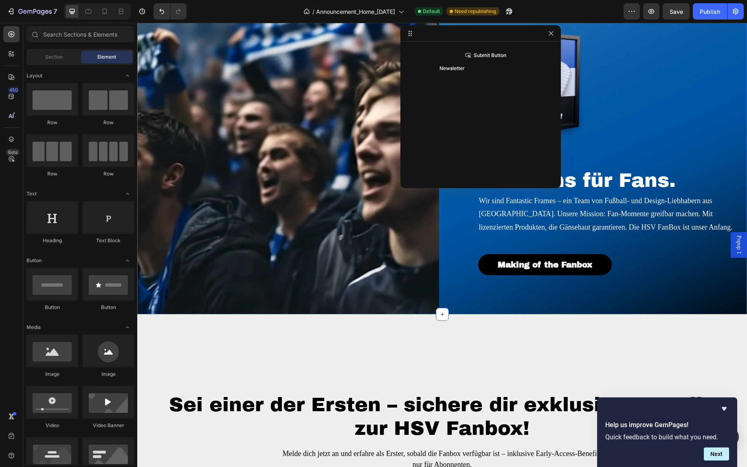
click at [668, 298] on div "Image Von Fans für Fans. Heading Wir sind Fantastic Frames – ein Team von Fußba…" at bounding box center [596, 149] width 302 height 329
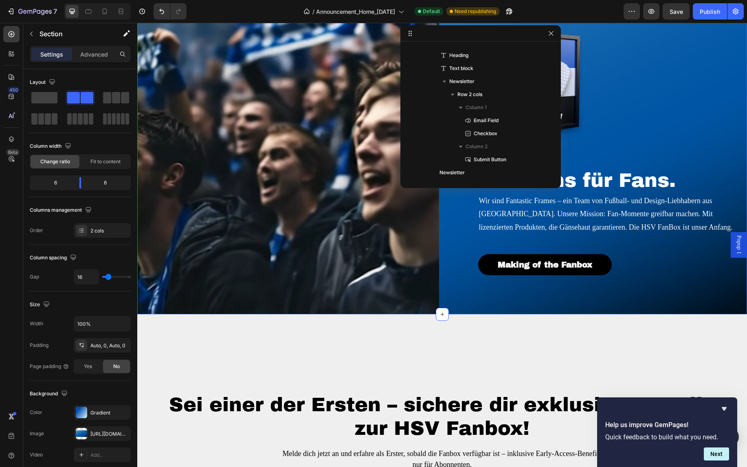
scroll to position [311, 0]
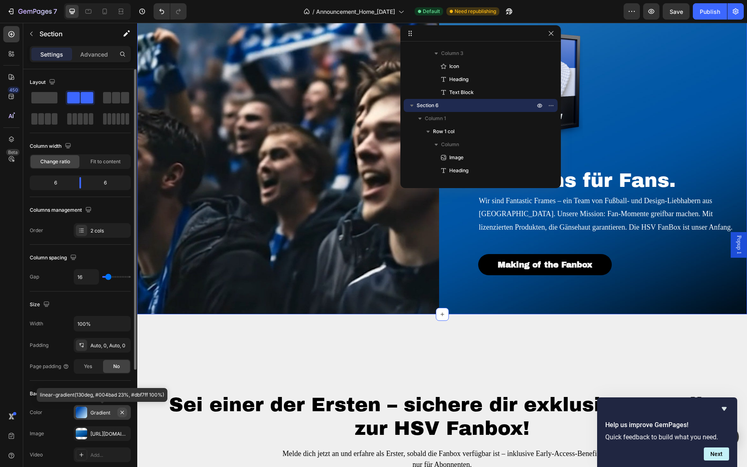
click at [122, 412] on icon "button" at bounding box center [122, 412] width 7 height 7
click at [101, 15] on div at bounding box center [104, 11] width 13 height 13
type input "0"
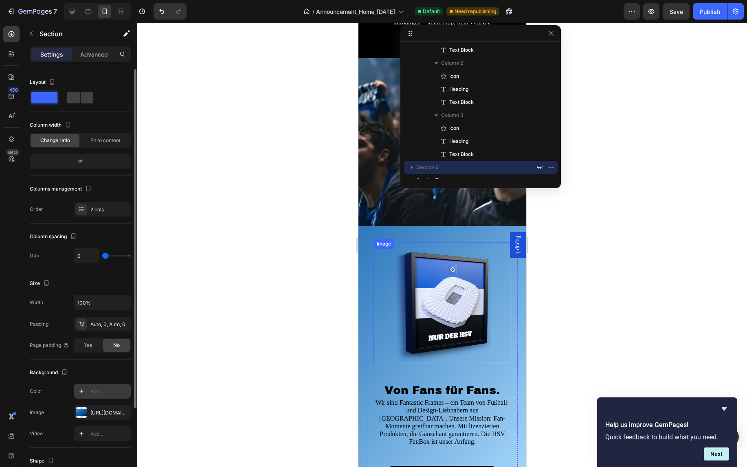
scroll to position [1633, 0]
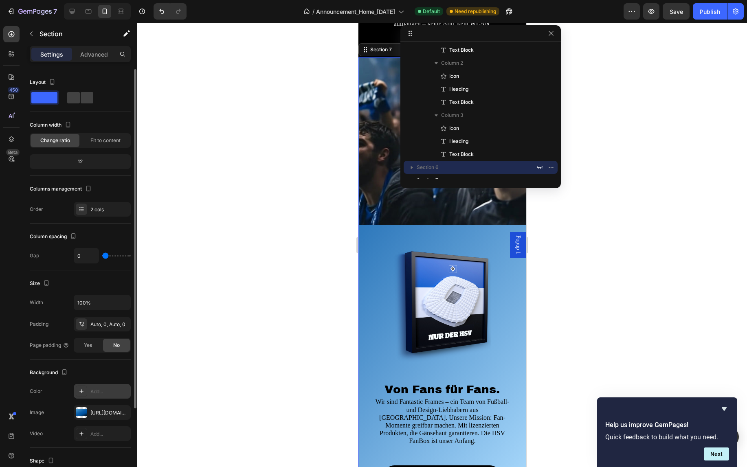
drag, startPoint x: 363, startPoint y: 265, endPoint x: 705, endPoint y: 297, distance: 343.2
click at [363, 265] on div "Image Von Fans für Fans. Heading Wir sind Fantastic Frames – ein Team von Fußba…" at bounding box center [442, 367] width 168 height 284
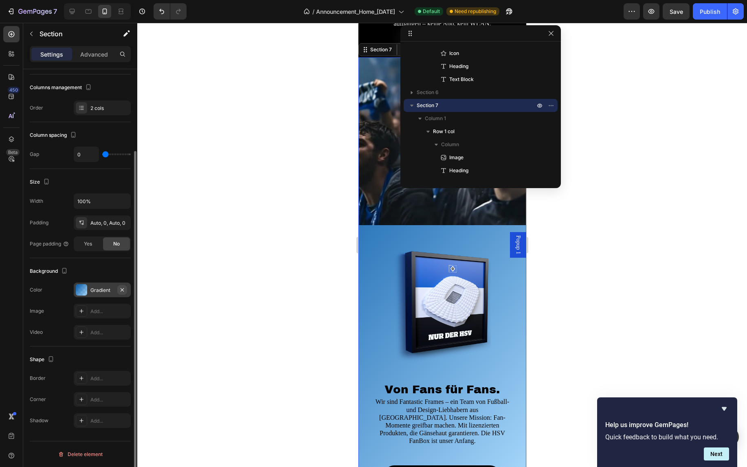
click at [123, 288] on icon "button" at bounding box center [122, 290] width 7 height 7
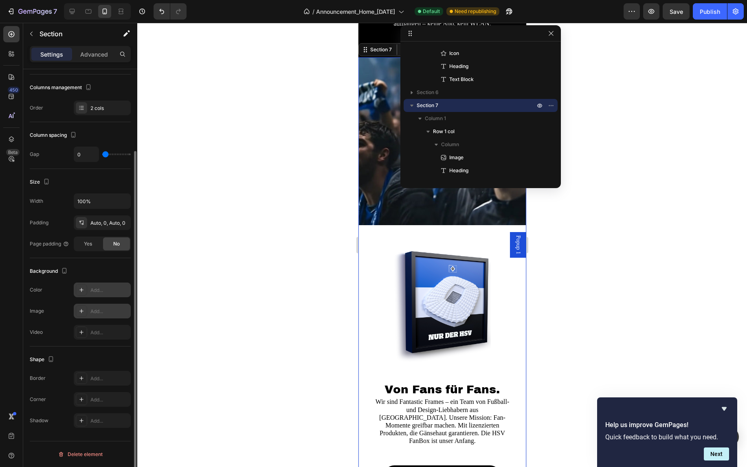
click at [124, 310] on div "Add..." at bounding box center [109, 311] width 38 height 7
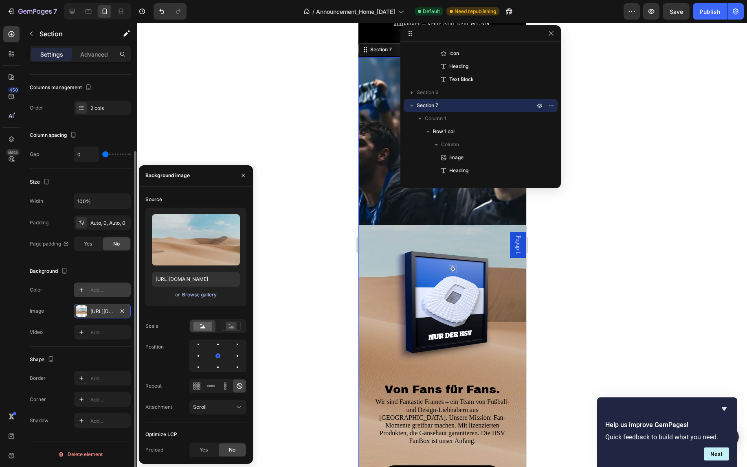
click at [204, 296] on div "Browse gallery" at bounding box center [199, 294] width 35 height 7
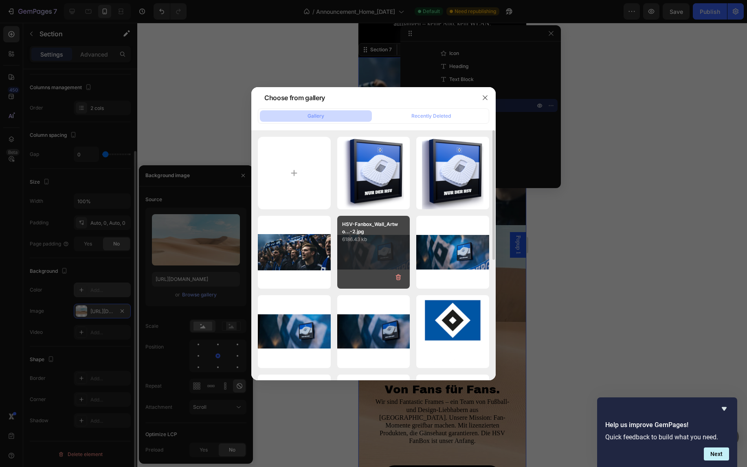
scroll to position [83, 0]
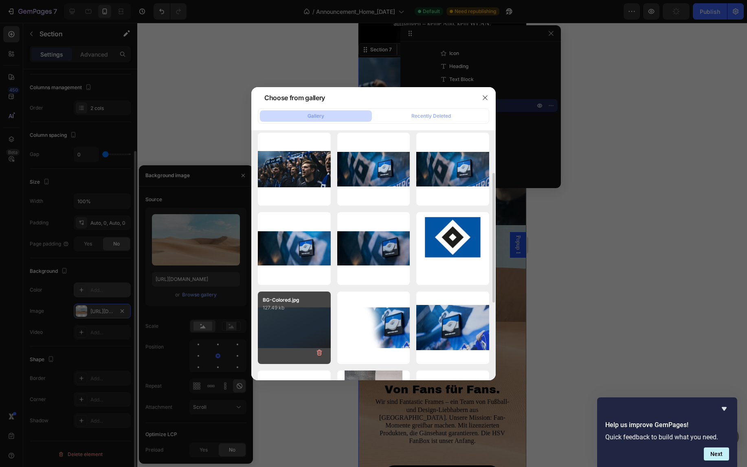
click at [315, 306] on p "127.49 kb" at bounding box center [294, 308] width 63 height 8
type input "[URL][DOMAIN_NAME]"
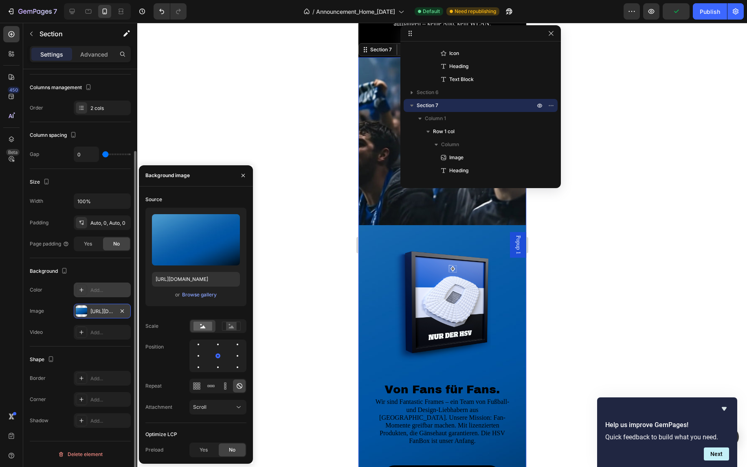
click at [637, 319] on div at bounding box center [442, 245] width 610 height 444
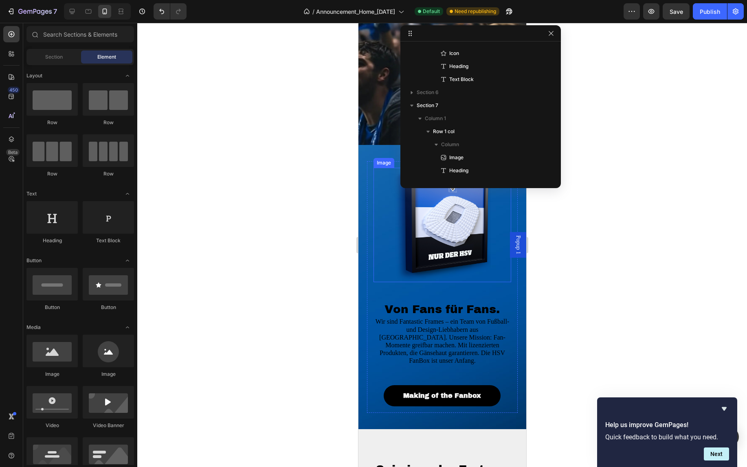
scroll to position [1716, 0]
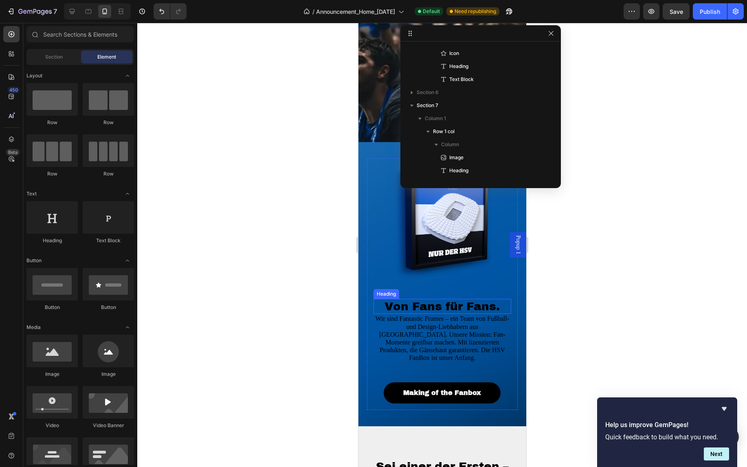
click at [437, 307] on span "Von Fans für Fans." at bounding box center [441, 306] width 115 height 13
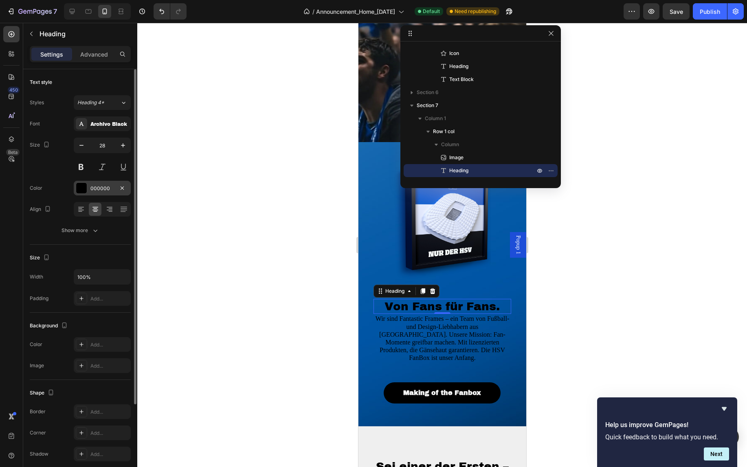
click at [85, 188] on div at bounding box center [81, 188] width 11 height 11
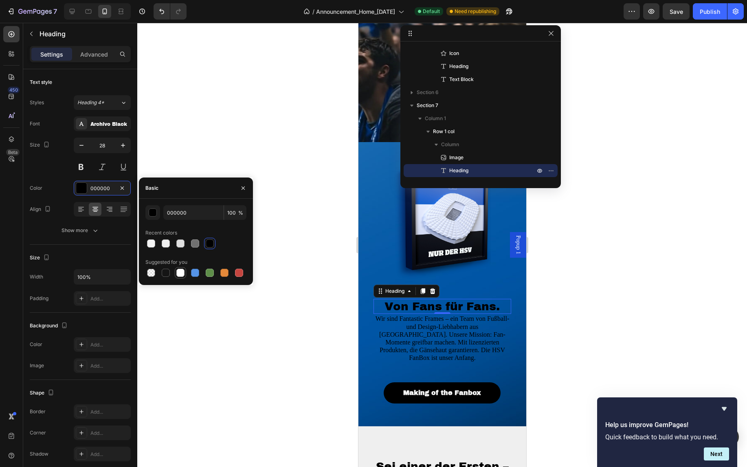
click at [181, 277] on div at bounding box center [181, 273] width 10 height 10
type input "FFFFFF"
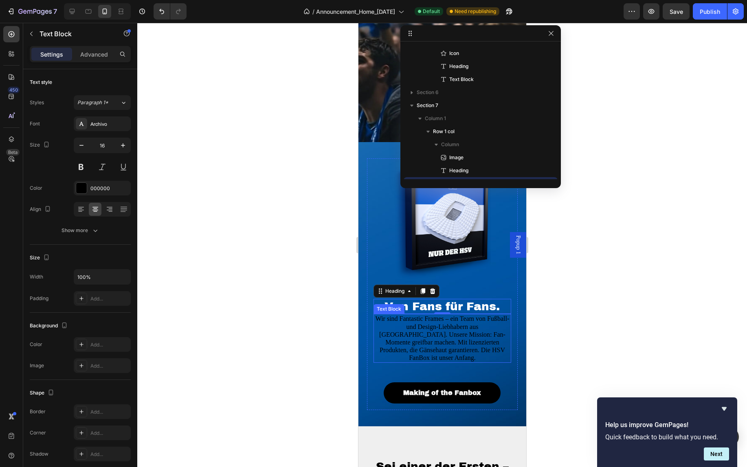
click at [452, 334] on p "Wir sind Fantastic Frames – ein Team von Fußball- und Design-Liebhabern aus [GE…" at bounding box center [442, 338] width 136 height 47
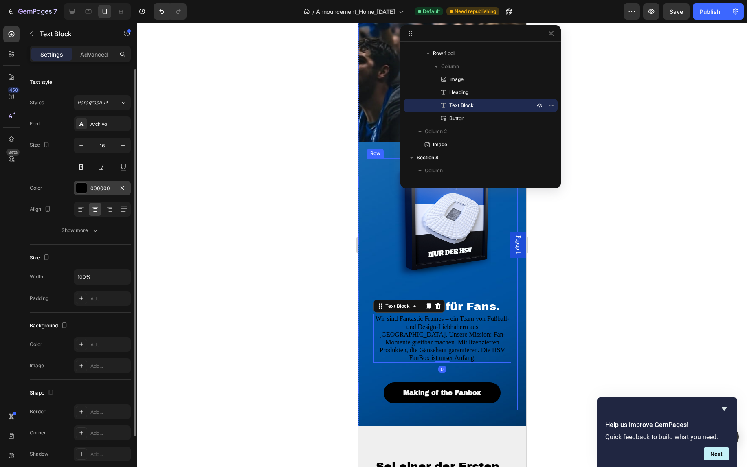
click at [88, 188] on div "000000" at bounding box center [102, 188] width 57 height 15
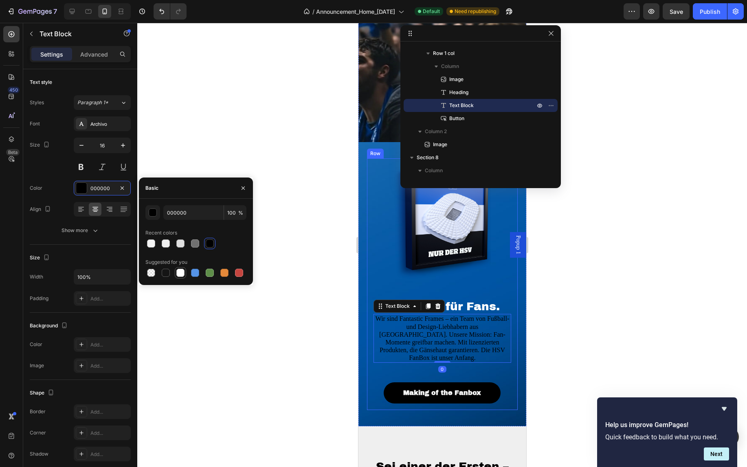
click at [183, 274] on div at bounding box center [180, 273] width 8 height 8
type input "FFFFFF"
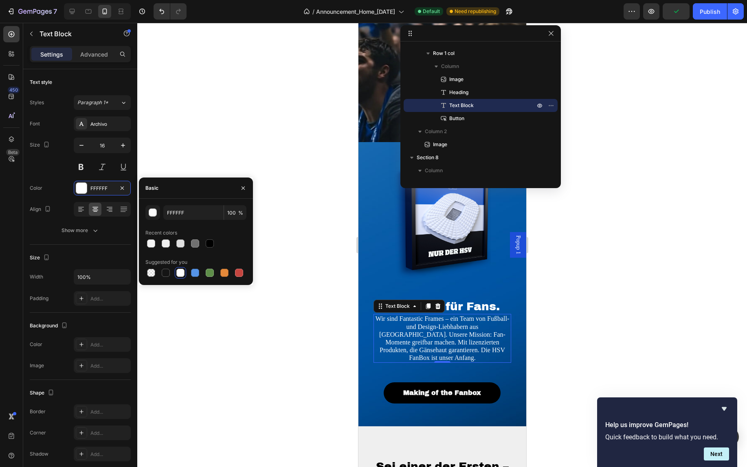
click at [606, 321] on div at bounding box center [442, 245] width 610 height 444
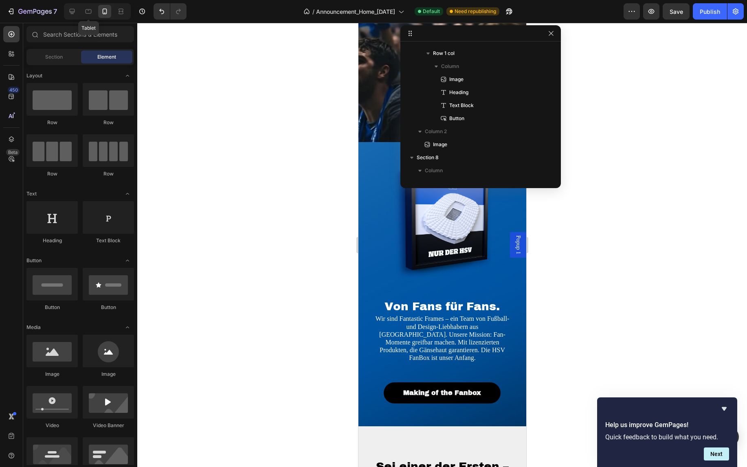
click at [82, 10] on div "Tablet" at bounding box center [97, 11] width 67 height 16
click at [86, 12] on icon at bounding box center [89, 11] width 6 height 4
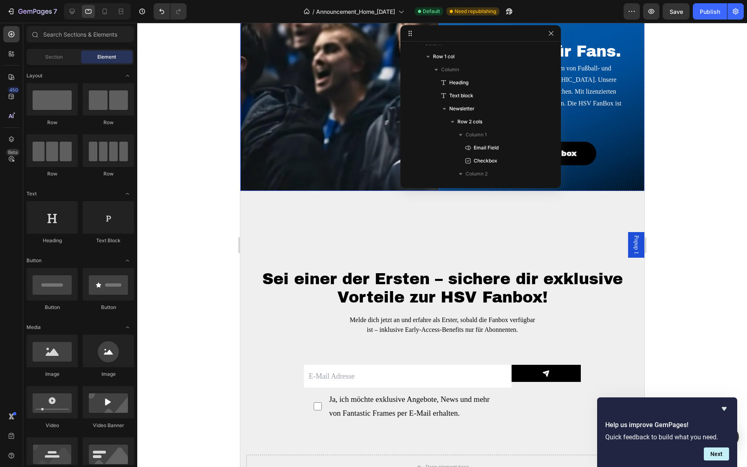
scroll to position [1051, 0]
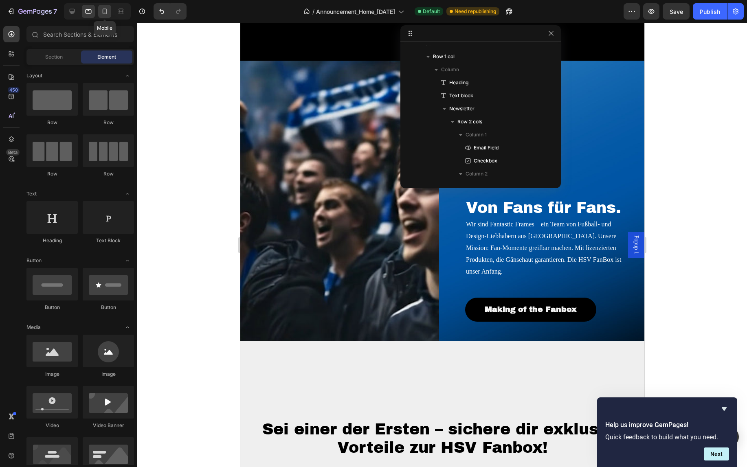
click at [108, 13] on icon at bounding box center [105, 11] width 8 height 8
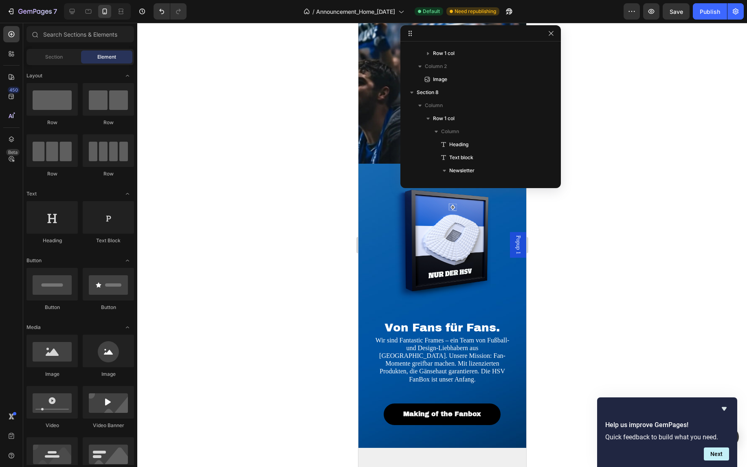
scroll to position [1655, 0]
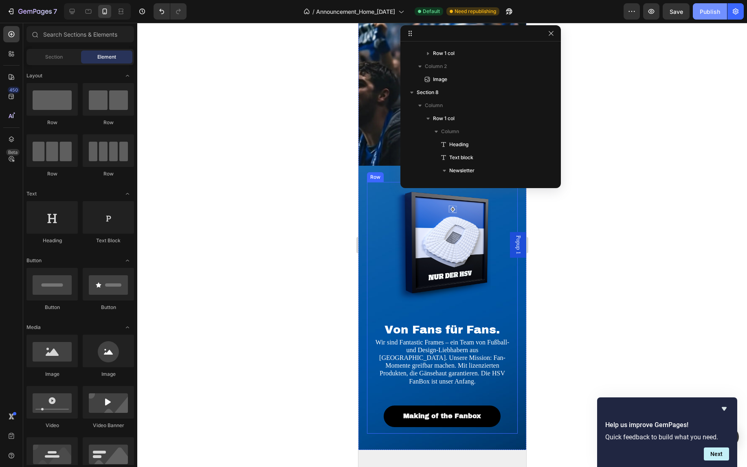
click at [709, 17] on button "Publish" at bounding box center [710, 11] width 34 height 16
click at [197, 143] on div at bounding box center [442, 245] width 610 height 444
click at [72, 9] on icon at bounding box center [72, 11] width 5 height 5
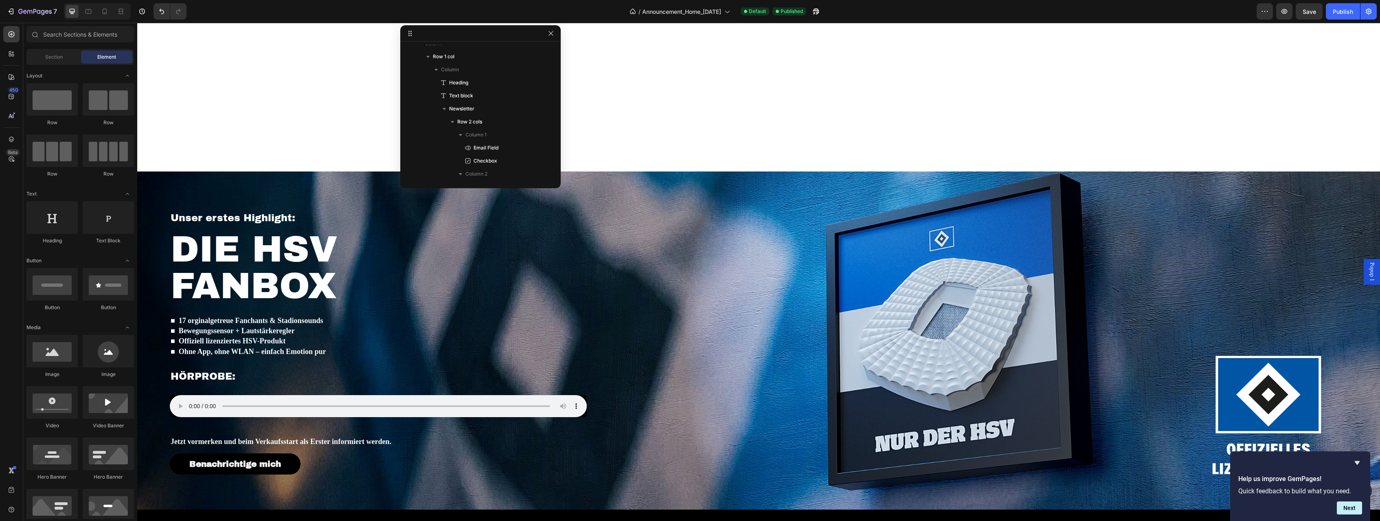
scroll to position [364, 0]
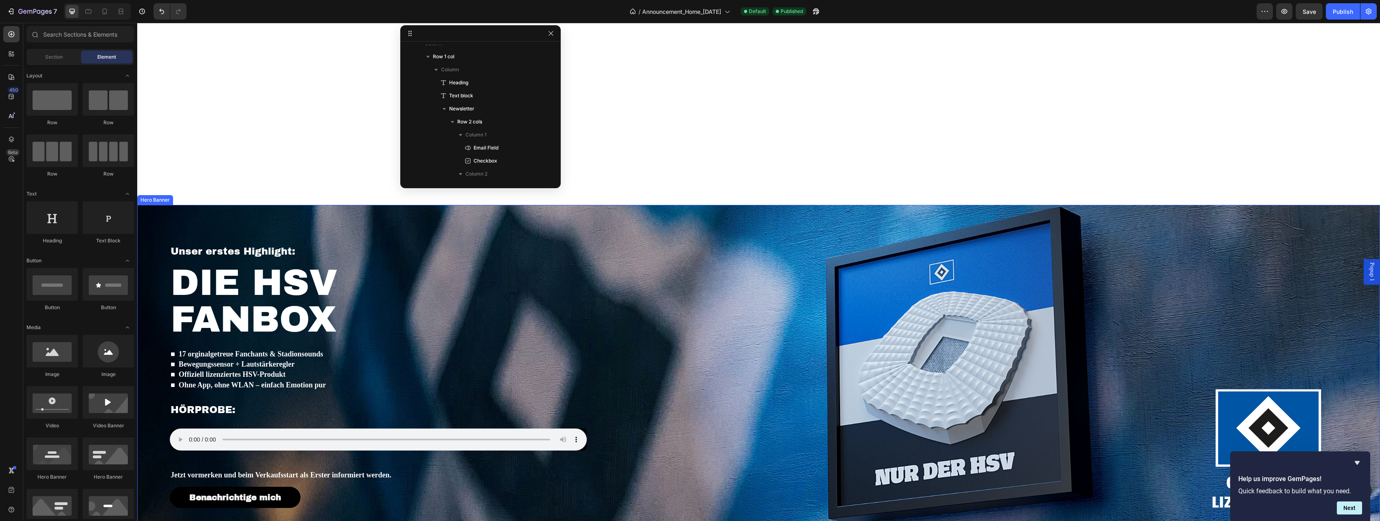
click at [646, 208] on div "Unser erstes Highlight: Heading DIE HSV FANBOX Heading ■ 17 orginalgetreue Fanc…" at bounding box center [448, 376] width 608 height 340
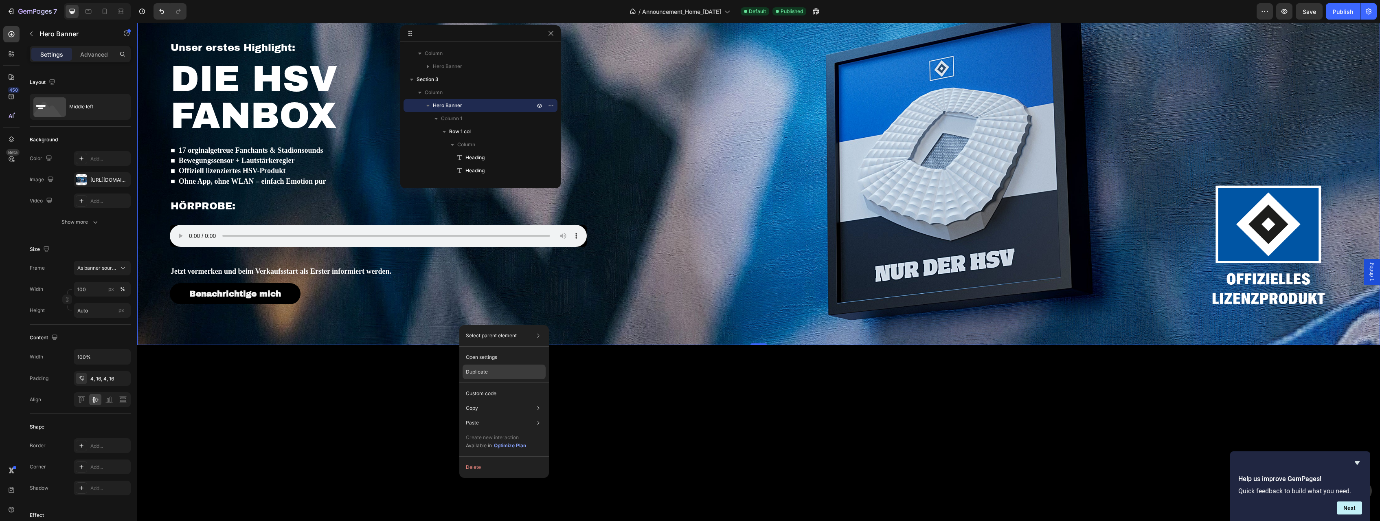
click at [485, 374] on p "Duplicate" at bounding box center [477, 371] width 22 height 7
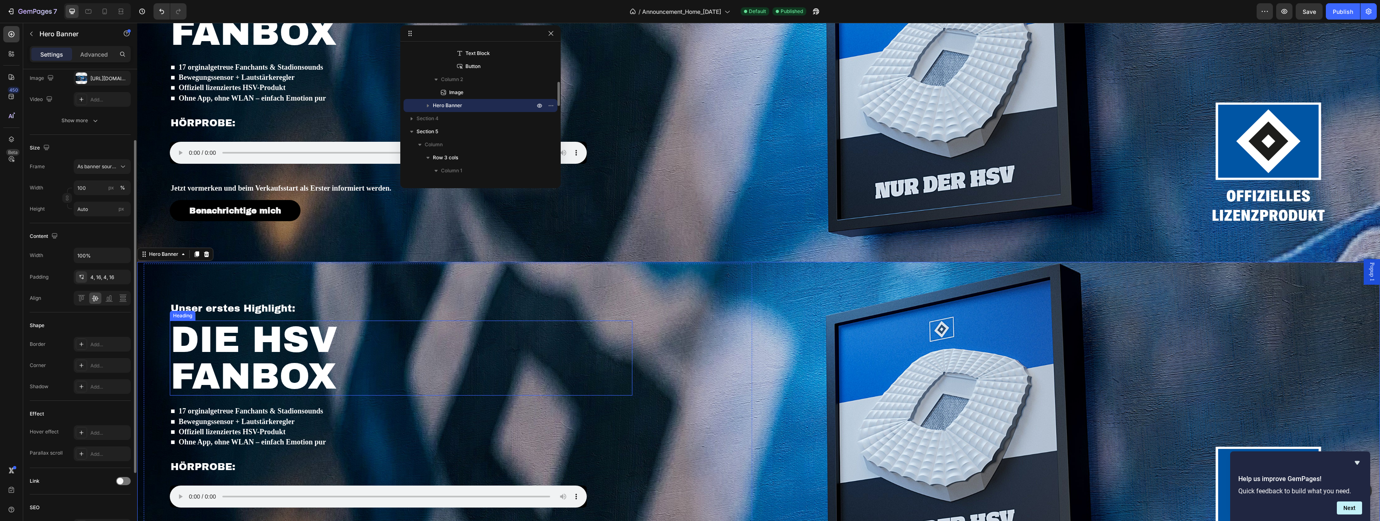
scroll to position [652, 0]
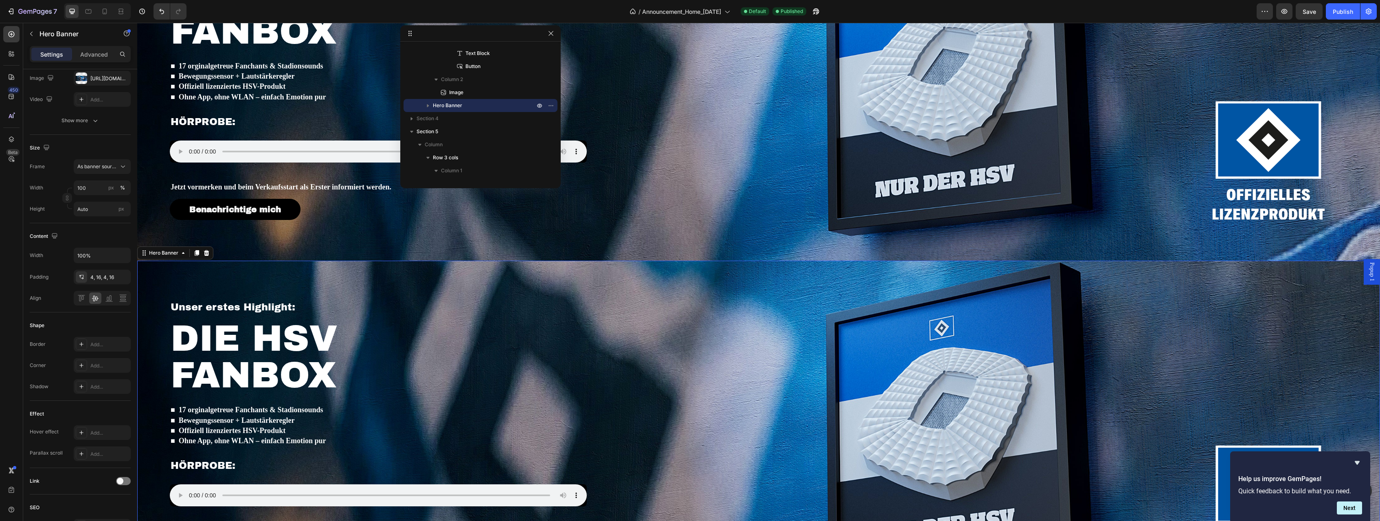
click at [696, 327] on div "Unser erstes Highlight: Heading DIE HSV FANBOX Heading ■ 17 orginalgetreue Fanc…" at bounding box center [448, 432] width 608 height 340
click at [124, 77] on icon "button" at bounding box center [122, 78] width 7 height 7
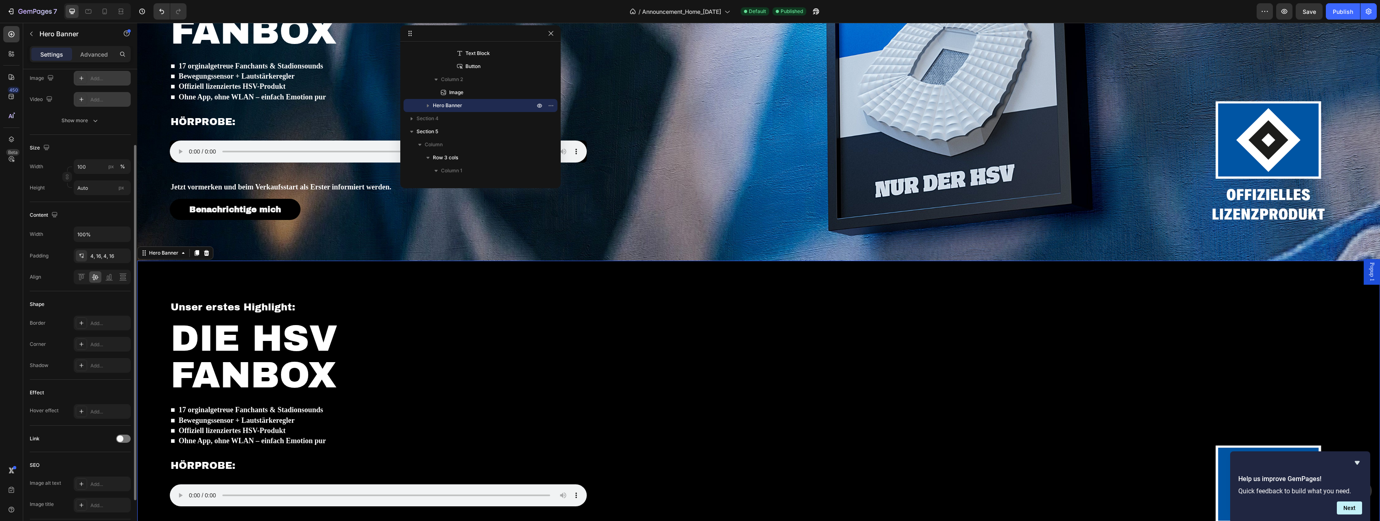
click at [115, 102] on div "Add..." at bounding box center [109, 99] width 38 height 7
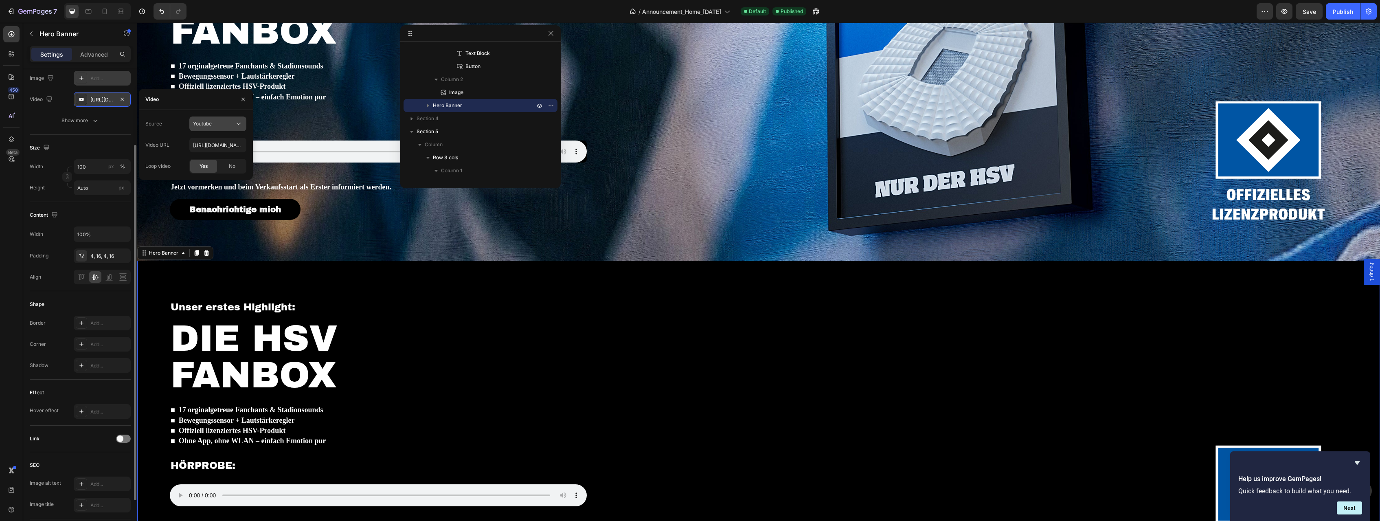
click at [212, 124] on div "Youtube" at bounding box center [214, 123] width 42 height 7
click at [210, 140] on span "Video hosting" at bounding box center [208, 143] width 31 height 7
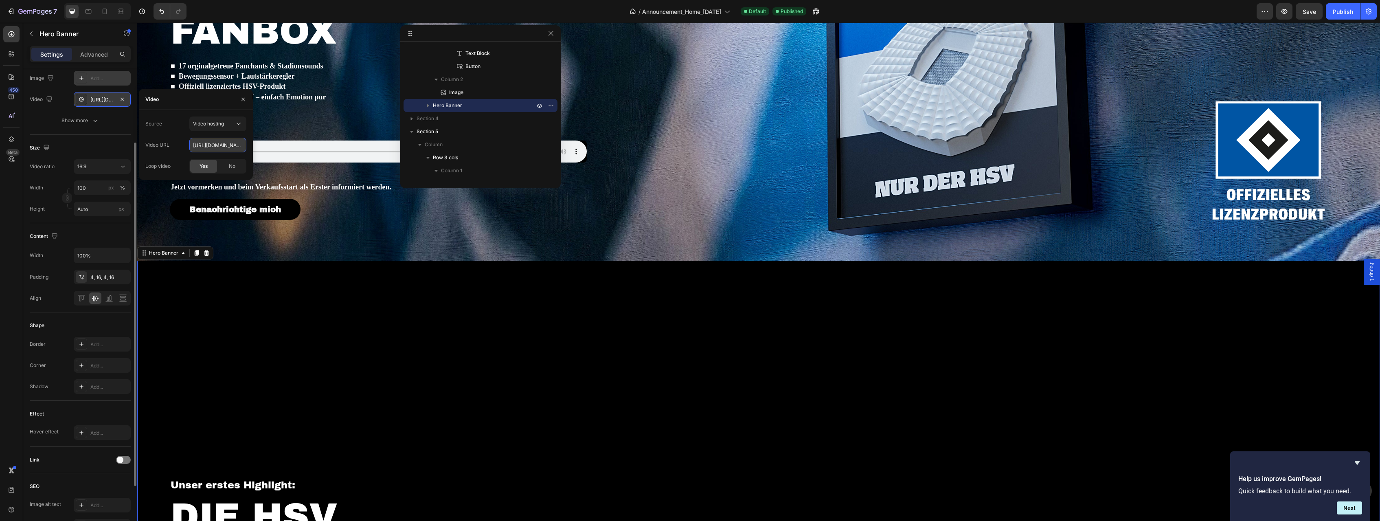
click at [212, 149] on input "[URL][DOMAIN_NAME]" at bounding box center [217, 145] width 57 height 15
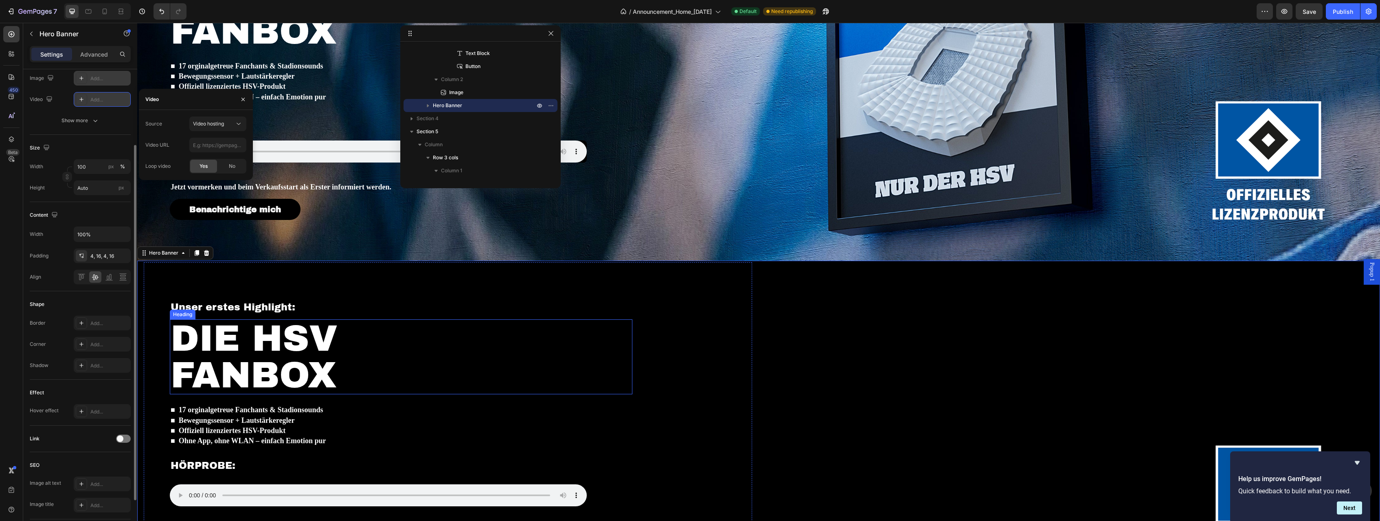
click at [588, 322] on div "DIE HSV FANBOX" at bounding box center [401, 356] width 463 height 75
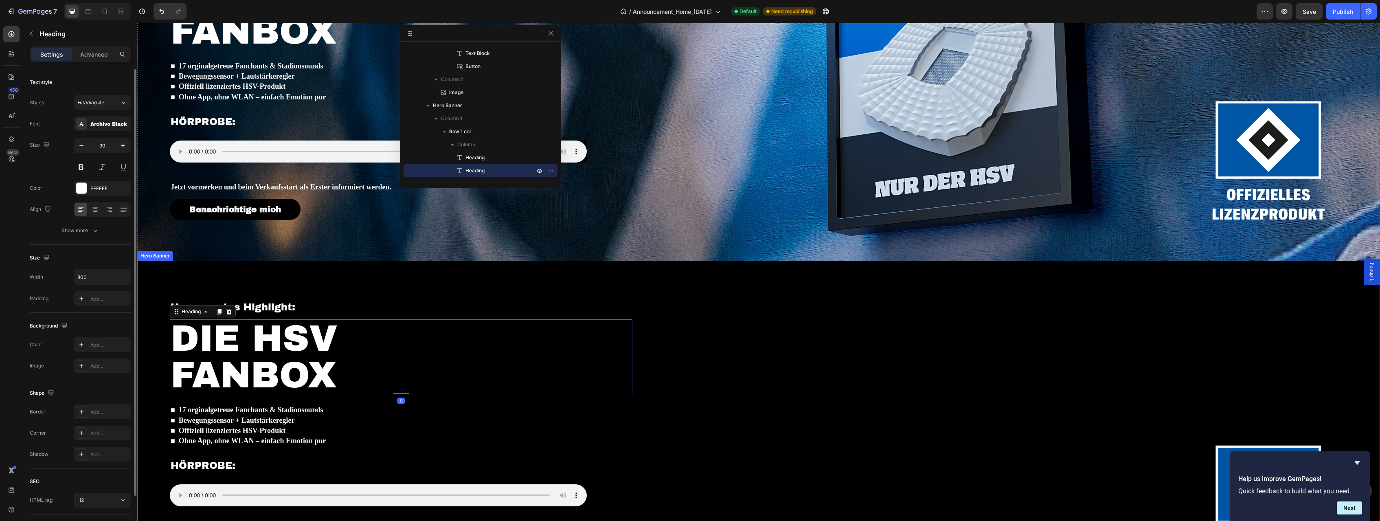
click at [821, 311] on div "Image" at bounding box center [1069, 432] width 608 height 340
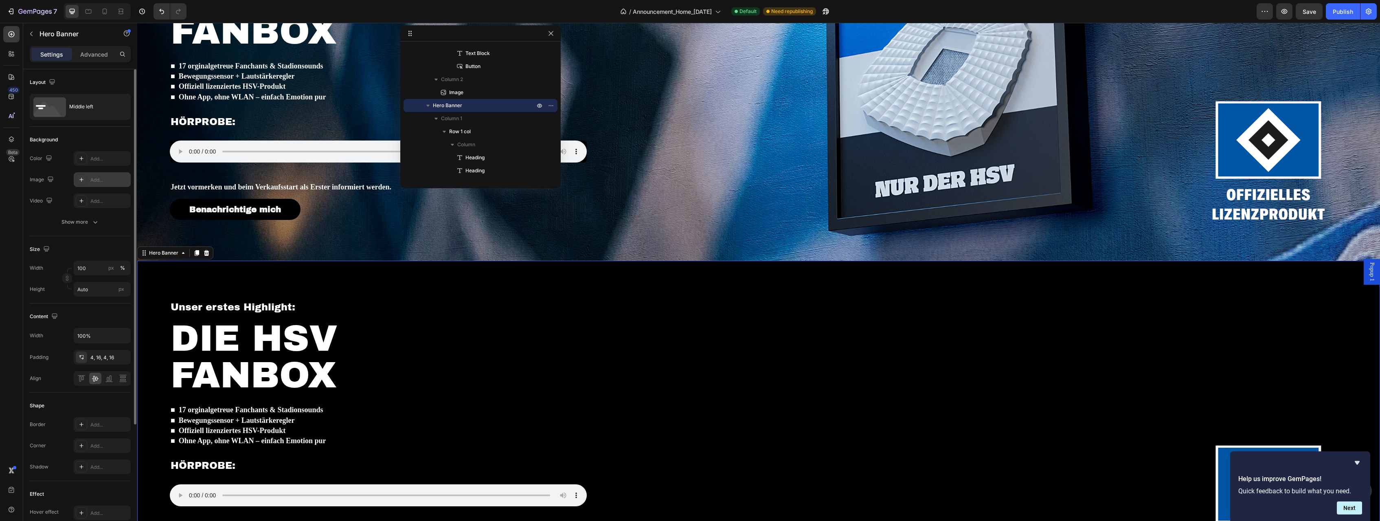
click at [112, 184] on div "Add..." at bounding box center [102, 179] width 57 height 15
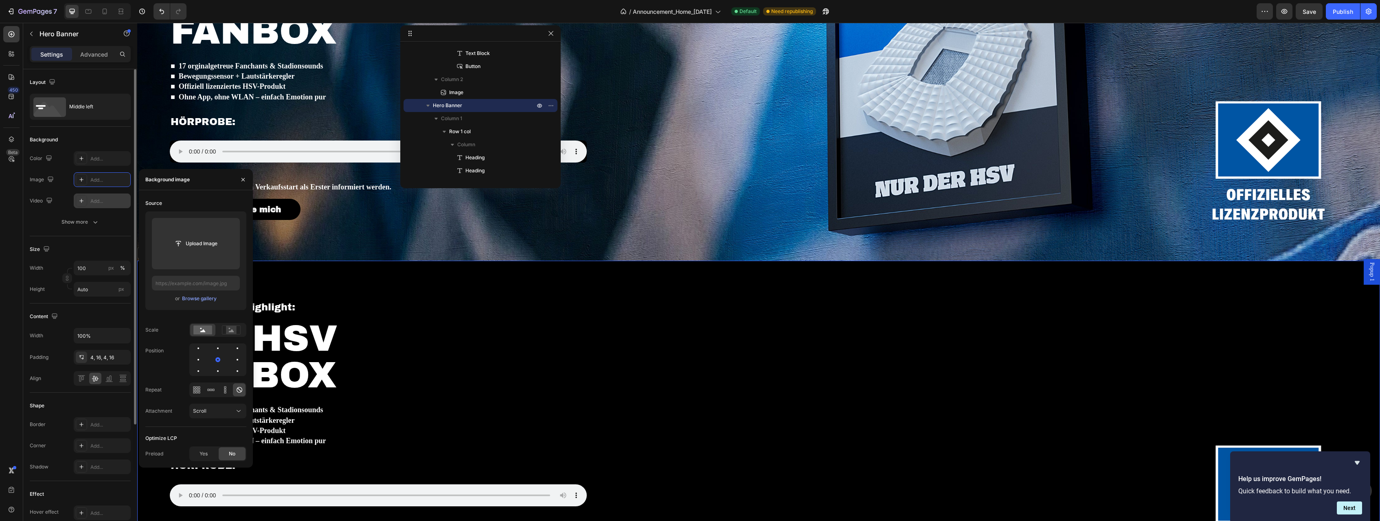
click at [121, 201] on div "Add..." at bounding box center [109, 200] width 38 height 7
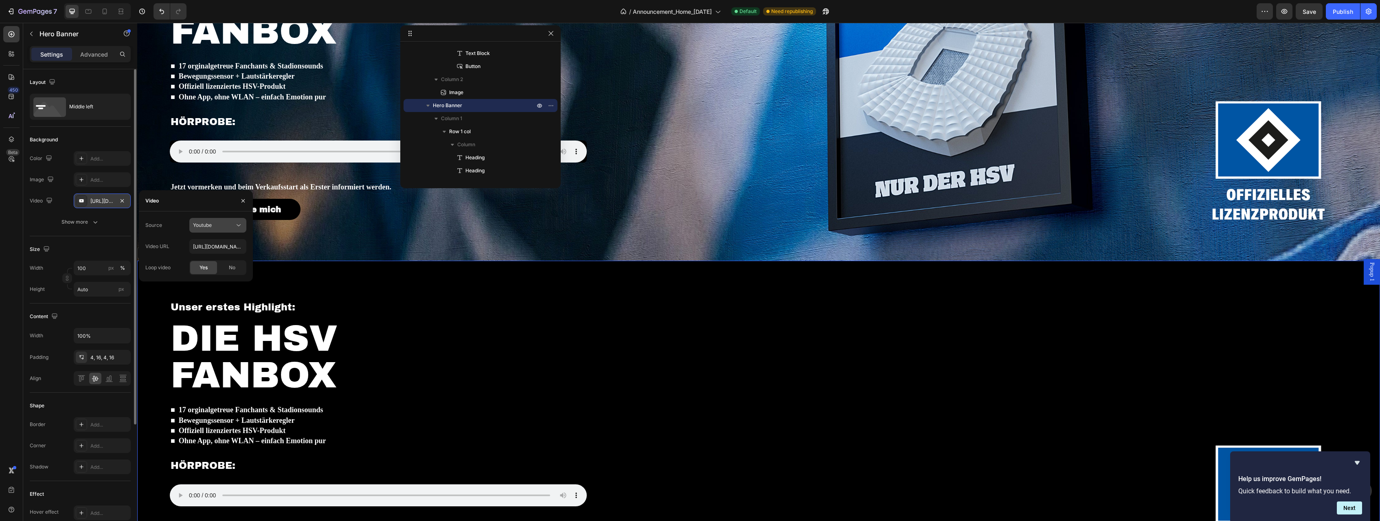
click at [237, 225] on icon at bounding box center [239, 225] width 8 height 8
click at [213, 242] on span "Video hosting" at bounding box center [208, 244] width 31 height 7
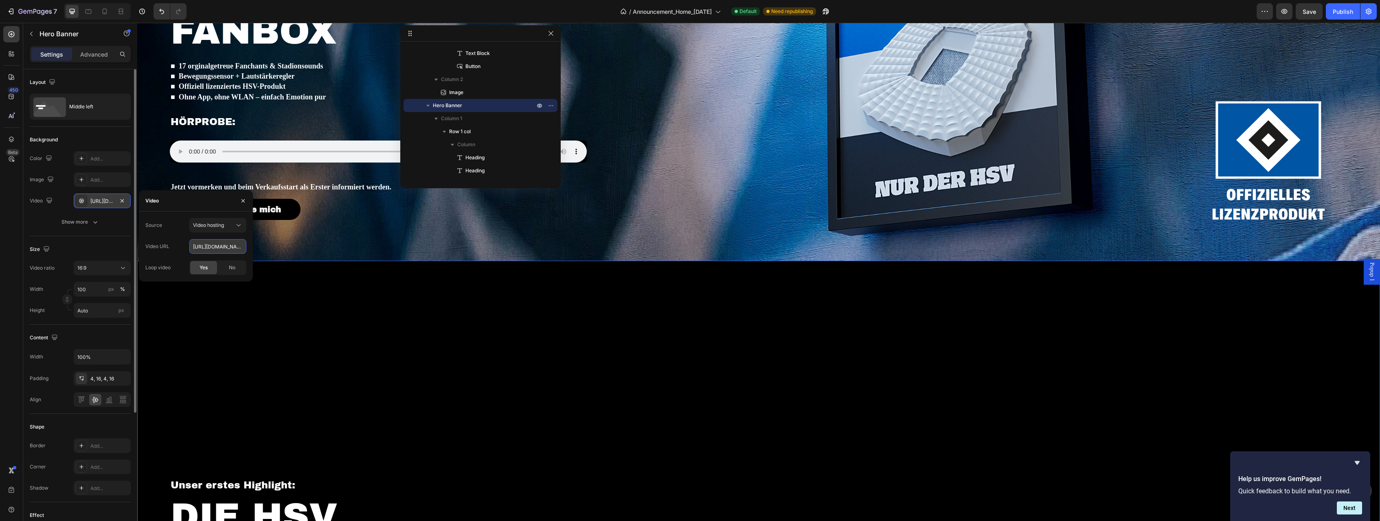
click at [216, 248] on input "[URL][DOMAIN_NAME]" at bounding box center [217, 246] width 57 height 15
paste input "6598bef1b3d948a8b739ca319292030f"
type input "[URL][DOMAIN_NAME]"
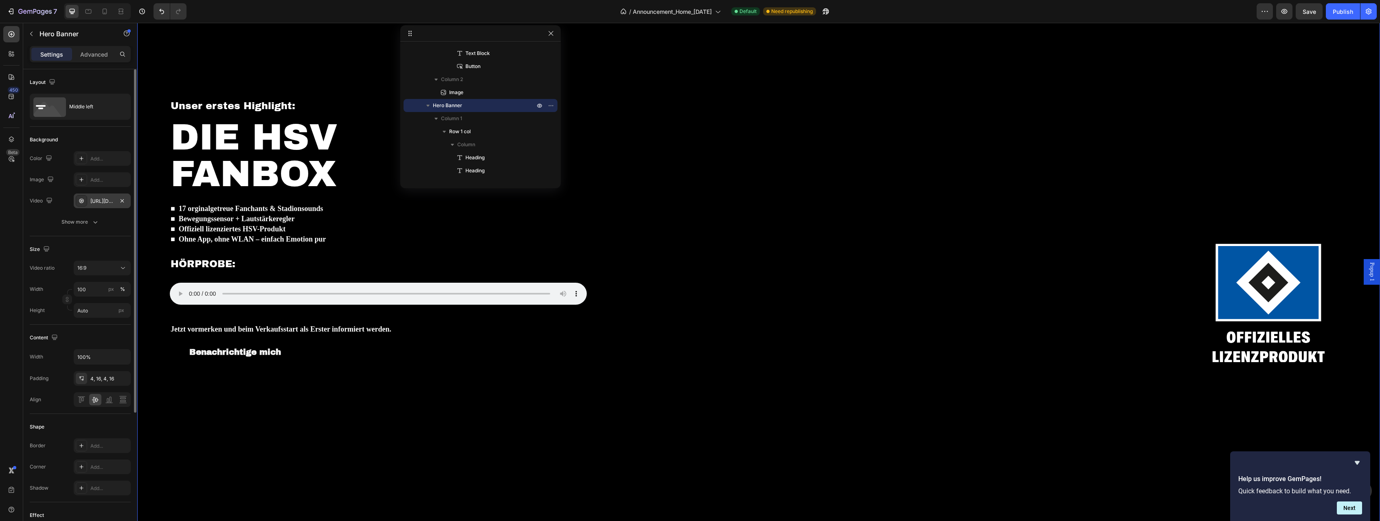
scroll to position [1026, 0]
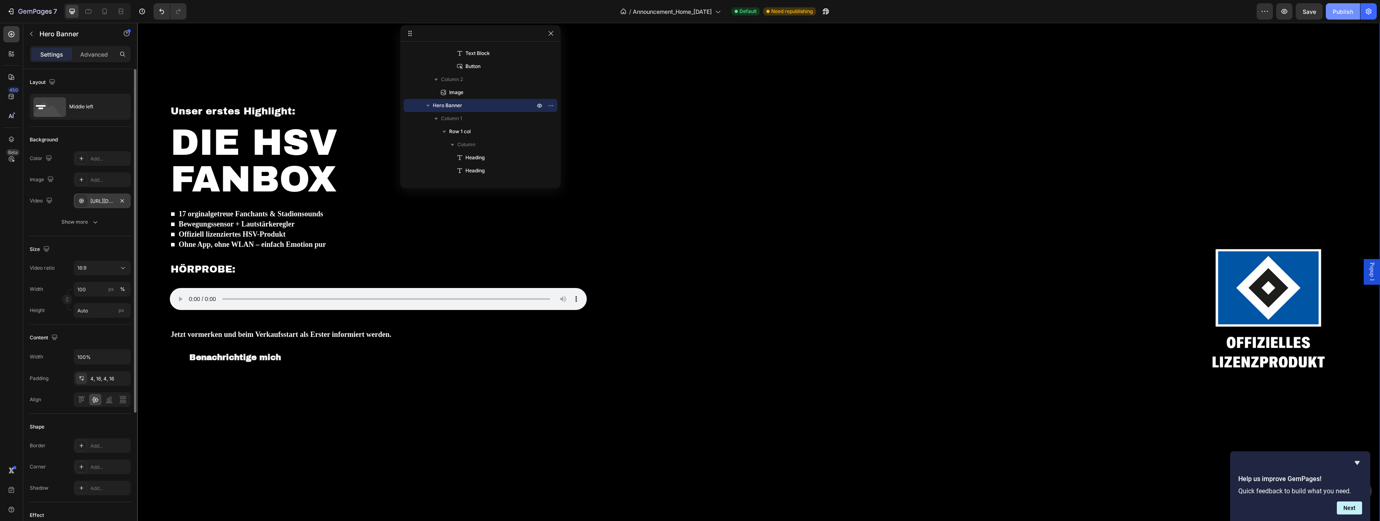
click at [821, 16] on button "Publish" at bounding box center [1343, 11] width 34 height 16
click at [94, 225] on icon "button" at bounding box center [95, 222] width 8 height 8
click at [109, 205] on div "[URL][DOMAIN_NAME]" at bounding box center [102, 200] width 57 height 15
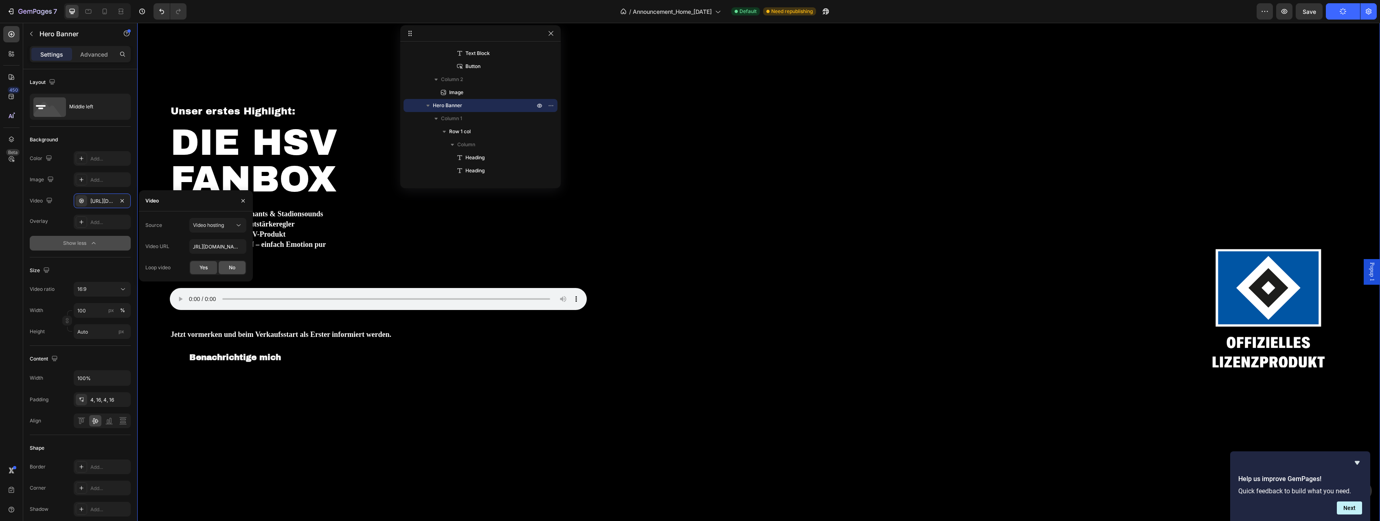
click at [236, 269] on div "No" at bounding box center [232, 267] width 27 height 13
click at [821, 15] on div "Publish" at bounding box center [1343, 11] width 20 height 9
